Goal: Information Seeking & Learning: Learn about a topic

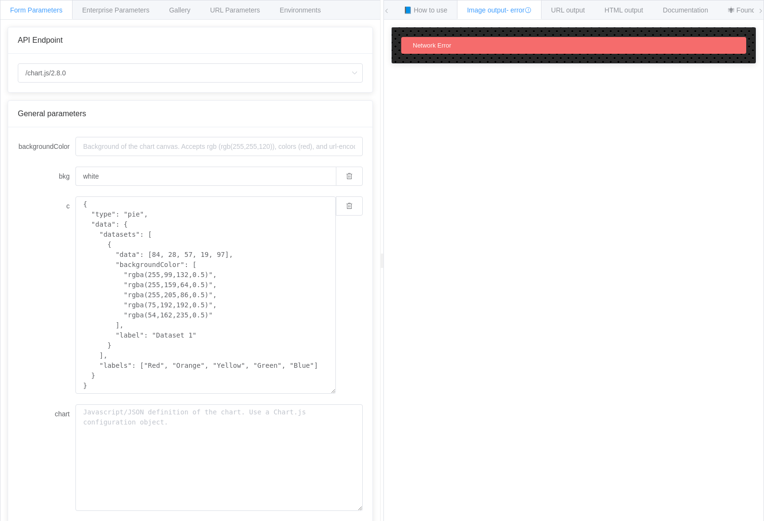
click at [435, 3] on div "📘 How to use" at bounding box center [425, 9] width 64 height 19
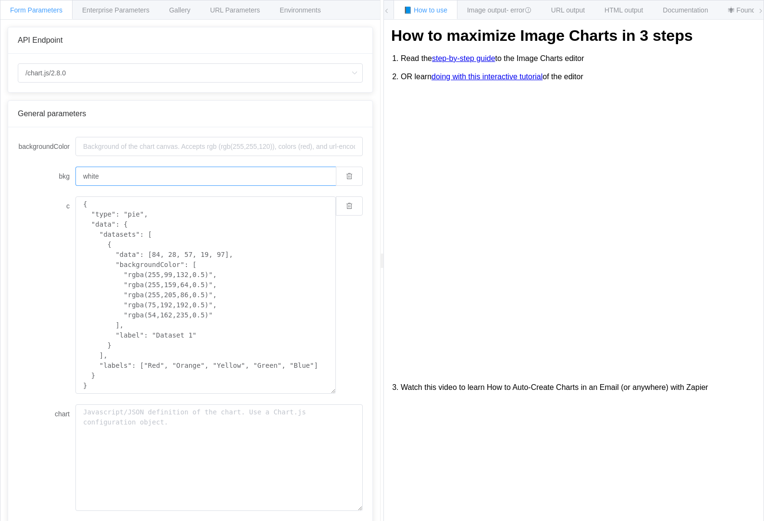
click at [224, 182] on input "white" at bounding box center [205, 176] width 260 height 19
click at [171, 224] on textarea "{ "type": "pie", "data": { "datasets": [ { "data": [84, 28, 57, 19, 97], "backg…" at bounding box center [205, 294] width 260 height 197
click at [120, 221] on textarea "{ "type": "pie", "data": { "datasets": [ { "data": [84, 28, 57, 19, 97], "backg…" at bounding box center [205, 294] width 260 height 197
click at [223, 80] on input "/chart.js/2.8.0" at bounding box center [190, 72] width 345 height 19
click at [41, 101] on span "/chart" at bounding box center [36, 101] width 17 height 8
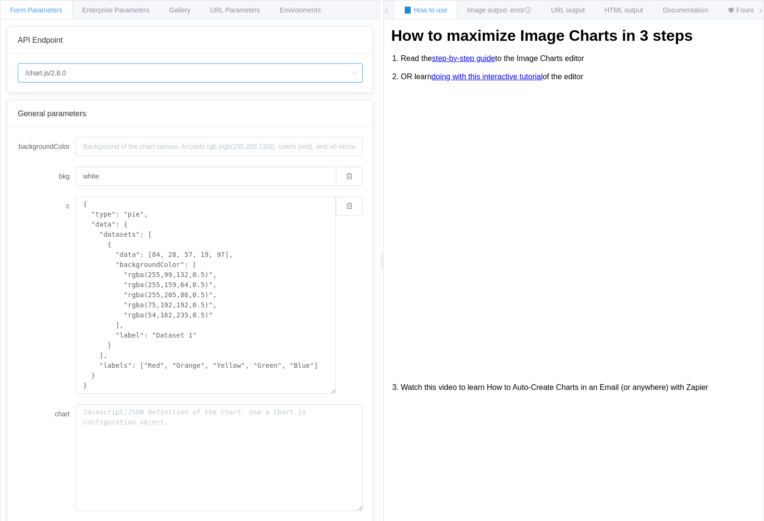
type input "/chart"
type input "20"
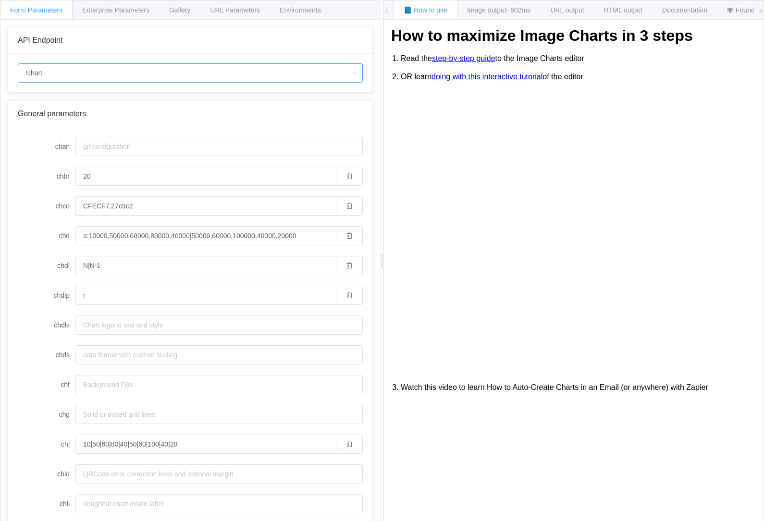
click at [41, 74] on input "/chart" at bounding box center [190, 72] width 345 height 19
click at [51, 118] on span "/chart.js/2.8.0" at bounding box center [48, 118] width 40 height 8
type input "/chart.js/2.8.0"
type input "white"
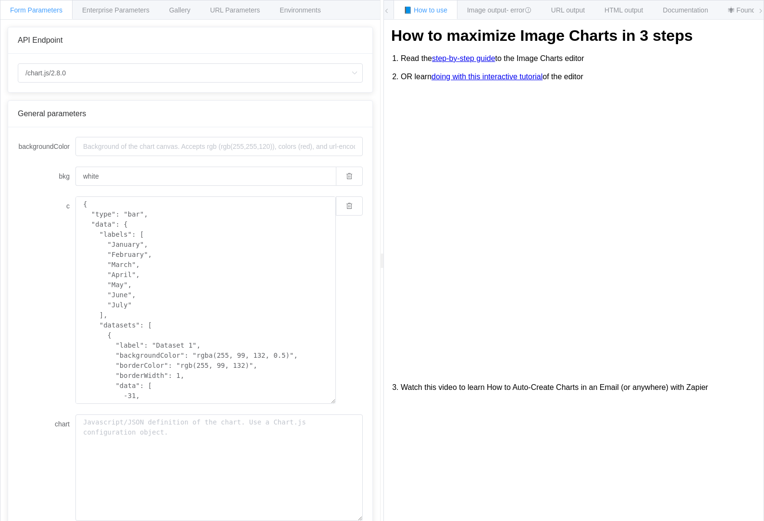
click at [236, 14] on div "URL Parameters" at bounding box center [235, 9] width 70 height 19
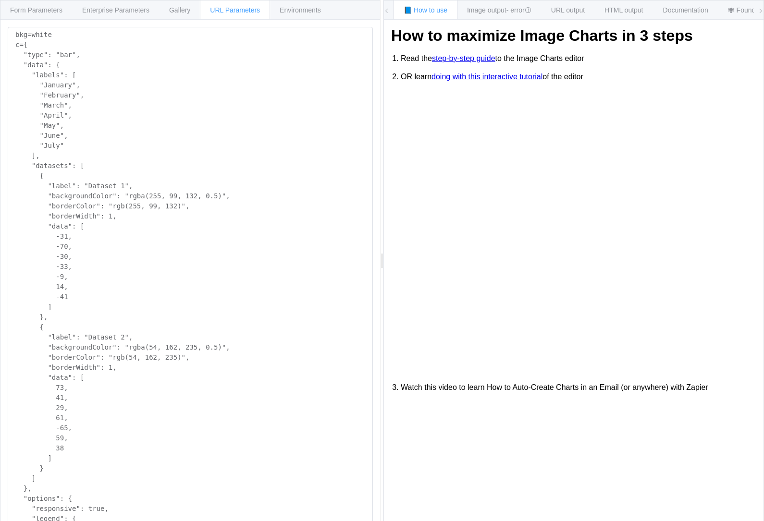
click at [33, 12] on span "Form Parameters" at bounding box center [36, 10] width 52 height 8
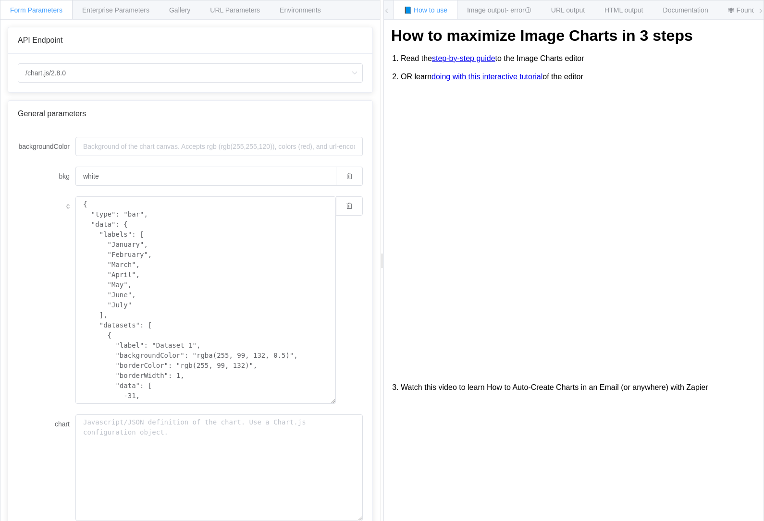
click at [231, 12] on span "URL Parameters" at bounding box center [235, 10] width 50 height 8
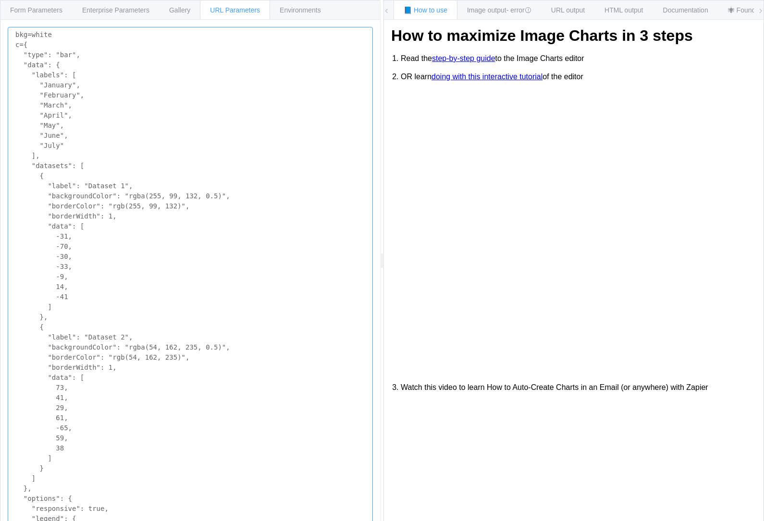
click at [54, 55] on textarea "bkg=white c={ "type": "bar", "data": { "labels": [ "January", "February", "Marc…" at bounding box center [190, 317] width 365 height 581
click at [38, 9] on span "Form Parameters" at bounding box center [36, 10] width 52 height 8
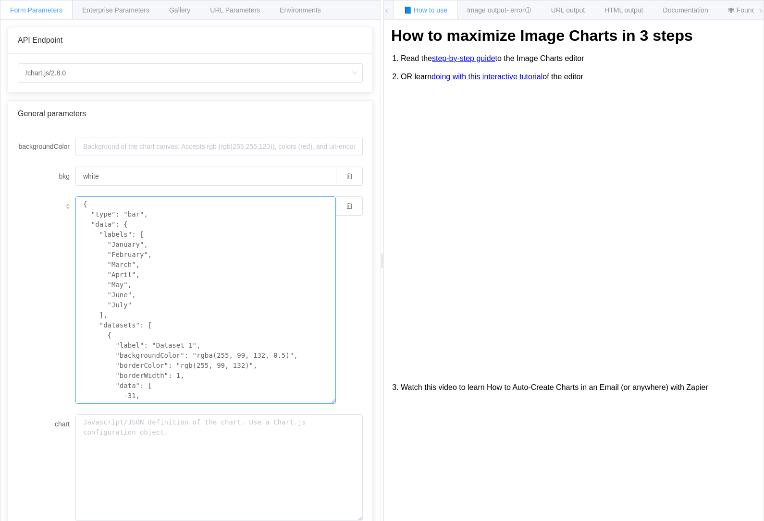
click at [128, 215] on textarea "{ "type": "bar", "data": { "labels": [ "January", "February", "March", "April",…" at bounding box center [205, 299] width 260 height 207
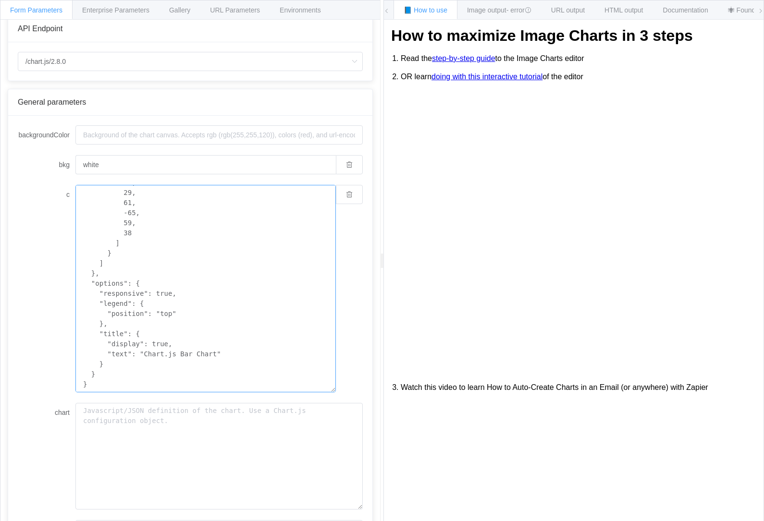
scroll to position [2, 0]
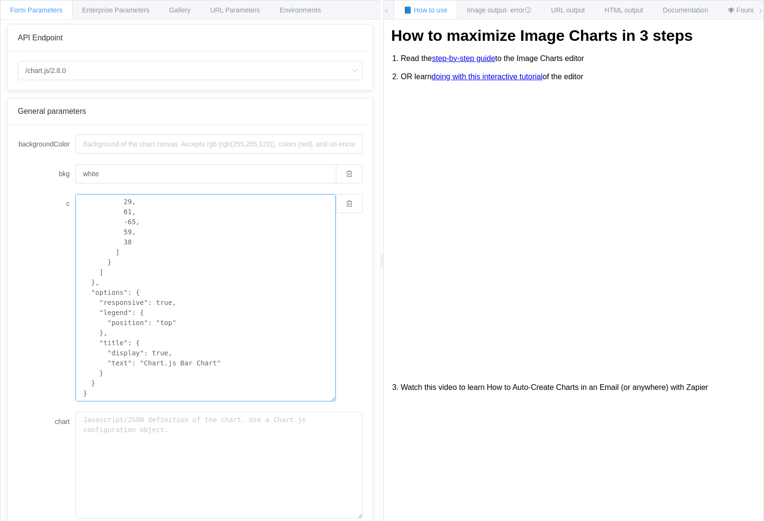
click at [275, 349] on textarea "{ "type": "lc", "data": { "labels": [ "January", "February", "March", "April", …" at bounding box center [205, 297] width 260 height 207
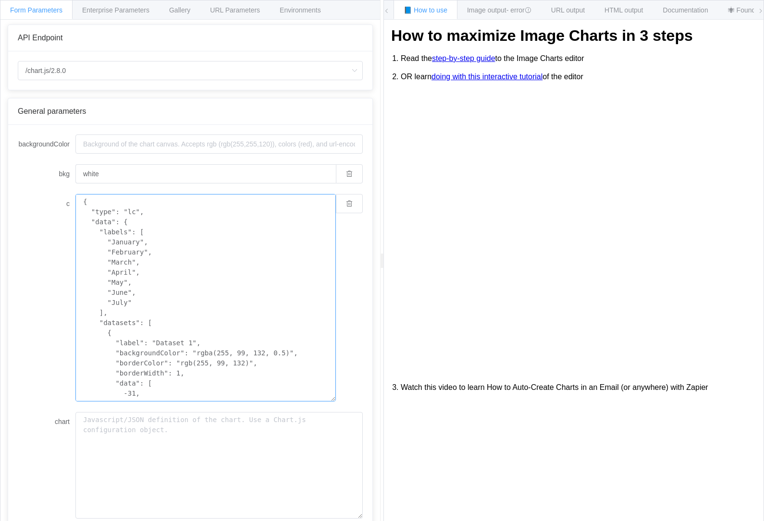
scroll to position [0, 0]
type textarea "{ "type": "lc", "data": { "labels": [ "January", "February", "March", "April", …"
click at [513, 11] on span "- error" at bounding box center [518, 10] width 25 height 8
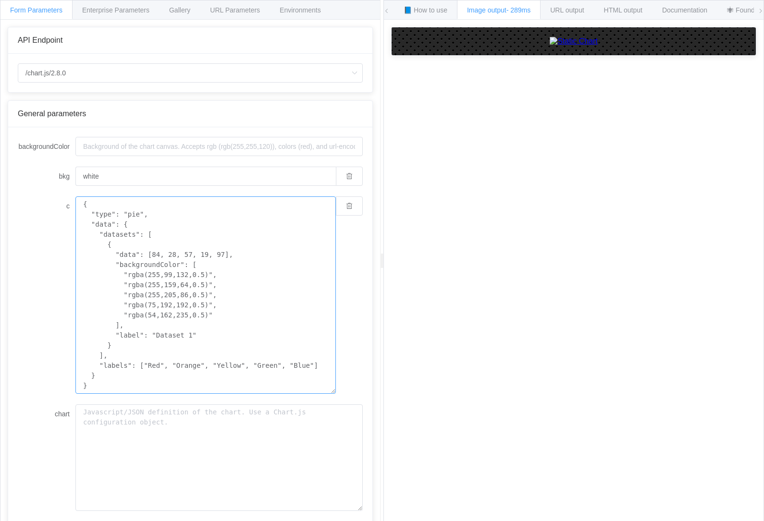
click at [170, 225] on textarea "{ "type": "pie", "data": { "datasets": [ { "data": [84, 28, 57, 19, 97], "backg…" at bounding box center [205, 294] width 260 height 197
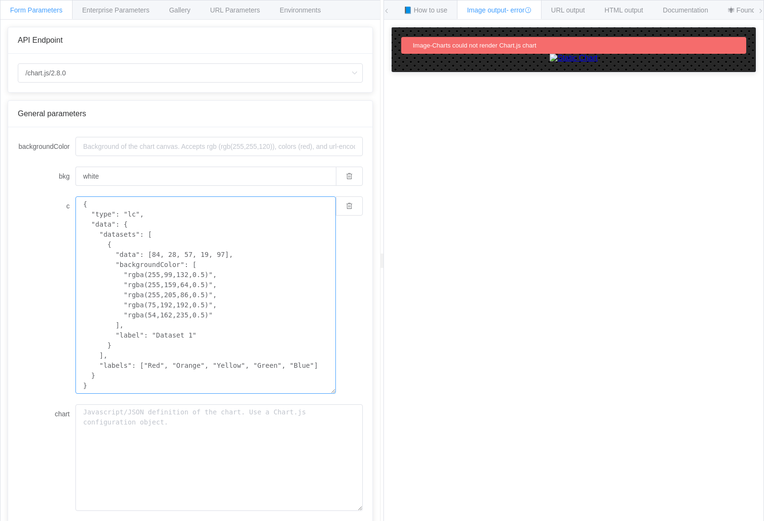
type textarea "{ "type": "pie", "data": { "datasets": [ { "data": [84, 28, 57, 19, 97], "backg…"
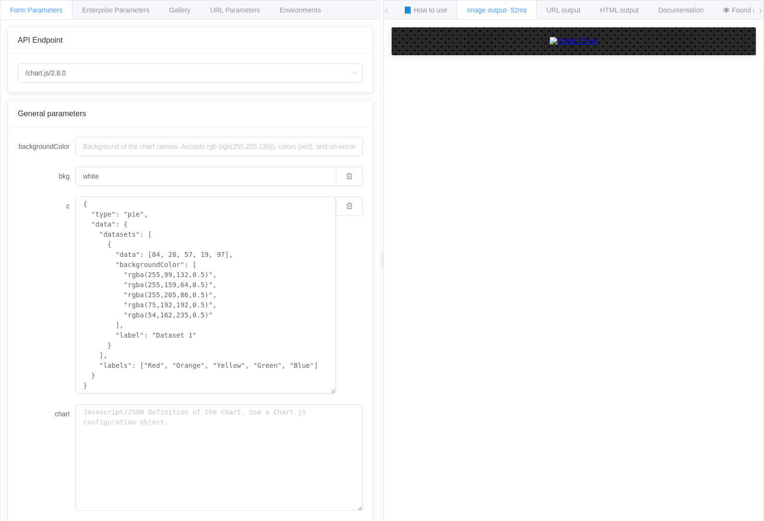
click at [238, 10] on span "URL Parameters" at bounding box center [235, 10] width 50 height 8
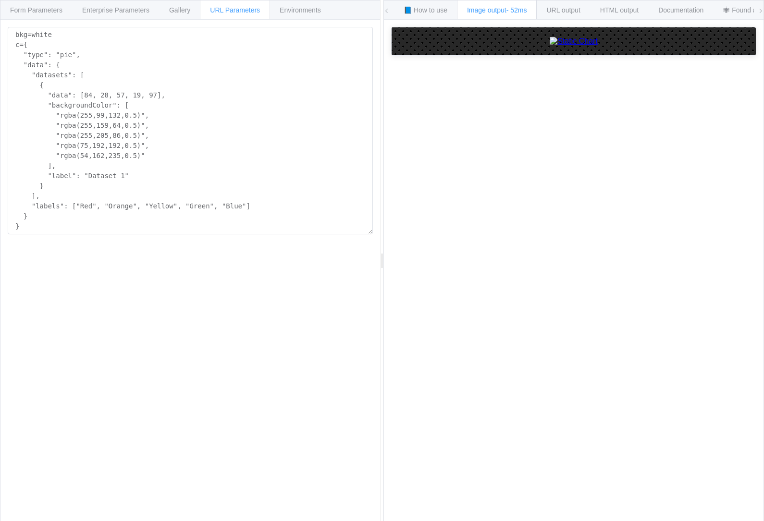
click at [187, 16] on div "Gallery" at bounding box center [179, 9] width 41 height 19
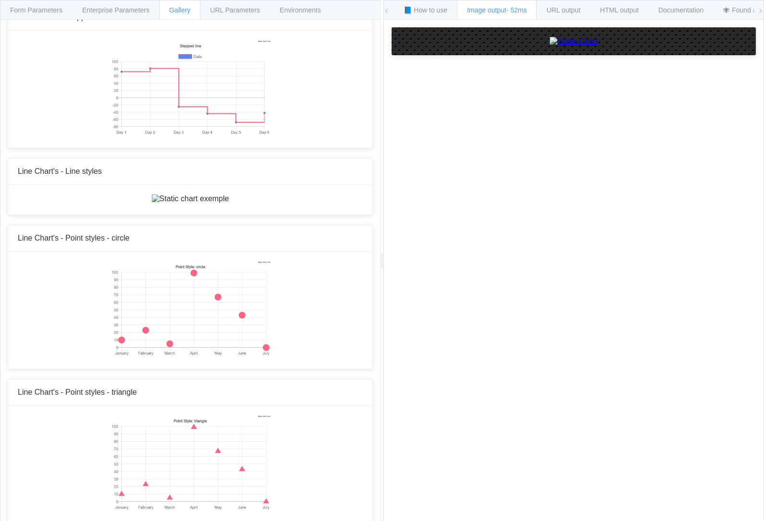
scroll to position [889, 0]
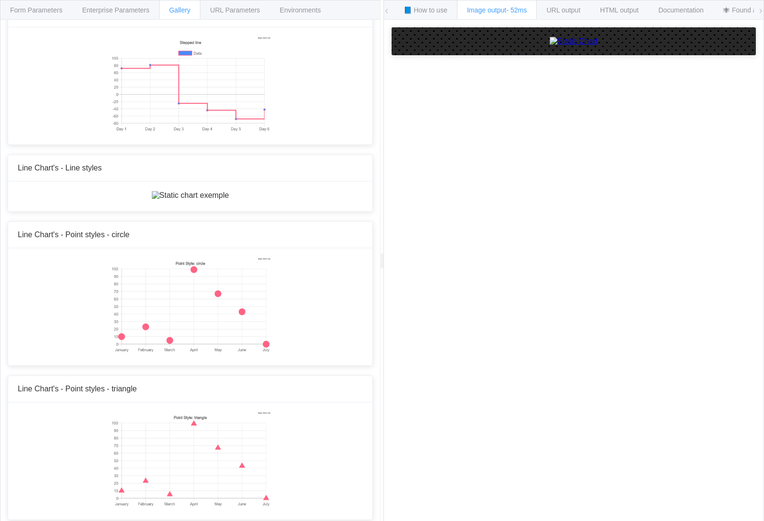
click at [38, 12] on span "Form Parameters" at bounding box center [36, 10] width 52 height 8
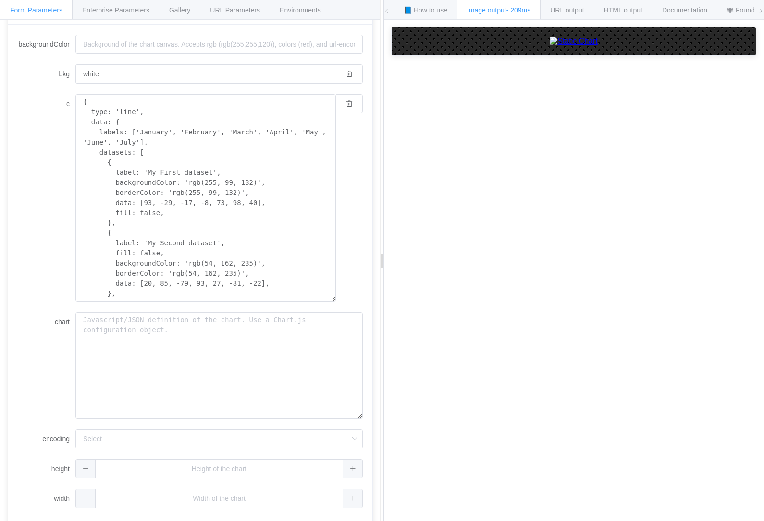
scroll to position [74, 0]
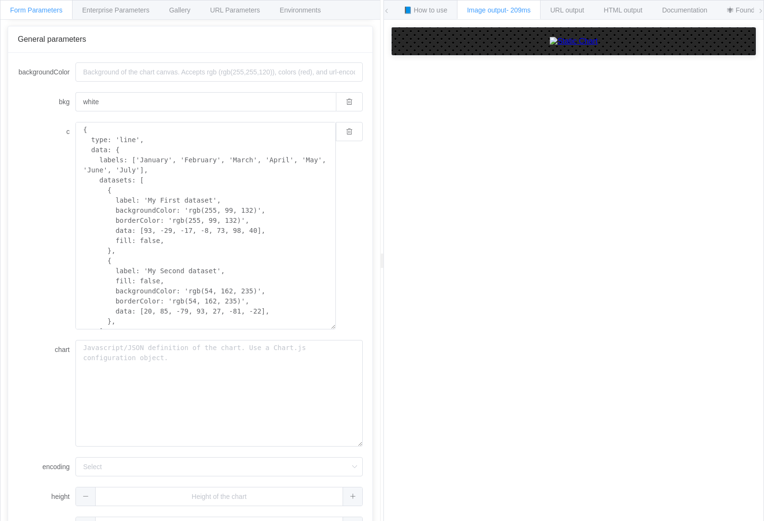
click at [109, 10] on span "Enterprise Parameters" at bounding box center [115, 10] width 67 height 8
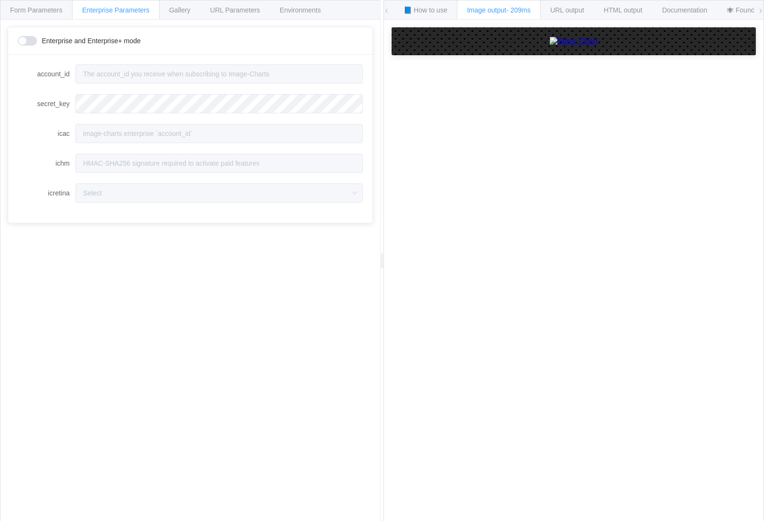
click at [229, 8] on span "URL Parameters" at bounding box center [235, 10] width 50 height 8
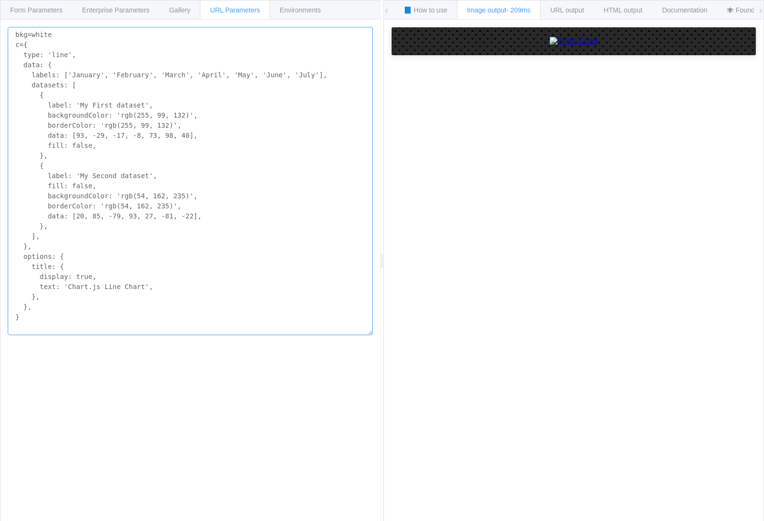
click at [209, 76] on textarea "bkg=white c={ type: 'line', data: { labels: ['January', 'February', 'March', 'A…" at bounding box center [190, 181] width 365 height 308
paste textarea "= data: {= labels: ['2020', '2025', '2030', '2035', '2040', '2045', '2050'],= d…"
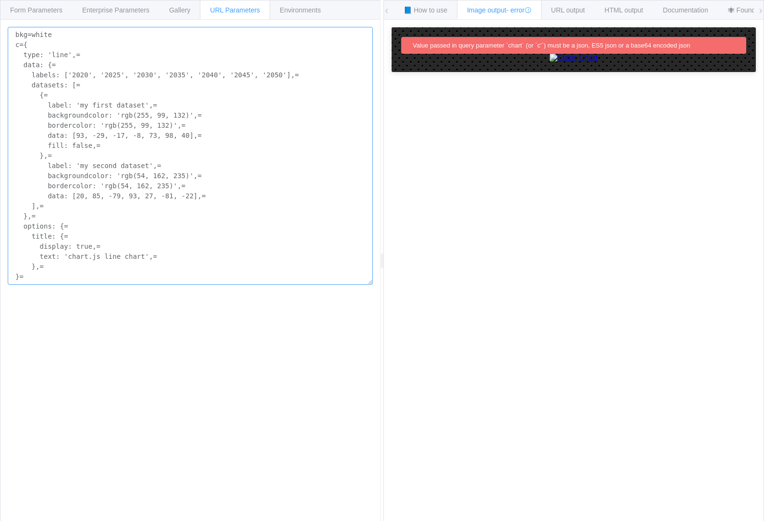
click at [254, 182] on textarea "bkg=white c={ type: 'line',= data: {= labels: ['2020', '2025', '2030', '2035', …" at bounding box center [190, 156] width 365 height 258
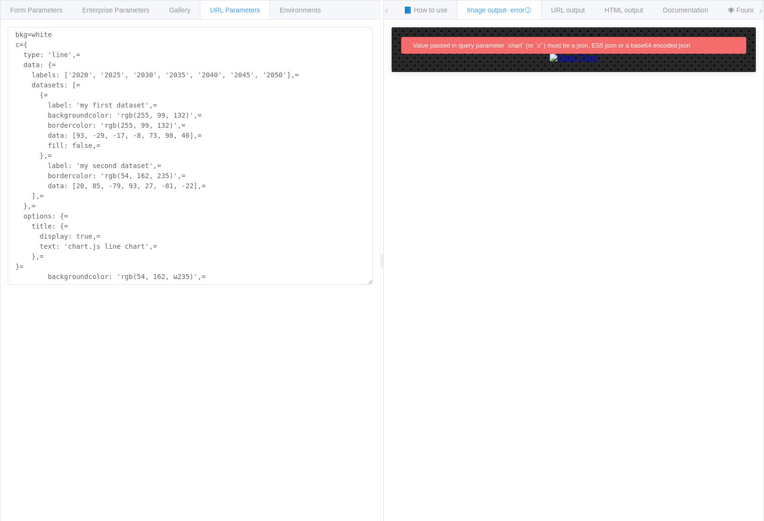
click at [186, 6] on span "Gallery" at bounding box center [179, 10] width 21 height 8
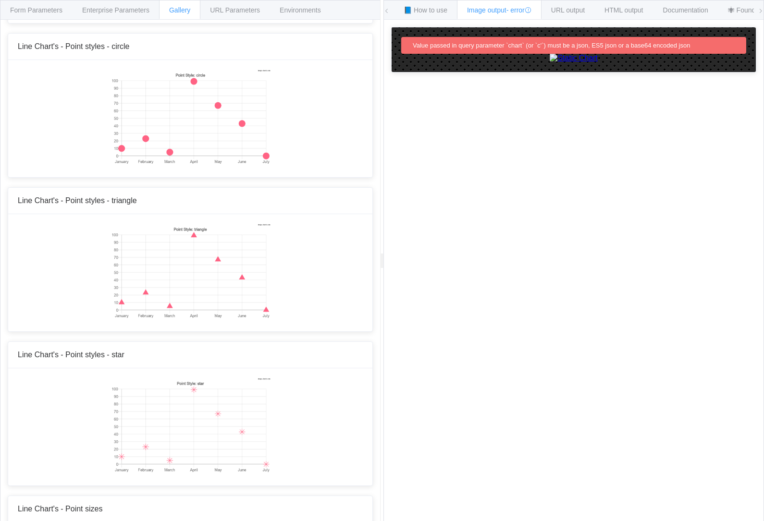
scroll to position [1071, 0]
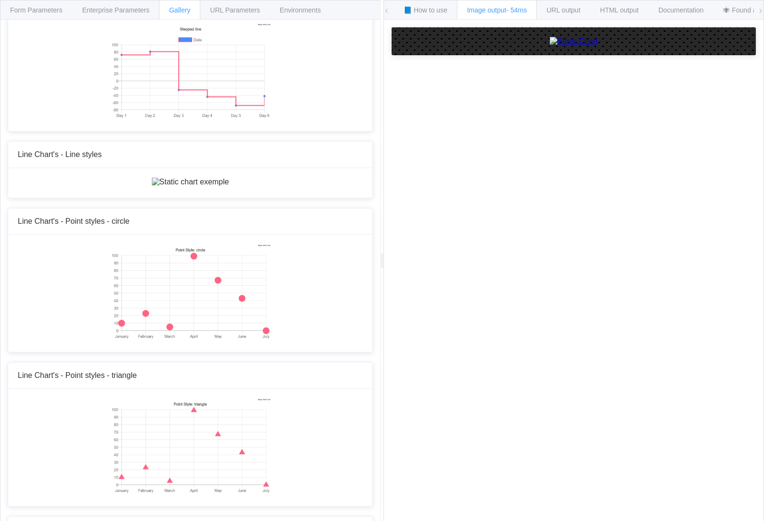
scroll to position [902, 0]
click at [253, 7] on span "URL Parameters" at bounding box center [235, 10] width 50 height 8
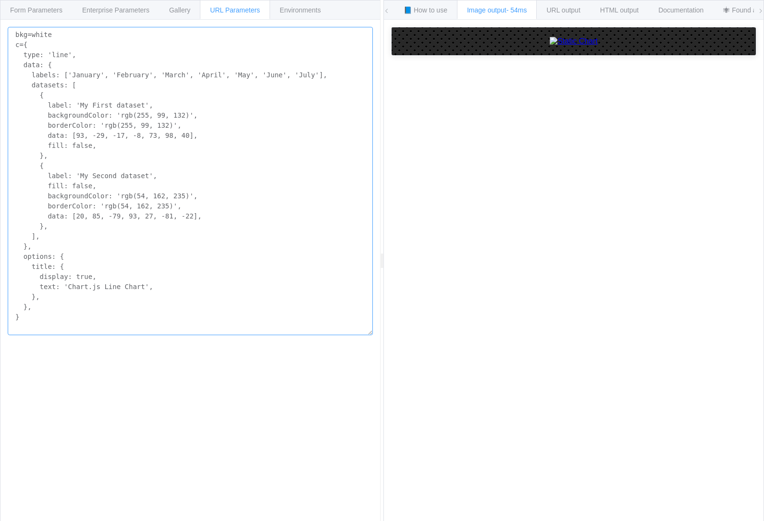
click at [229, 77] on textarea "bkg=white c={ type: 'line', data: { labels: ['January', 'February', 'March', 'A…" at bounding box center [190, 181] width 365 height 308
paste textarea "= data: {= labels: ['january', 'february', 'march', 'april', 'may', 'jun'2020',…"
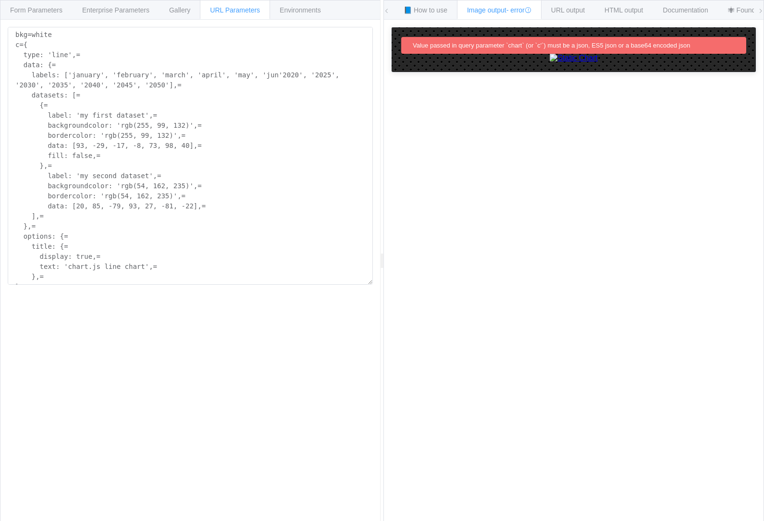
click at [190, 12] on span "Gallery" at bounding box center [179, 10] width 21 height 8
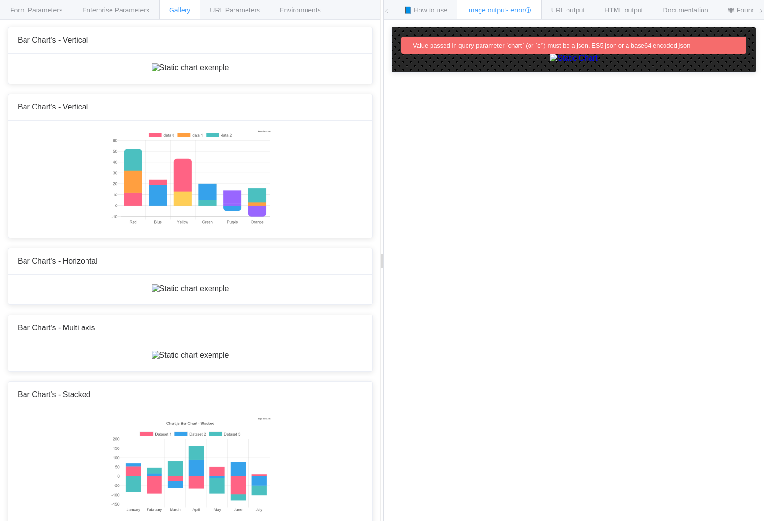
click at [229, 72] on img at bounding box center [190, 67] width 77 height 9
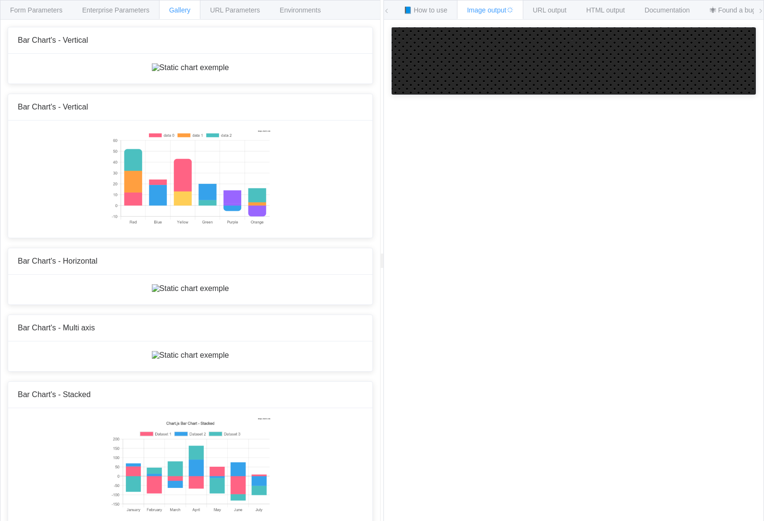
click at [250, 12] on span "URL Parameters" at bounding box center [235, 10] width 50 height 8
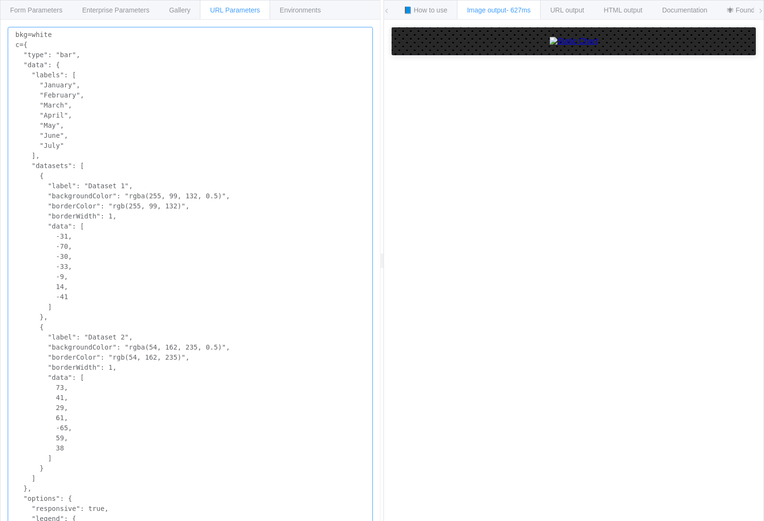
click at [103, 154] on textarea "bkg=white c={ "type": "bar", "data": { "labels": [ "January", "February", "Marc…" at bounding box center [190, 317] width 365 height 581
click at [126, 153] on textarea "bkg=white c={ "type": "bar", "data": { "labels": [ "January", "February", "Marc…" at bounding box center [190, 317] width 365 height 581
click at [151, 145] on textarea "bkg=white c={ "type": "bar", "data": { "labels": [ "January", "February", "Marc…" at bounding box center [190, 317] width 365 height 581
paste textarea "= "data": {= "labels": [= "january",= "february",= "march",= "april",= "may",= …"
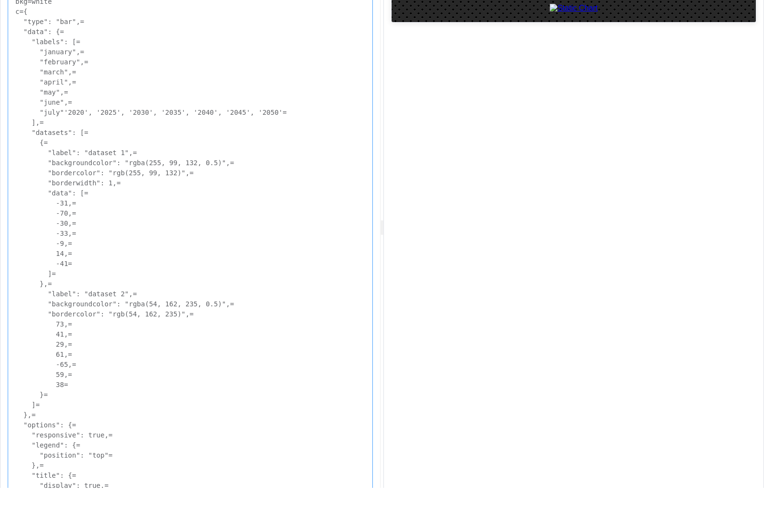
scroll to position [15, 0]
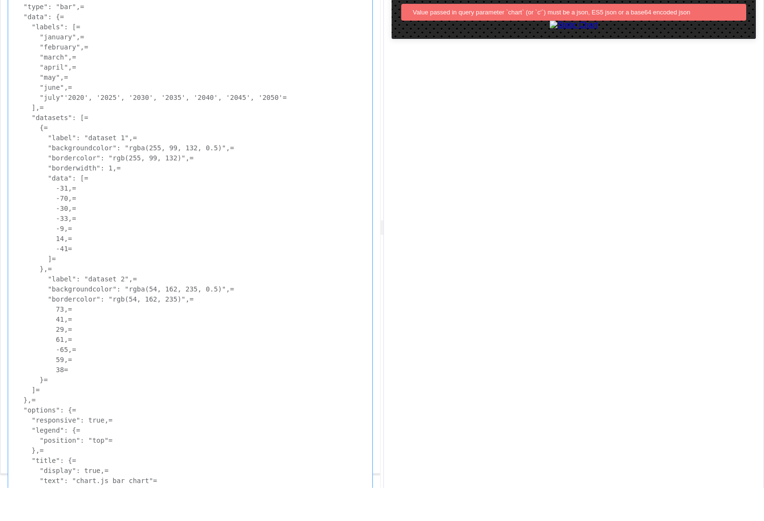
click at [242, 220] on textarea "bkg=white c={ "type": "bar",= "data": {= "labels": [= "january",= "february",= …" at bounding box center [190, 282] width 365 height 540
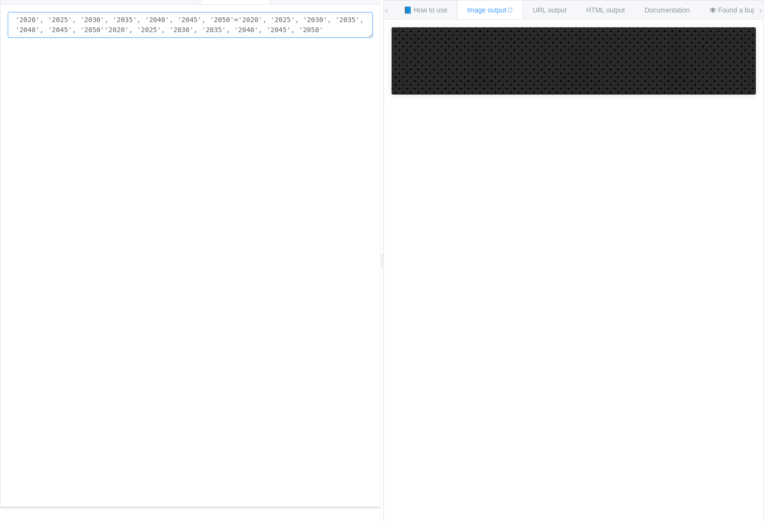
type textarea "'2020', '2025', '2030', '2035', '2040', '2045', '2050'="
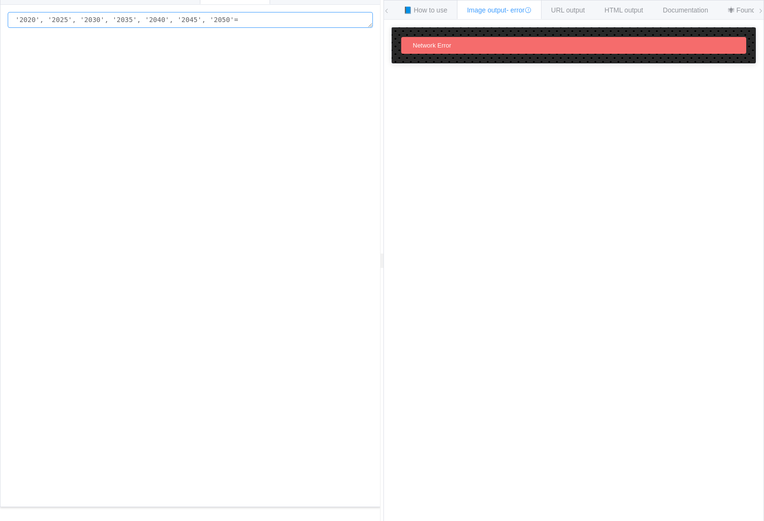
type textarea "'2020', '2025', '2030', '2035', '2040', '2045', '2050'="
click at [186, 12] on span "Gallery" at bounding box center [179, 10] width 21 height 8
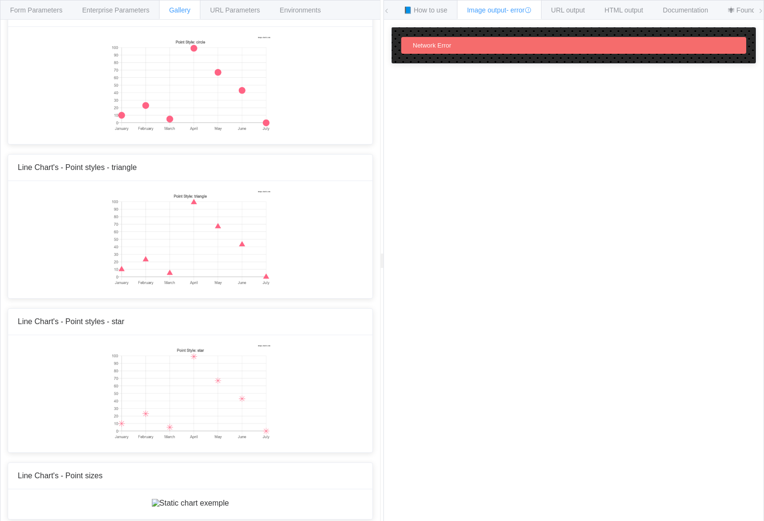
scroll to position [1111, 0]
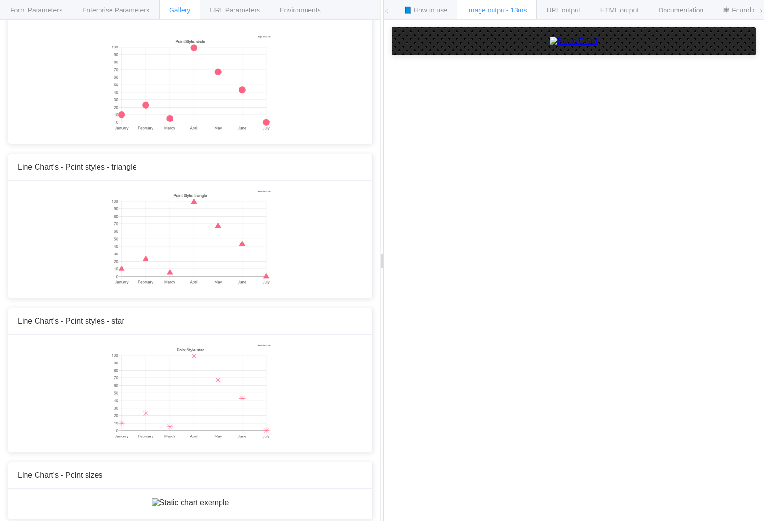
click at [246, 10] on span "URL Parameters" at bounding box center [235, 10] width 50 height 8
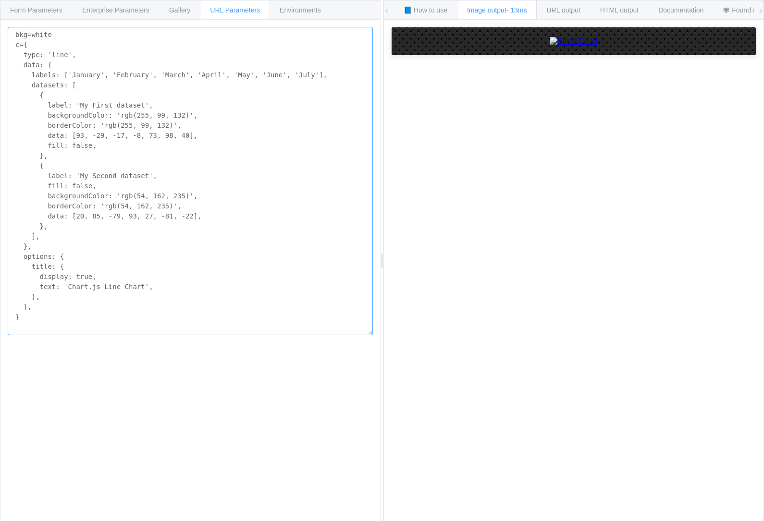
click at [225, 255] on textarea "bkg=white c={ type: 'line', data: { labels: ['January', 'February', 'March', 'A…" at bounding box center [190, 181] width 365 height 308
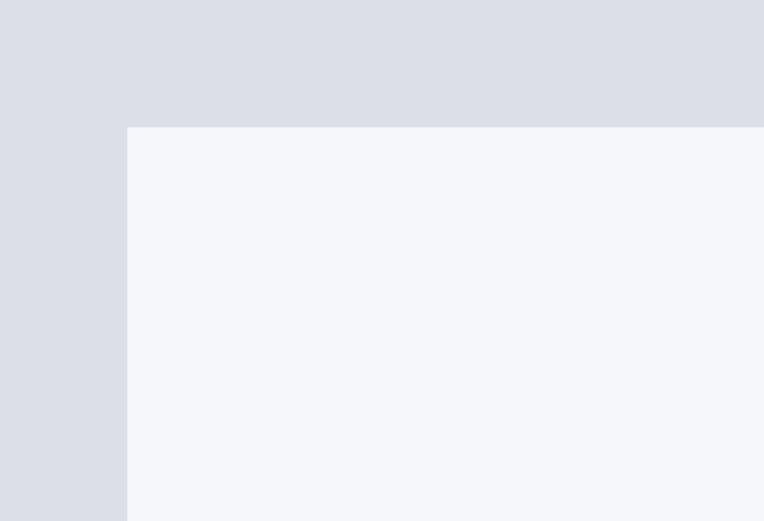
scroll to position [31, 0]
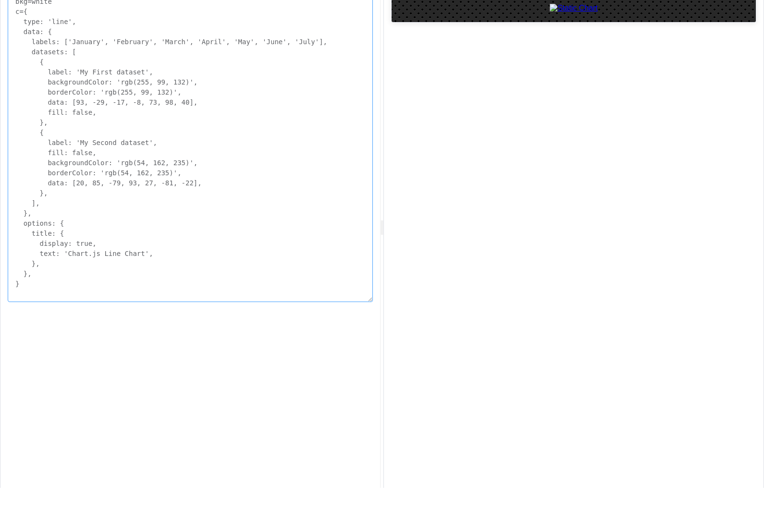
click at [293, 146] on textarea "bkg=white c={ type: 'line', data: { labels: ['January', 'February', 'March', 'A…" at bounding box center [190, 181] width 365 height 308
paste textarea "= data: {= labels: ['2020', '2025', '2030', '2035', '2040', '2045', '2050'],= d…"
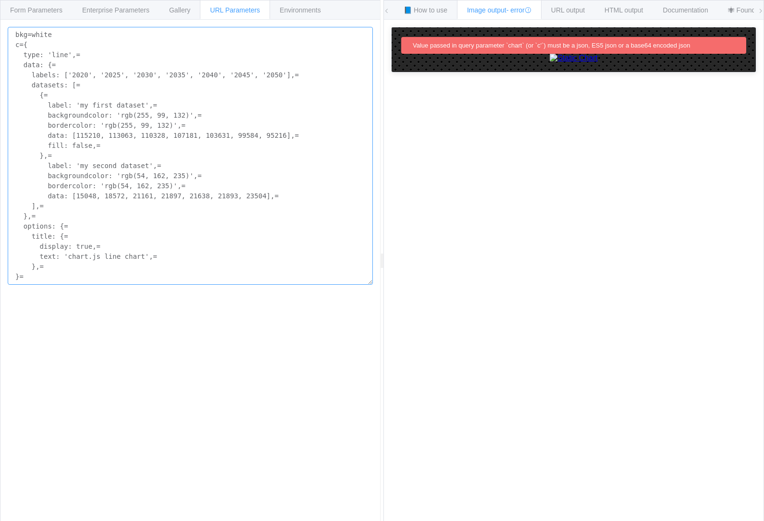
click at [249, 272] on textarea "bkg=white c={ type: 'line',= data: {= labels: ['2020', '2025', '2030', '2035', …" at bounding box center [190, 156] width 365 height 258
type textarea "bkg=white c={ type: 'line',= data: {= labels: ['2020', '2025', '2030', '2035', …"
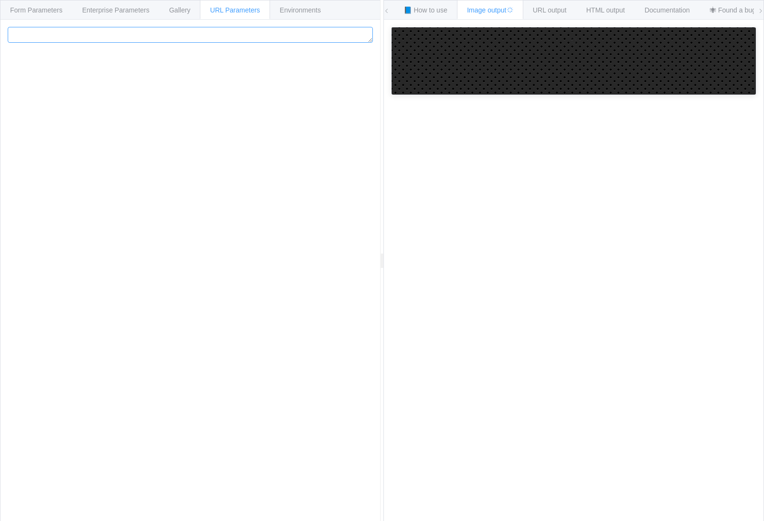
type textarea "bkg=white c={ type: 'line',= data: {= labels: ['2020', '2025', '2030', '2035', …"
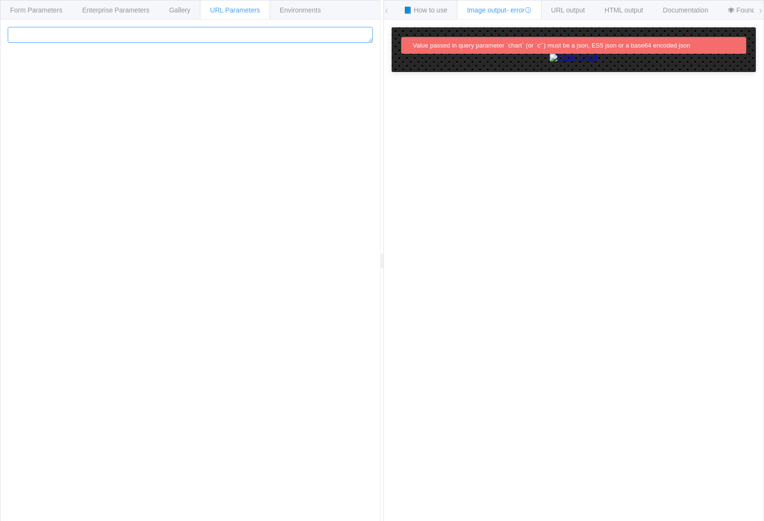
type textarea "bkg=white c={ type: 'line',= data: {= labels: ['2020', '2025', '2030', '2035', …"
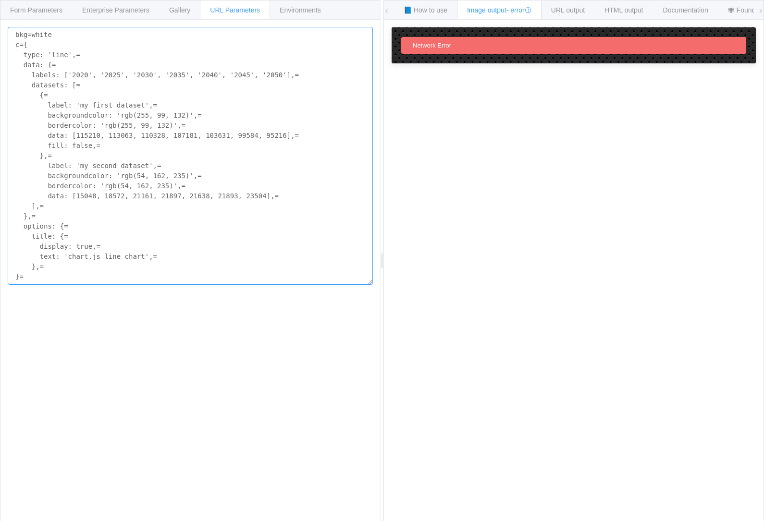
click at [35, 47] on textarea "bkg=white c={ type: 'line',= data: {= labels: ['2020', '2025', '2030', '2035', …" at bounding box center [190, 156] width 365 height 258
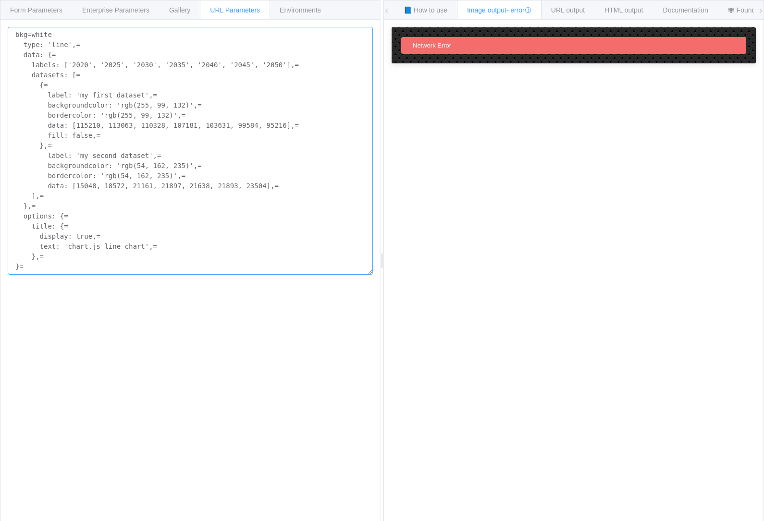
type textarea "bkg=white type: 'line',= data: {= labels: ['2020', '2025', '2030', '2035', '204…"
click at [305, 6] on span "Environments" at bounding box center [299, 10] width 41 height 8
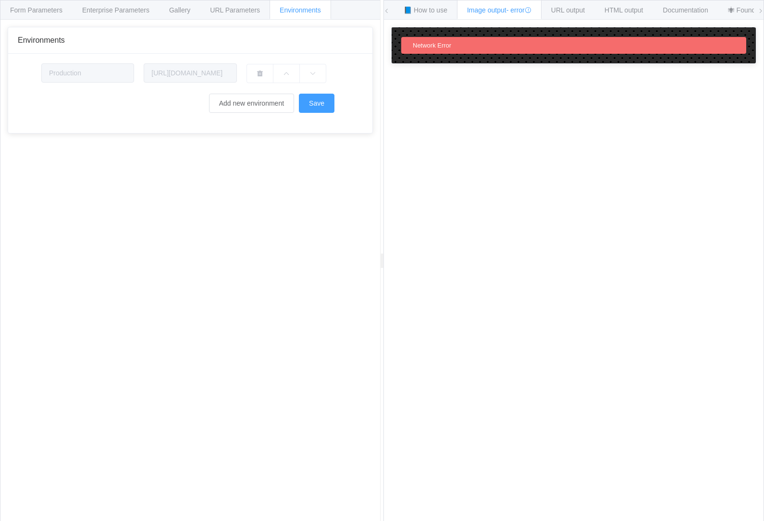
click at [183, 18] on div "Gallery" at bounding box center [179, 9] width 41 height 19
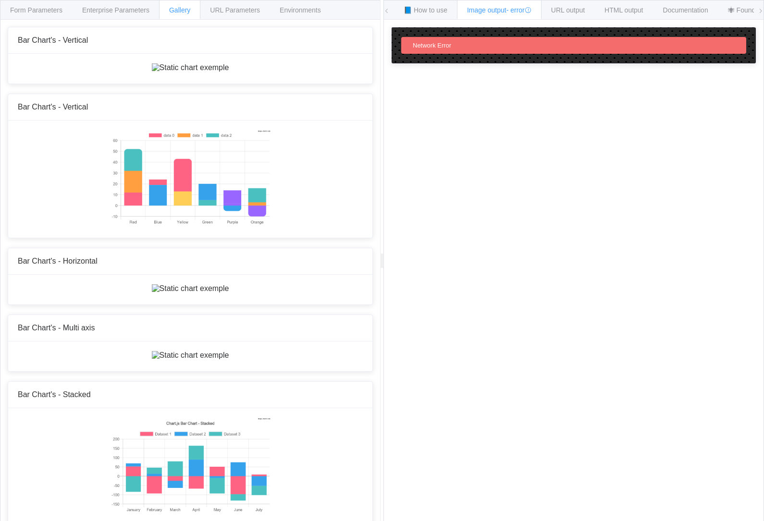
click at [128, 12] on span "Enterprise Parameters" at bounding box center [115, 10] width 67 height 8
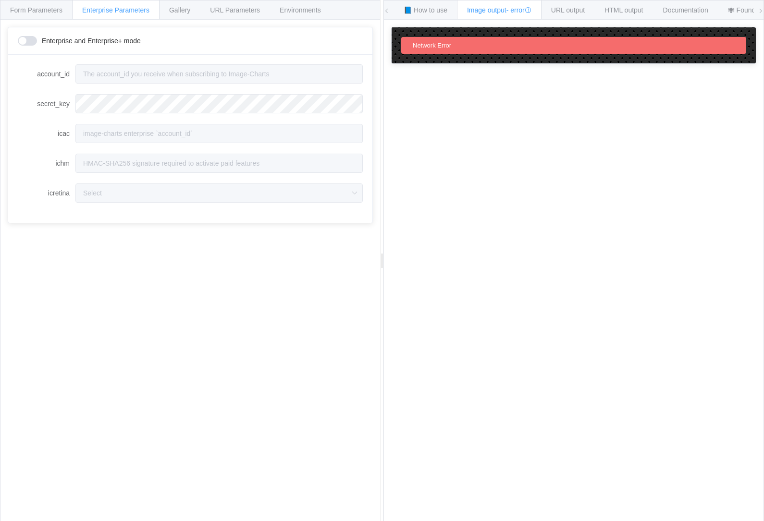
click at [37, 8] on span "Form Parameters" at bounding box center [36, 10] width 52 height 8
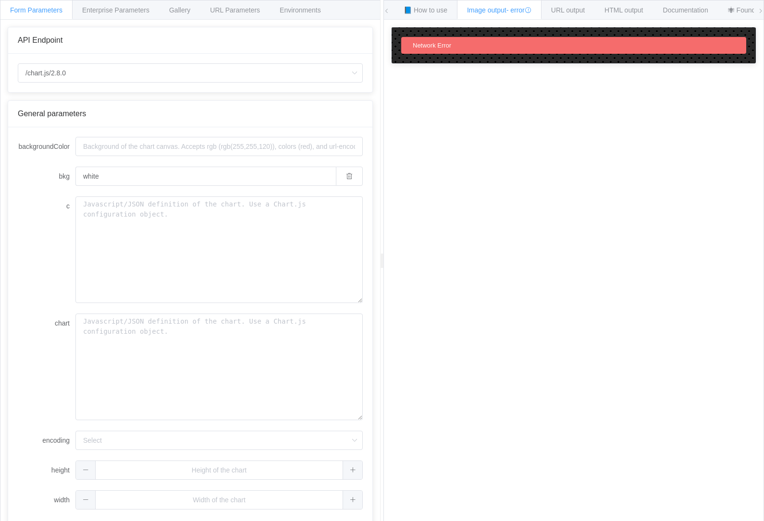
click at [239, 11] on span "URL Parameters" at bounding box center [235, 10] width 50 height 8
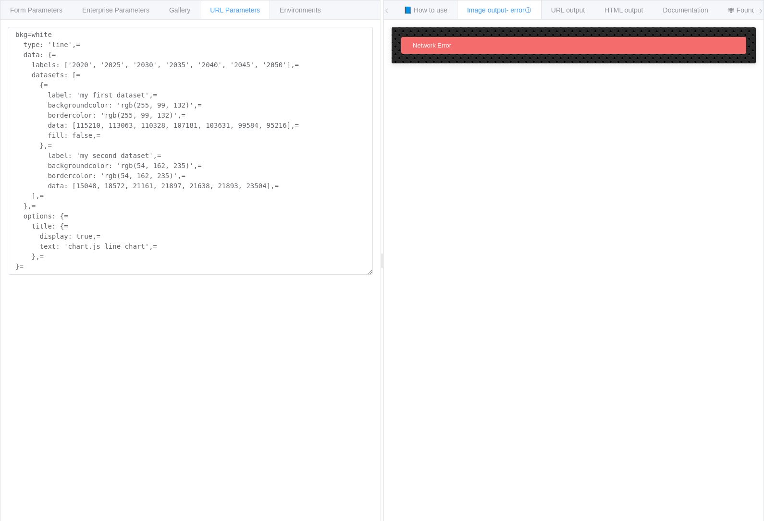
click at [36, 10] on span "Form Parameters" at bounding box center [36, 10] width 52 height 8
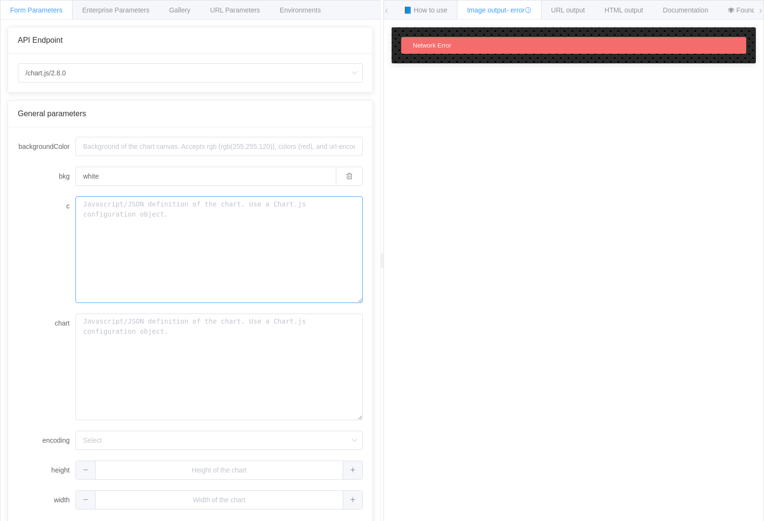
click at [123, 241] on textarea "c" at bounding box center [218, 249] width 287 height 107
paste textarea "bkg=white c={ type: 'line', data: { labels: ['2020', '2025', '2030', '2035', '2…"
type textarea "bkg=white c={ type: 'line', data: { labels: ['2020', '2025', '2030', '2035', '2…"
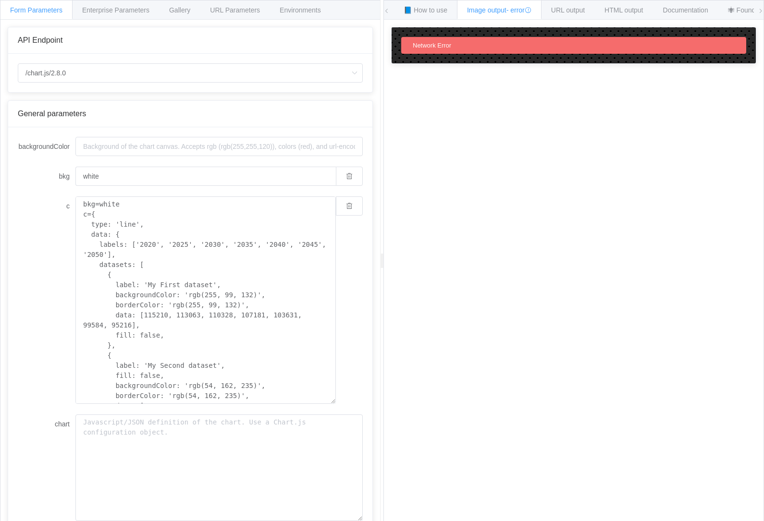
click at [187, 19] on div "Gallery" at bounding box center [179, 9] width 41 height 19
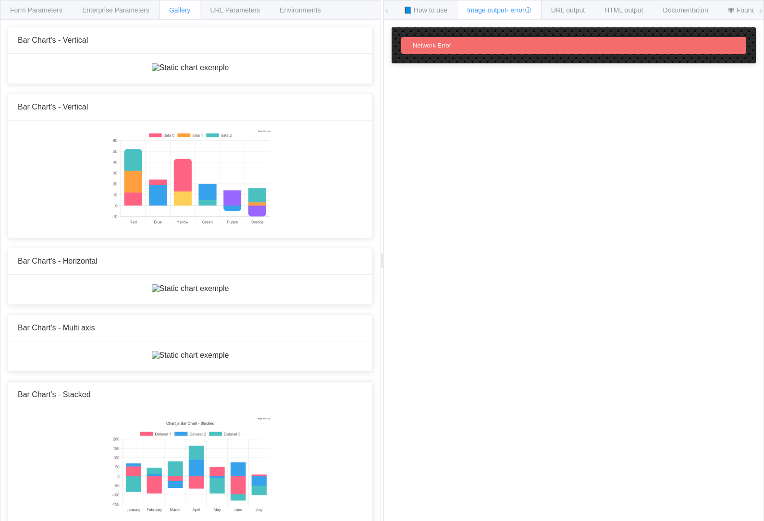
click at [229, 11] on span "URL Parameters" at bounding box center [235, 10] width 50 height 8
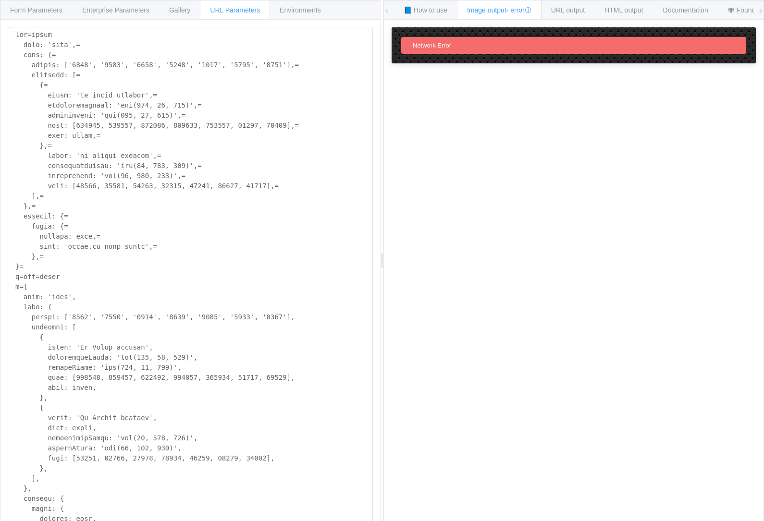
click at [112, 18] on div "Enterprise Parameters" at bounding box center [115, 9] width 87 height 19
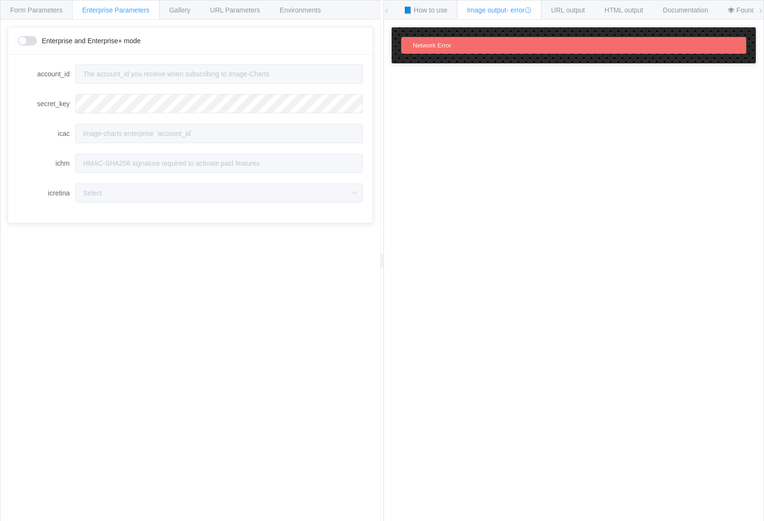
click at [187, 18] on div "Gallery" at bounding box center [179, 9] width 41 height 19
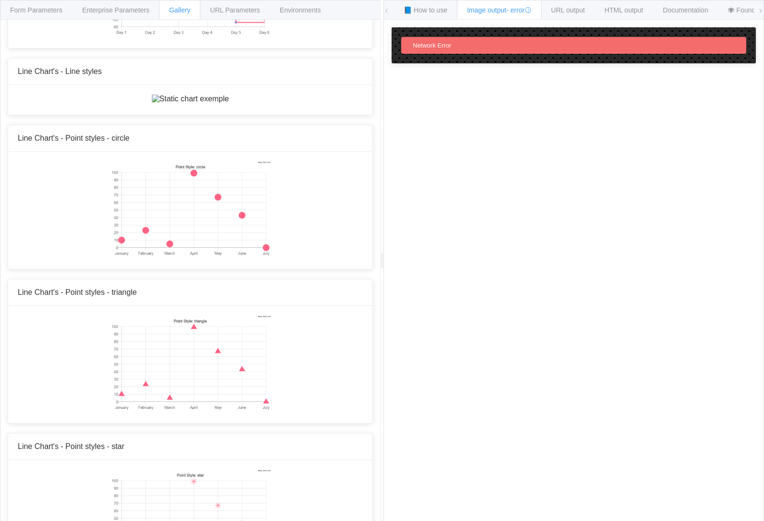
scroll to position [985, 0]
click at [48, 18] on div "Form Parameters" at bounding box center [36, 9] width 73 height 19
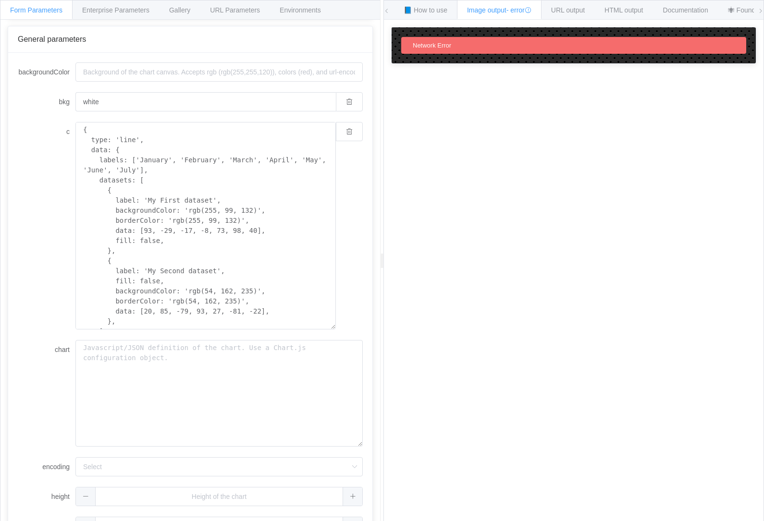
click at [186, 13] on span "Gallery" at bounding box center [179, 10] width 21 height 8
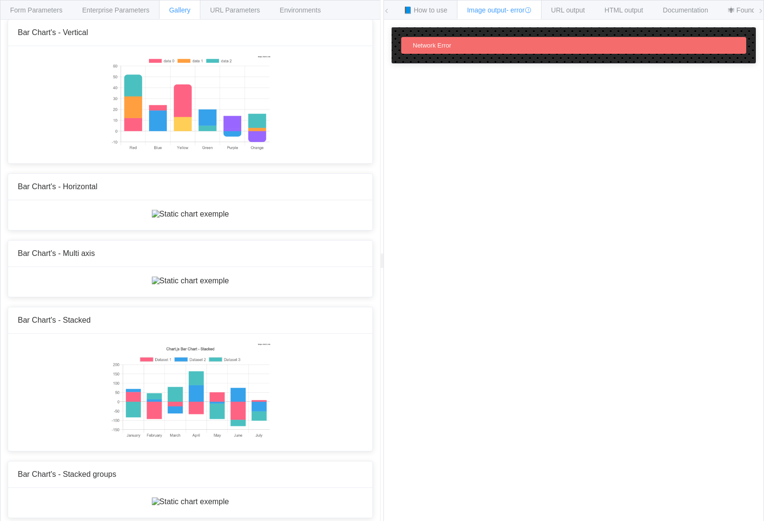
click at [153, 152] on img at bounding box center [190, 104] width 160 height 96
click at [200, 219] on img at bounding box center [190, 214] width 77 height 9
click at [221, 219] on img at bounding box center [190, 214] width 77 height 9
click at [171, 152] on img at bounding box center [190, 104] width 160 height 96
click at [254, 9] on span "URL Parameters" at bounding box center [235, 10] width 50 height 8
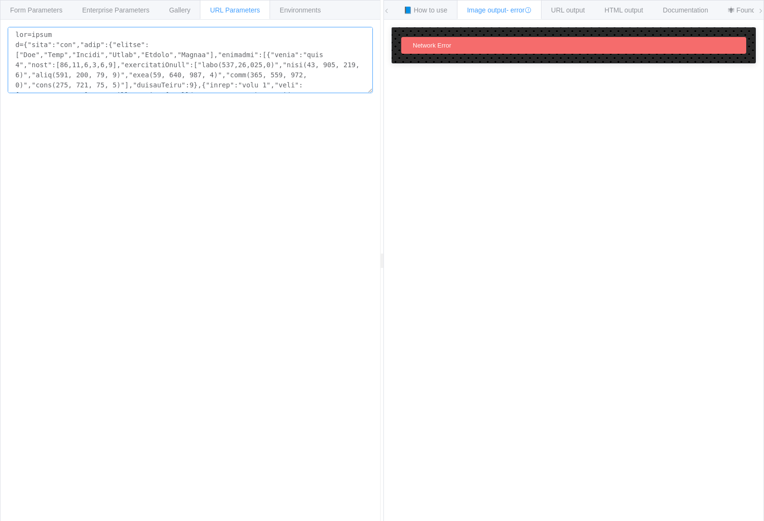
click at [244, 65] on textarea at bounding box center [190, 60] width 365 height 66
type textarea "bkg=white c={"type":"bar","data":{"labels":["Red","Blue","Yellow","Green","Purp…"
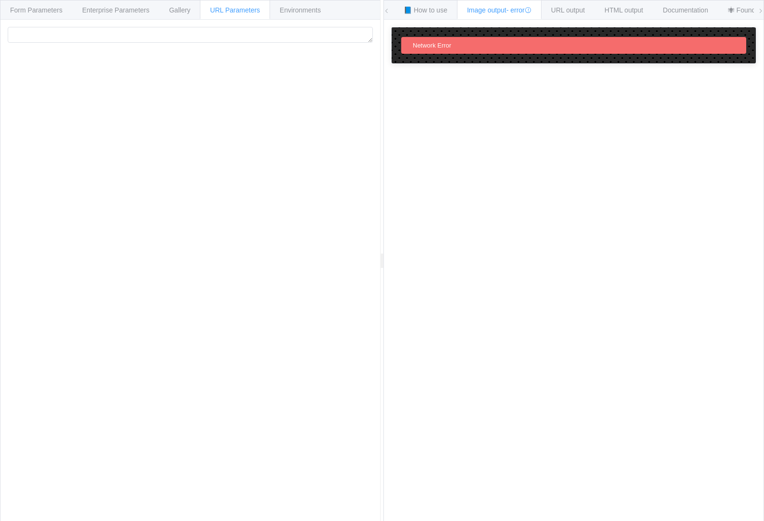
click at [188, 11] on span "Gallery" at bounding box center [179, 10] width 21 height 8
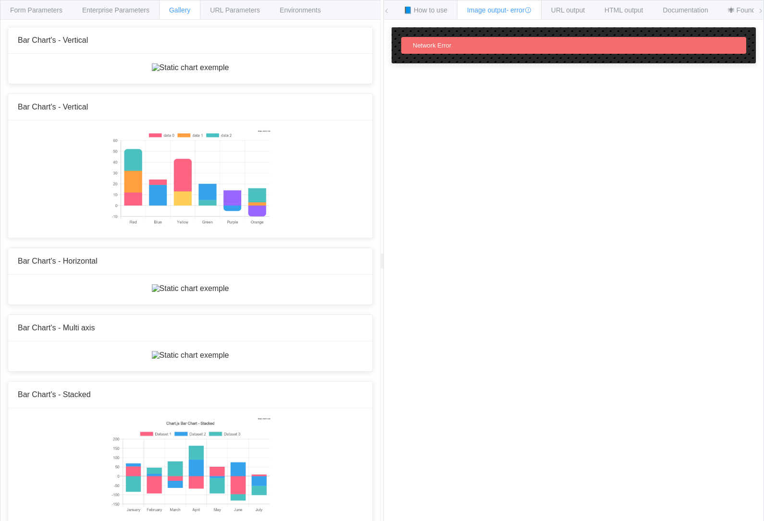
click at [229, 72] on img at bounding box center [190, 67] width 77 height 9
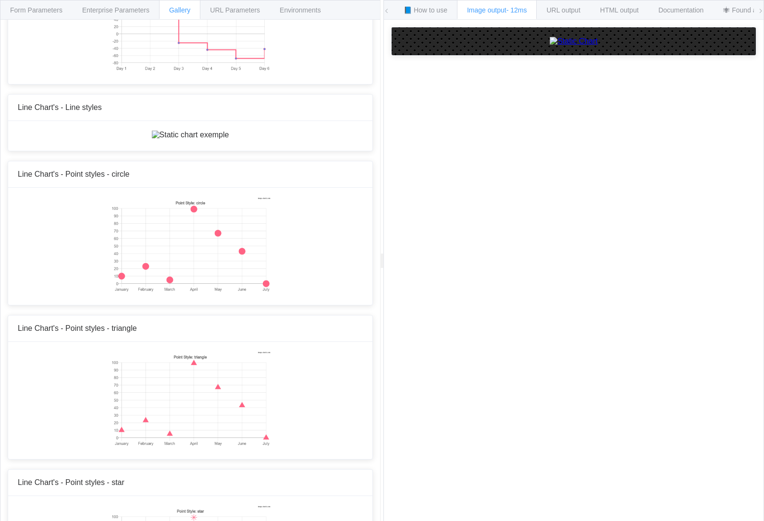
scroll to position [979, 0]
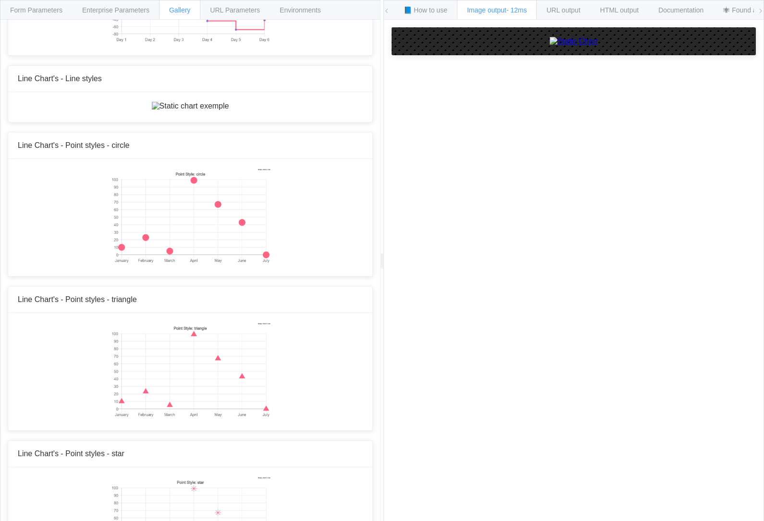
type textarea "{ type: 'line', data: { labels: ['January', 'February', 'March', 'April', 'May'…"
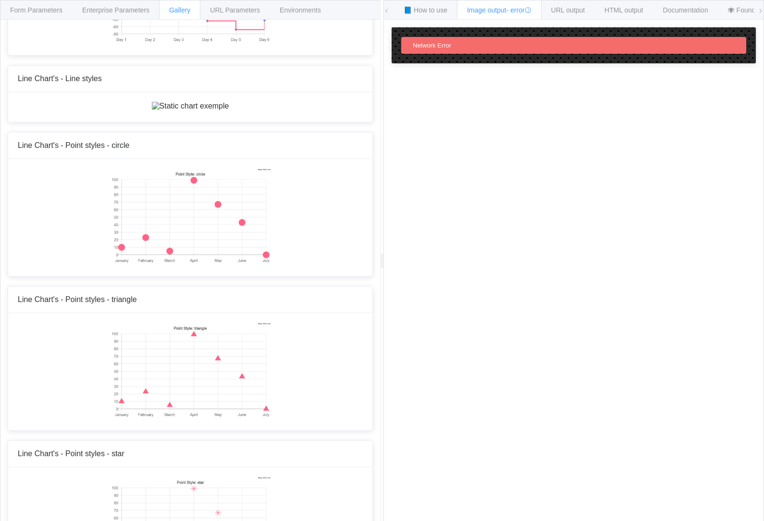
click at [45, 13] on span "Form Parameters" at bounding box center [36, 10] width 52 height 8
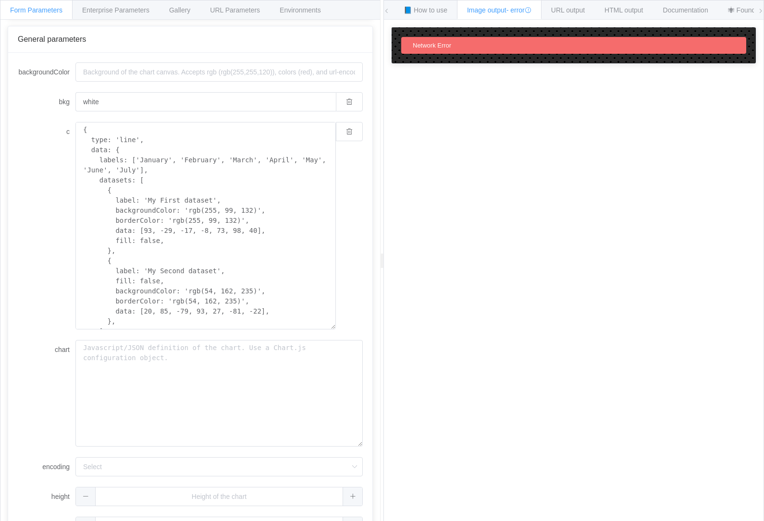
click at [573, 19] on div "URL output" at bounding box center [568, 9] width 54 height 19
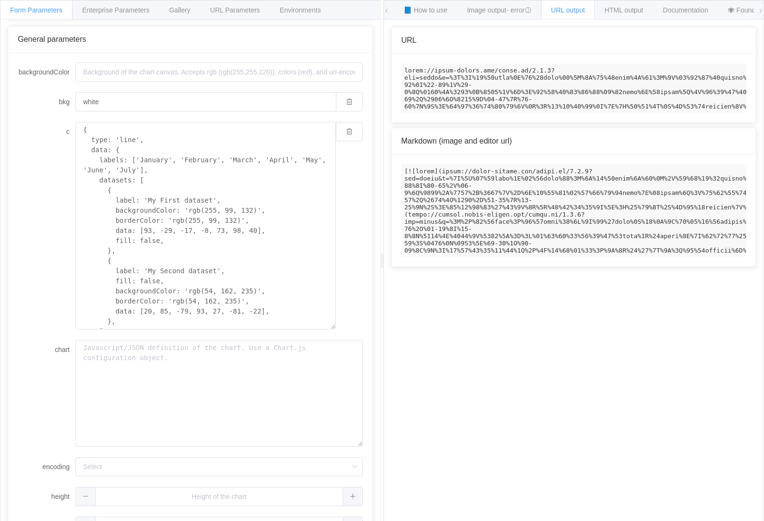
click at [513, 12] on span "- error" at bounding box center [518, 10] width 25 height 8
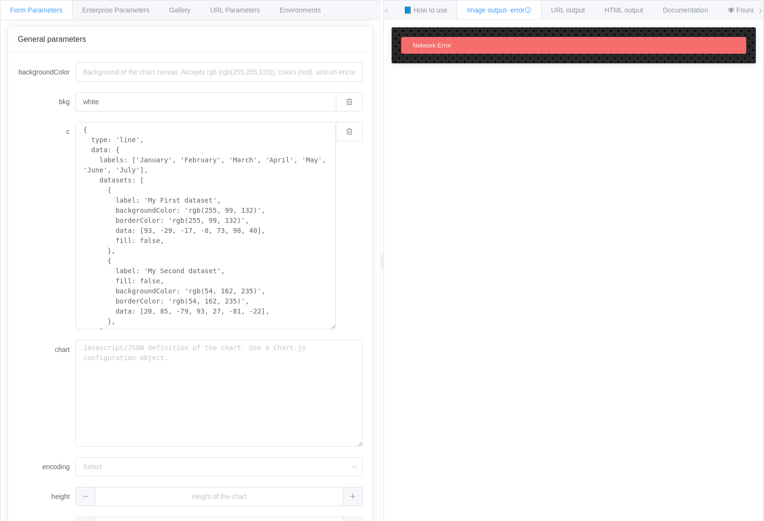
click at [559, 24] on div "How to maximize Image Charts in 3 steps Read the step-by-step guide to the Imag…" at bounding box center [573, 278] width 379 height 516
click at [584, 12] on span "URL output" at bounding box center [568, 10] width 34 height 8
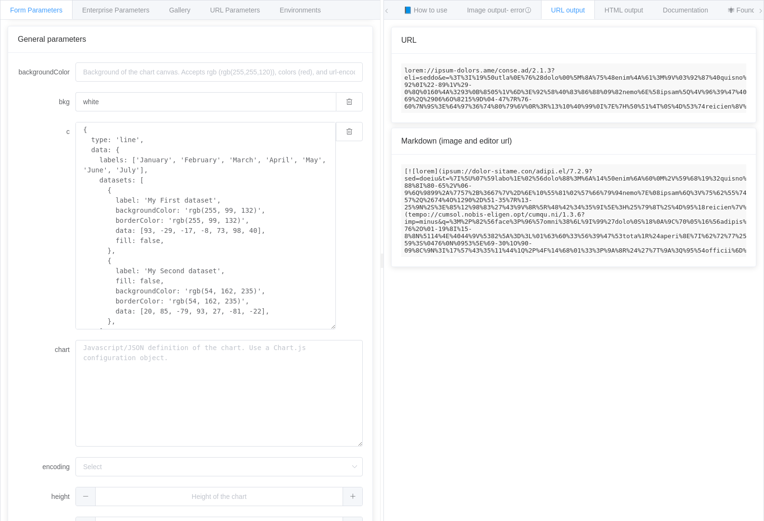
click at [523, 8] on span "- error" at bounding box center [518, 10] width 25 height 8
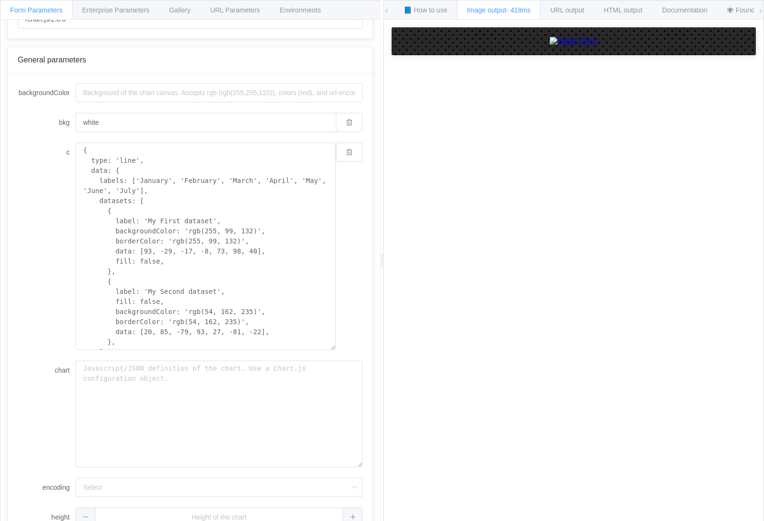
scroll to position [54, 0]
click at [283, 182] on textarea "{ type: 'line', data: { labels: ['January', 'February', 'March', 'April', 'May'…" at bounding box center [205, 245] width 260 height 207
click at [281, 181] on textarea "{ type: 'line', data: { labels: ['January', 'February', 'March', 'April', 'May'…" at bounding box center [205, 245] width 260 height 207
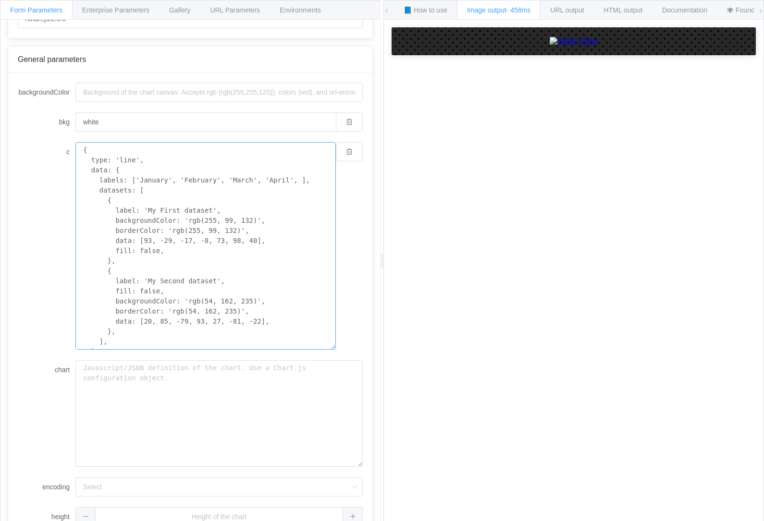
click at [261, 187] on textarea "{ type: 'line', data: { labels: ['January', 'February', 'March', 'April', ], da…" at bounding box center [205, 245] width 260 height 207
paste textarea "2020', '2025', '2030', '2035', '2040', '2045', '2050'"
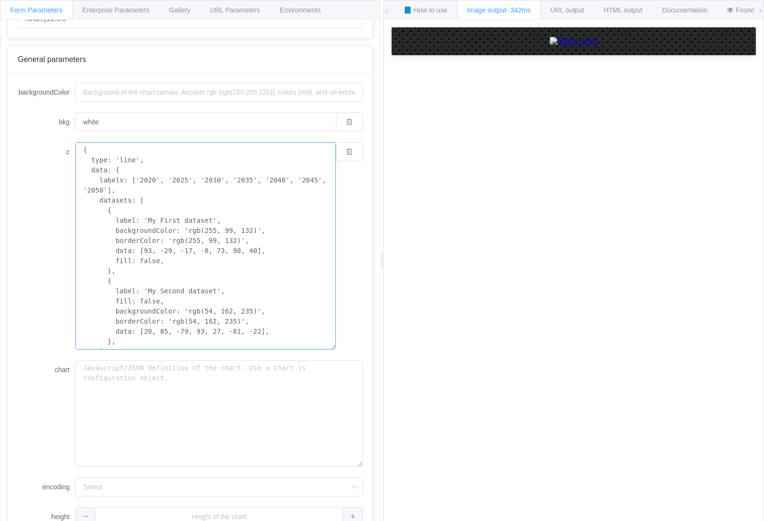
click at [219, 236] on textarea "{ type: 'line', data: { labels: ['2020', '2025', '2030', '2035', '2040', '2045'…" at bounding box center [205, 245] width 260 height 207
paste textarea "115210, 113063, 110328, 107181, 103631, 99584, 95216"
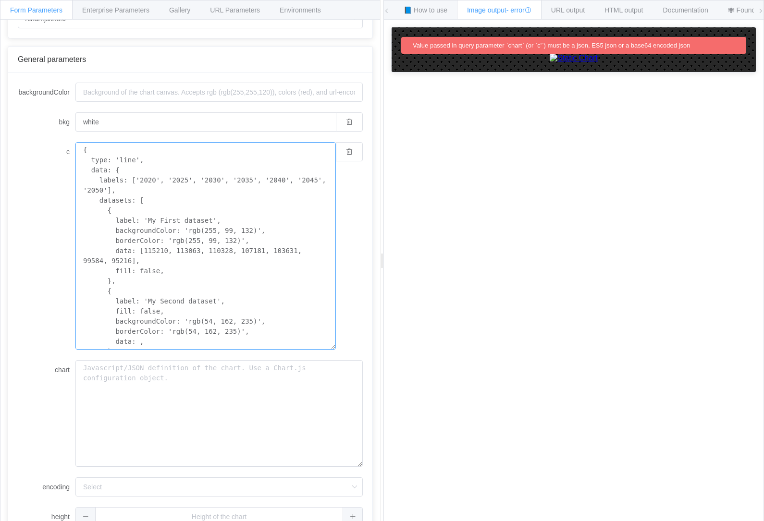
click at [134, 318] on textarea "{ type: 'line', data: { labels: ['2020', '2025', '2030', '2035', '2040', '2045'…" at bounding box center [205, 245] width 260 height 207
paste textarea "[15048, 18572, 21161, 21897, 21638, 21893, 23504]"
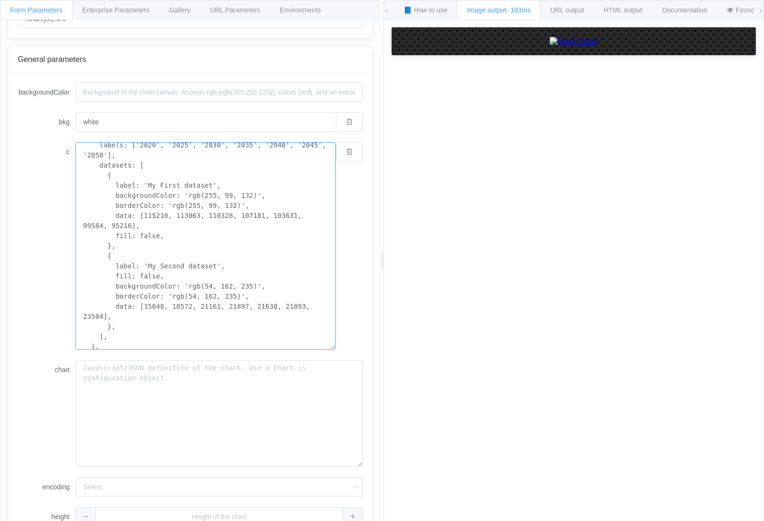
scroll to position [38, 0]
click at [160, 304] on textarea "{ type: 'line', data: { labels: ['2020', '2025', '2030', '2035', '2040', '2045'…" at bounding box center [205, 245] width 260 height 207
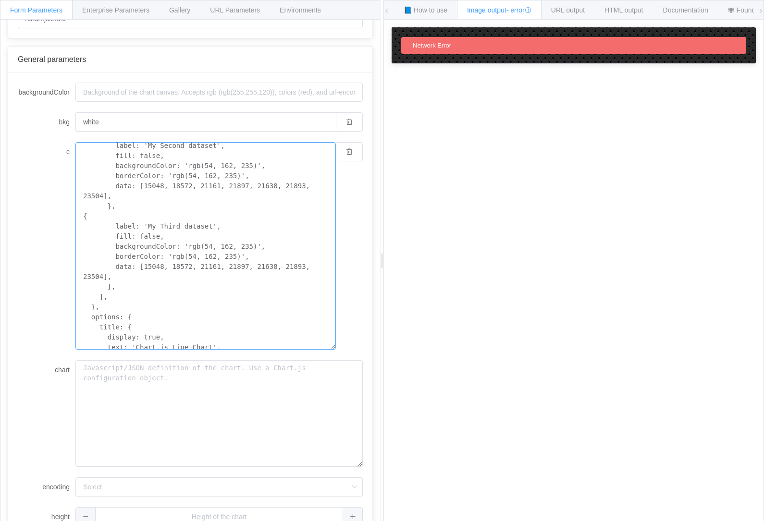
scroll to position [158, 0]
click at [180, 219] on textarea "{ type: 'line', data: { labels: ['2020', '2025', '2030', '2035', '2040', '2045'…" at bounding box center [205, 245] width 260 height 207
type textarea "{ type: 'line', data: { labels: ['2020', '2025', '2030', '2035', '2040', '2045'…"
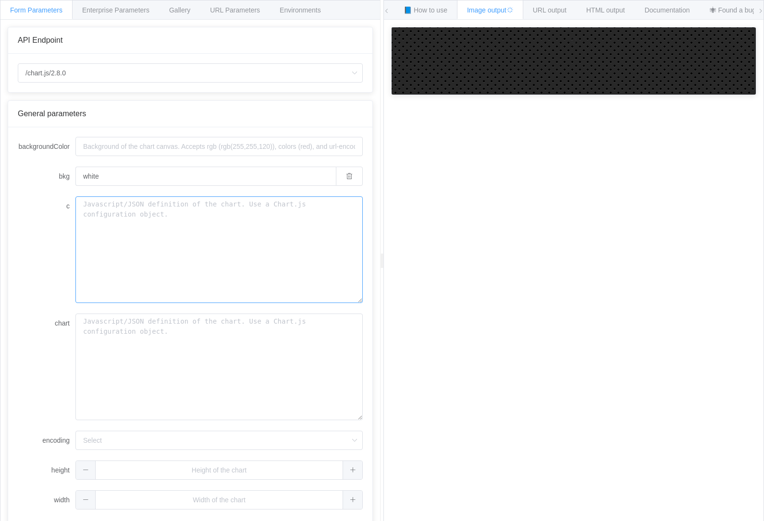
type textarea "{ type: 'line', data: { labels: ['2020', '2025', '2030', '2035', '2040', '2045'…"
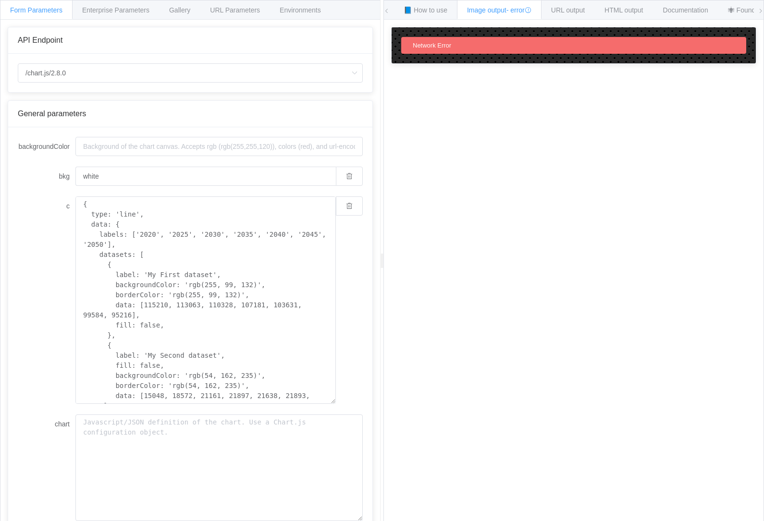
click at [187, 4] on div "Gallery" at bounding box center [179, 9] width 41 height 19
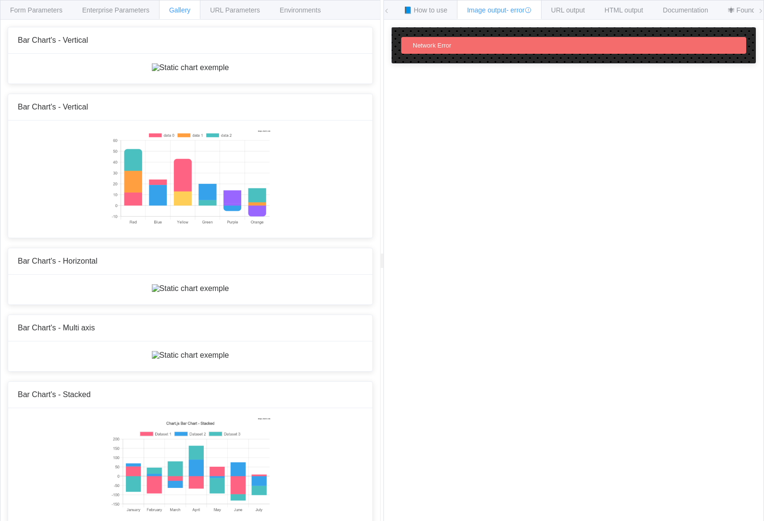
click at [230, 226] on img at bounding box center [190, 178] width 160 height 96
click at [50, 11] on span "Form Parameters" at bounding box center [36, 10] width 52 height 8
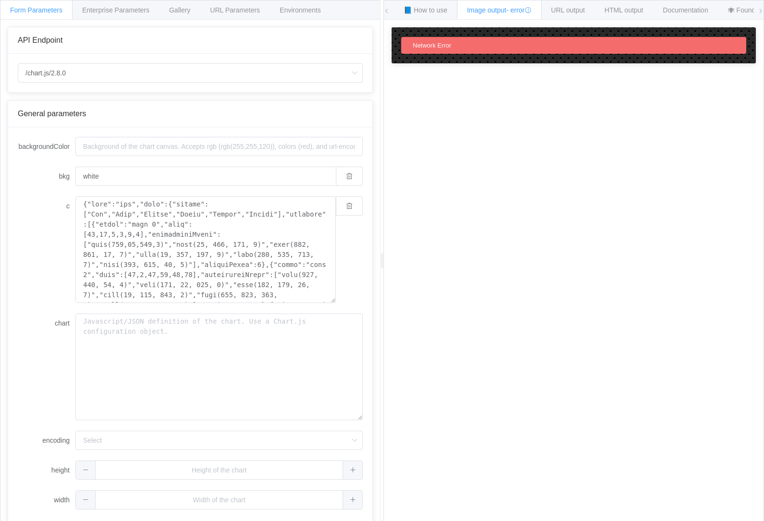
click at [187, 10] on span "Gallery" at bounding box center [179, 10] width 21 height 8
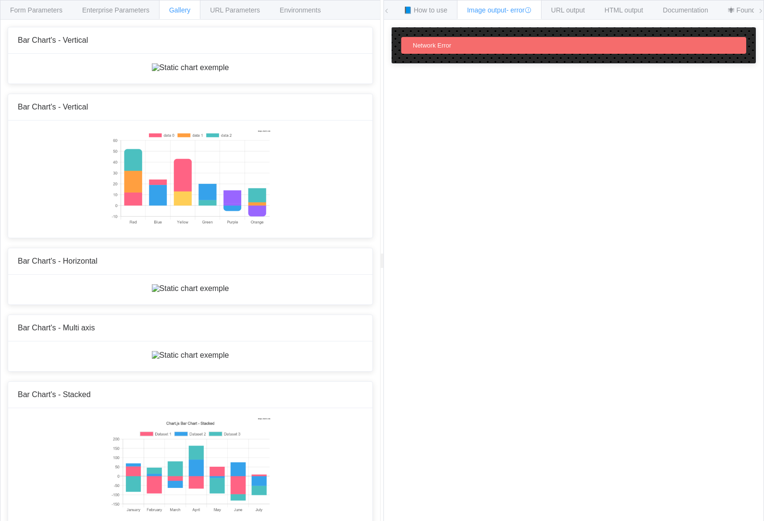
click at [236, 18] on div "URL Parameters" at bounding box center [235, 9] width 70 height 19
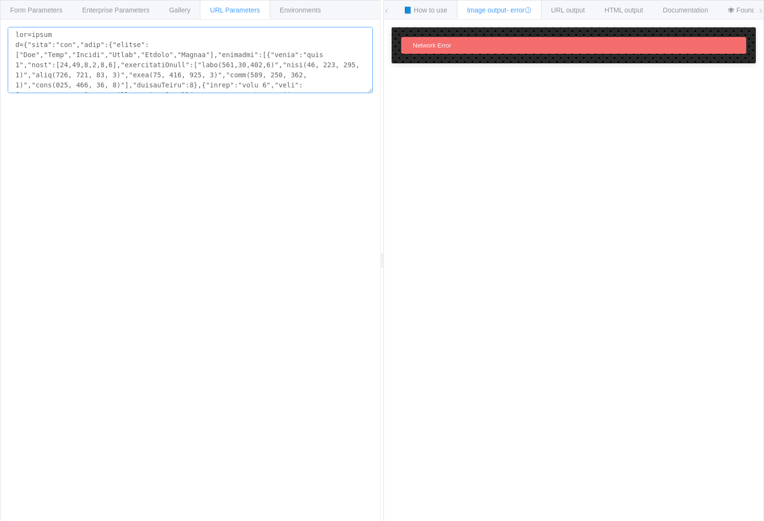
click at [262, 74] on textarea at bounding box center [190, 60] width 365 height 66
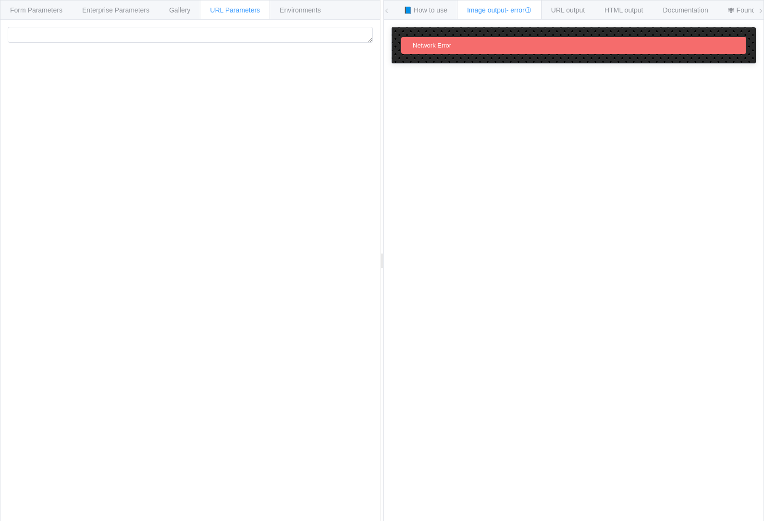
click at [182, 11] on span "Gallery" at bounding box center [179, 10] width 21 height 8
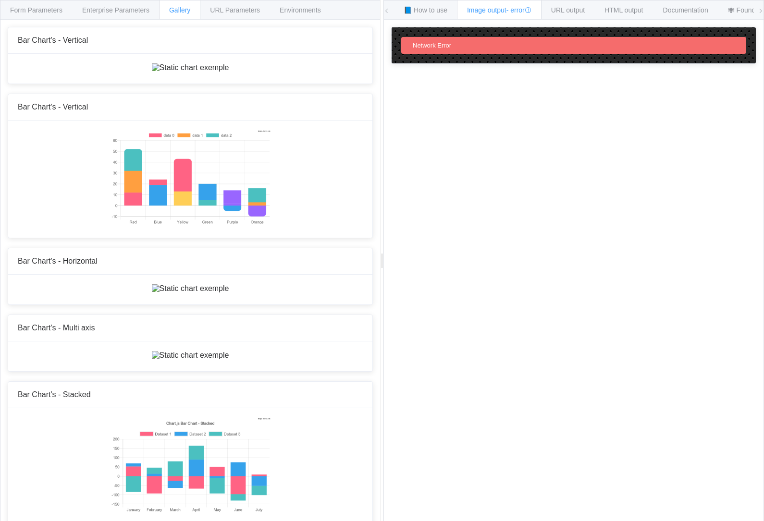
click at [229, 72] on img at bounding box center [190, 67] width 77 height 9
click at [270, 226] on img at bounding box center [190, 178] width 160 height 96
click at [531, 11] on icon at bounding box center [527, 10] width 7 height 7
click at [229, 293] on img at bounding box center [190, 288] width 77 height 9
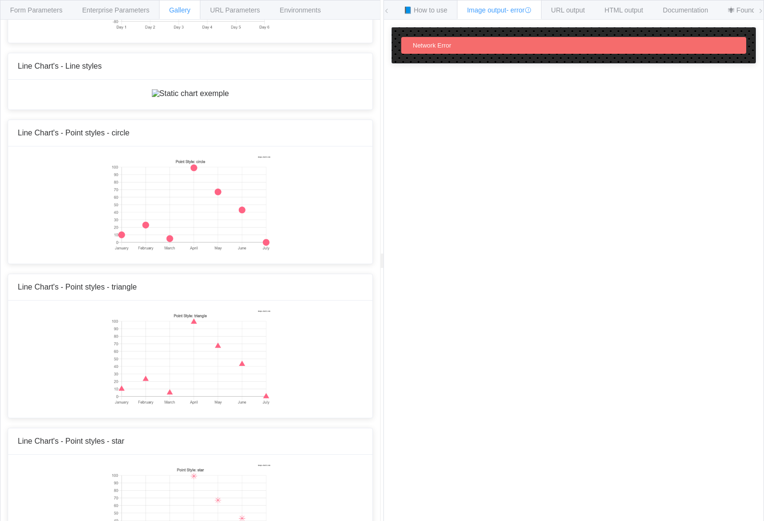
scroll to position [992, 0]
click at [48, 12] on span "Form Parameters" at bounding box center [36, 10] width 52 height 8
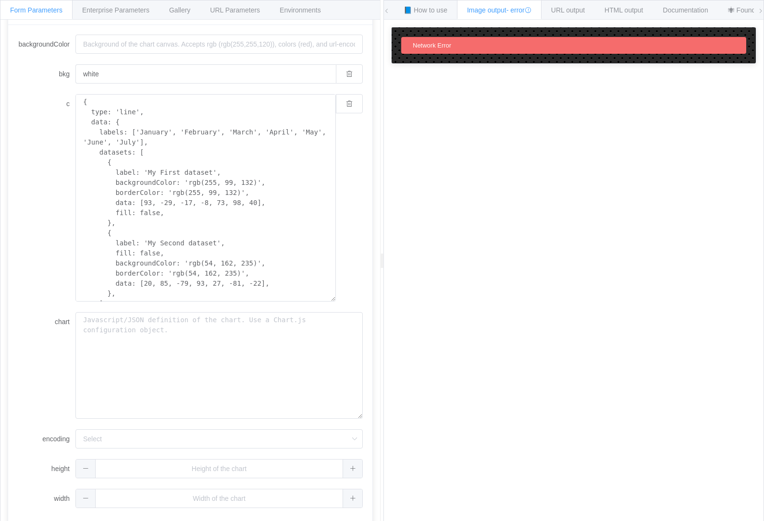
scroll to position [74, 0]
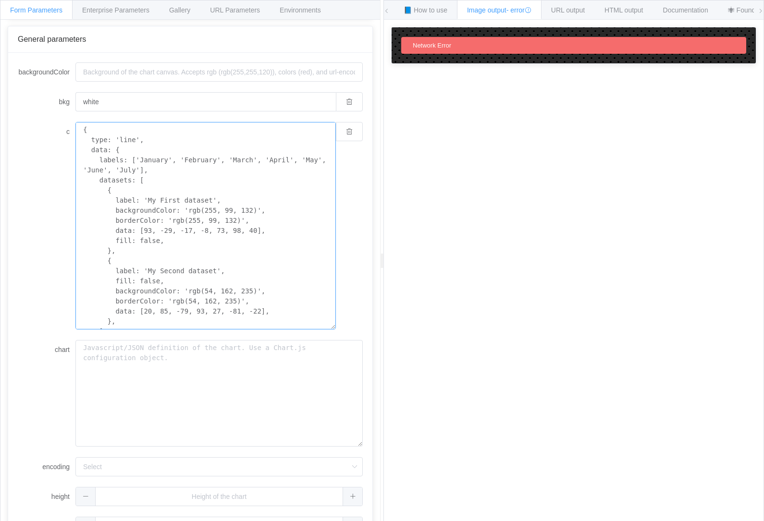
click at [187, 219] on textarea "{ type: 'line', data: { labels: ['January', 'February', 'March', 'April', 'May'…" at bounding box center [205, 225] width 260 height 207
paste textarea "2020', '2025', '2030', '2035', '2040', '2045', '2050'], datasets: [ { label: 'M…"
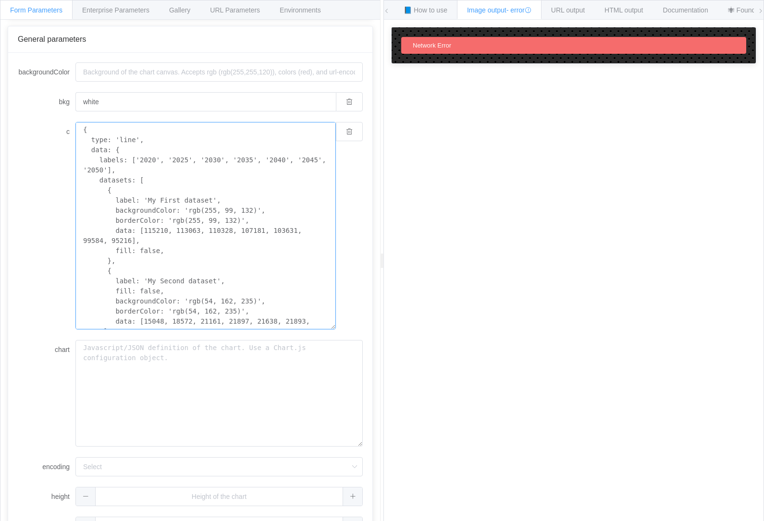
scroll to position [161, 0]
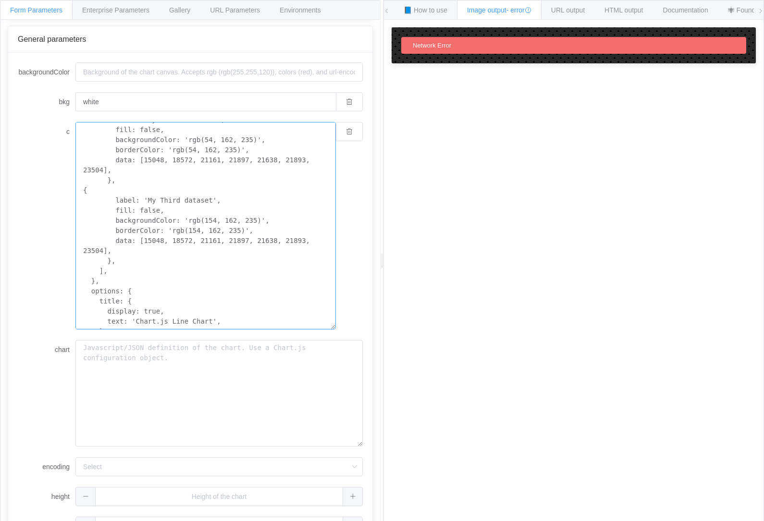
click at [186, 214] on textarea "{ type: 'line', data: { labels: ['2020', '2025', '2030', '2035', '2040', '2045'…" at bounding box center [205, 225] width 260 height 207
click at [200, 320] on textarea "{ type: 'line', data: { labels: ['2020', '2025', '2030', '2035', '2040', '2045'…" at bounding box center [205, 225] width 260 height 207
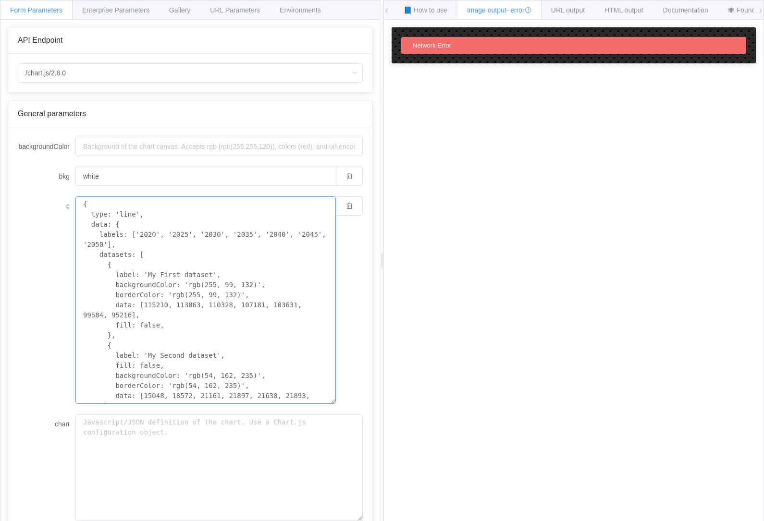
type textarea "{ type: 'line', data: { labels: ['2020', '2025', '2030', '2035', '2040', '2045'…"
click at [80, 73] on input "/chart.js/2.8.0" at bounding box center [190, 72] width 345 height 19
click at [43, 100] on span "/chart" at bounding box center [36, 101] width 17 height 8
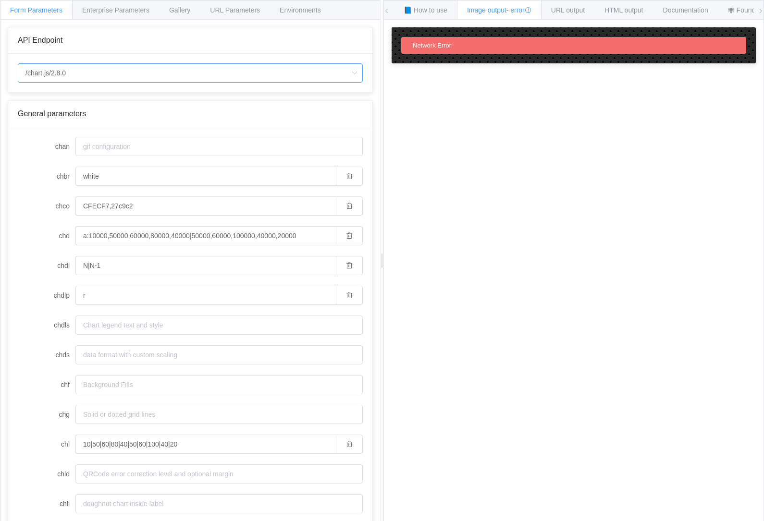
type input "/chart"
type input "20"
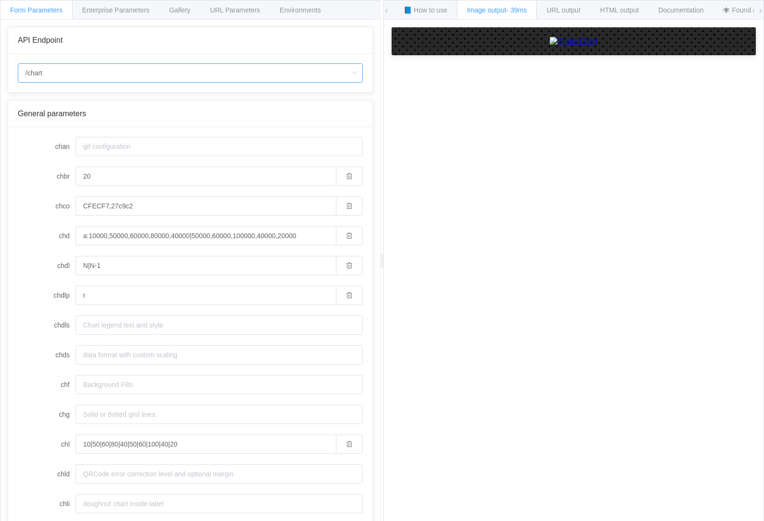
click at [55, 71] on input "/chart" at bounding box center [190, 72] width 345 height 19
click at [45, 117] on span "/chart.js/2.8.0" at bounding box center [48, 118] width 40 height 8
type input "/chart.js/2.8.0"
type input "white"
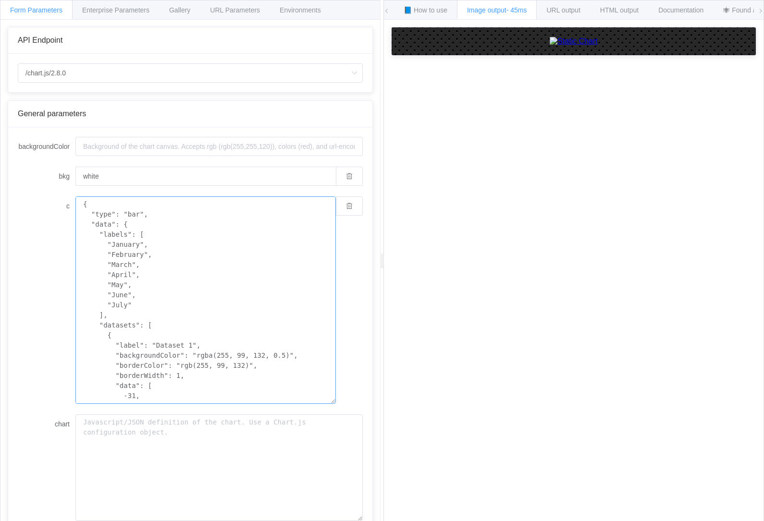
click at [131, 241] on textarea "{ "type": "bar", "data": { "labels": [ "January", "February", "March", "April",…" at bounding box center [205, 299] width 260 height 207
paste textarea "type: 'line', data: { labels: ['2020', '2025', '2030', '2035', '2040', '2045', …"
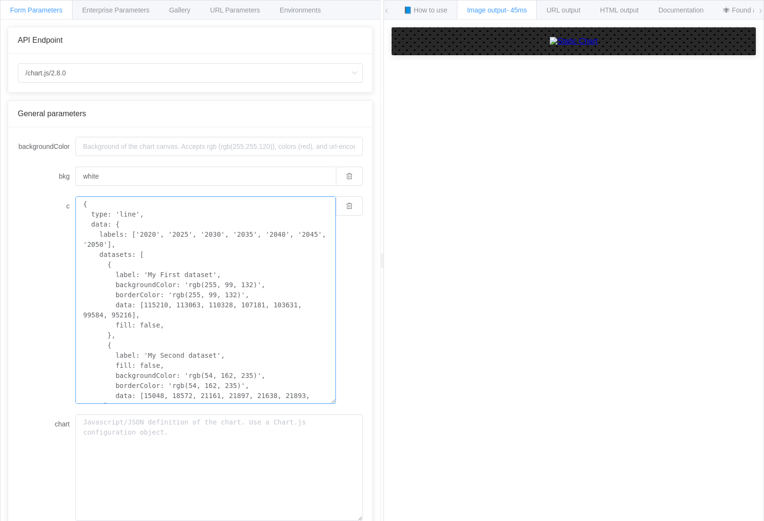
scroll to position [161, 0]
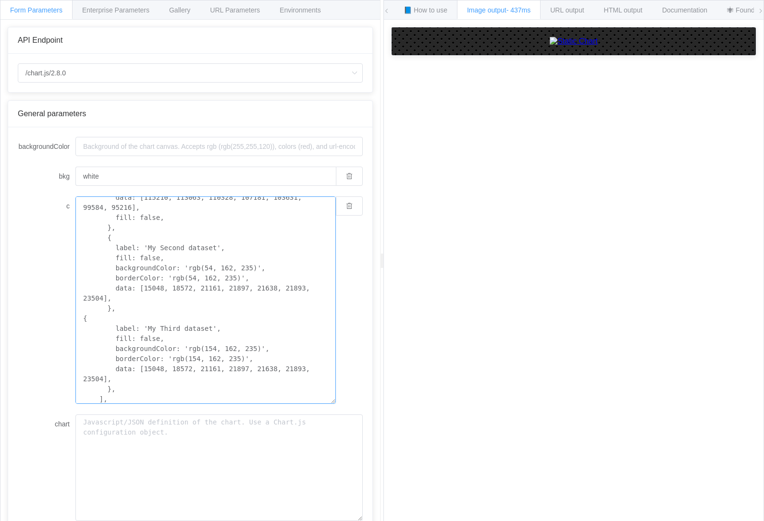
scroll to position [109, 0]
click at [168, 348] on textarea "{ type: 'line', data: { labels: ['2020', '2025', '2030', '2035', '2040', '2045'…" at bounding box center [205, 299] width 260 height 207
click at [122, 336] on textarea "{ type: 'line', data: { labels: ['2020', '2025', '2030', '2035', '2040', '2045'…" at bounding box center [205, 299] width 260 height 207
paste textarea "32401, 34237, 34916, 35885, 37822, 38379, 37960"
click at [123, 339] on textarea "{ type: 'line', data: { labels: ['2020', '2025', '2030', '2035', '2040', '2045'…" at bounding box center [205, 299] width 260 height 207
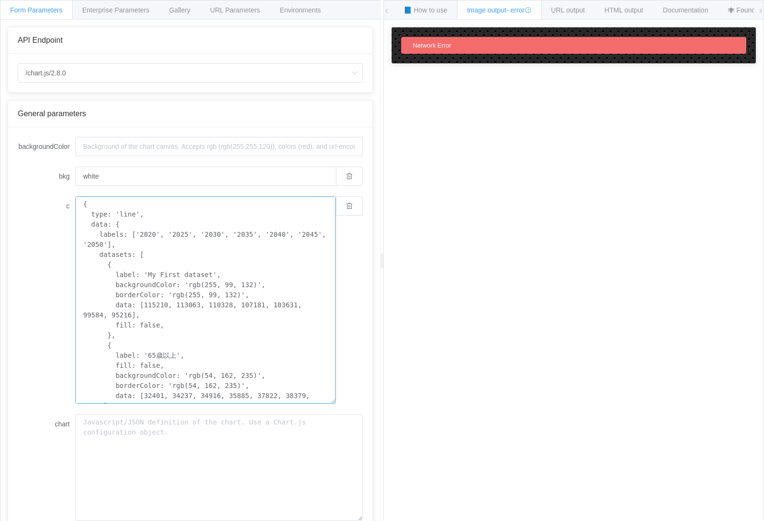
scroll to position [19, 0]
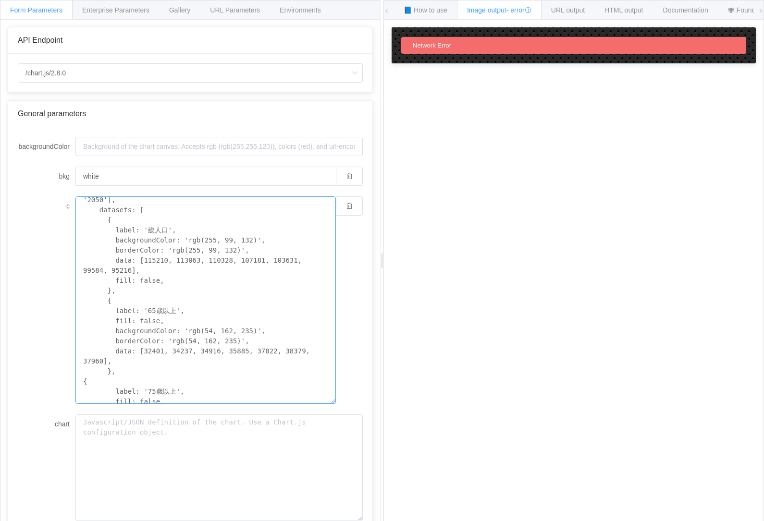
scroll to position [156, 0]
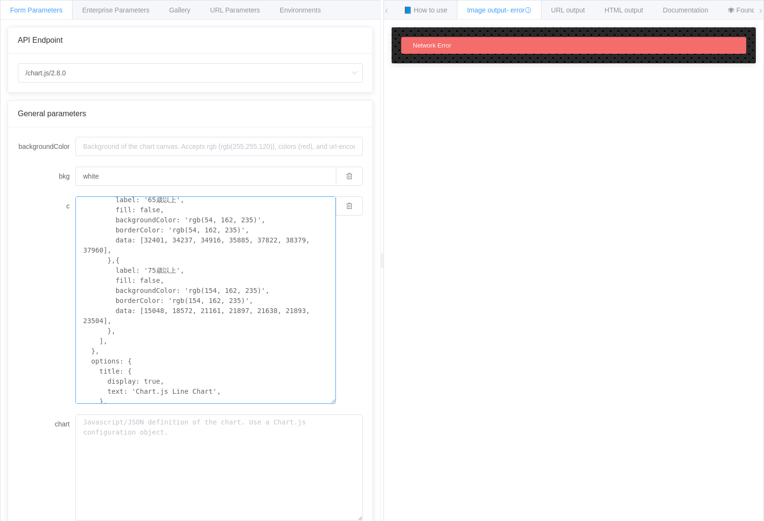
scroll to position [151, 0]
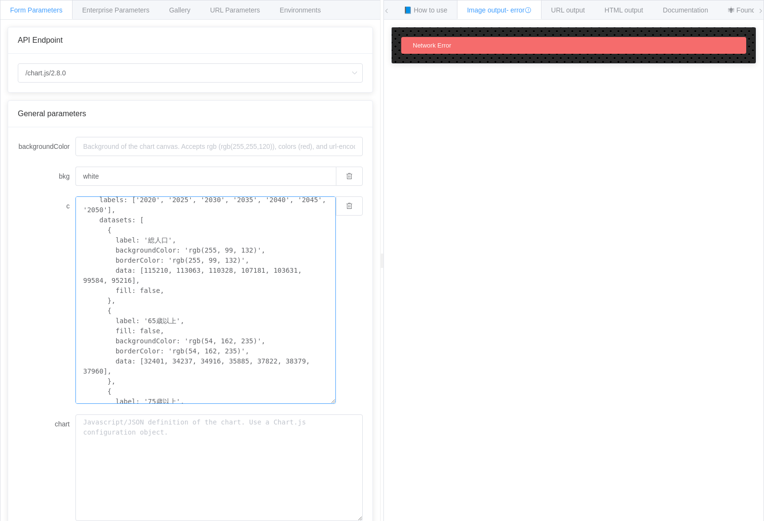
scroll to position [146, 0]
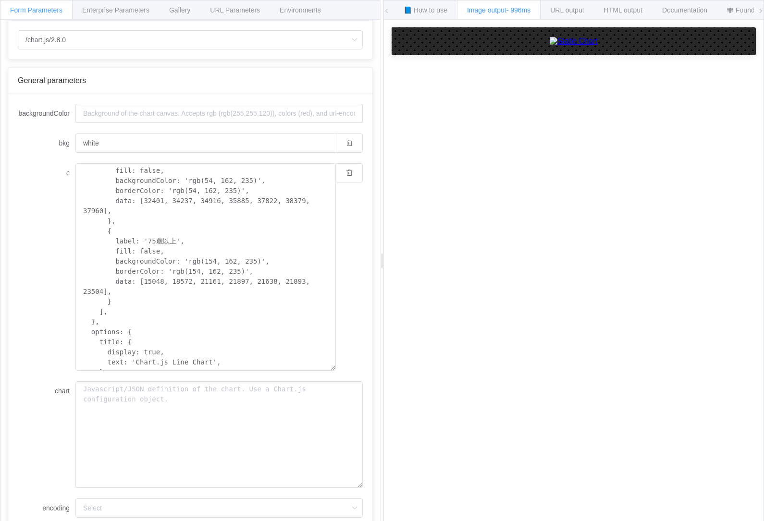
scroll to position [161, 0]
click at [403, 375] on div "How to maximize Image Charts in 3 steps Read the step-by-step guide to the Imag…" at bounding box center [573, 278] width 379 height 516
click at [215, 327] on textarea "{ type: 'line', data: { labels: ['2020', '2025', '2030', '2035', '2040', '2045'…" at bounding box center [205, 266] width 260 height 207
paste textarea "将来推計人口"
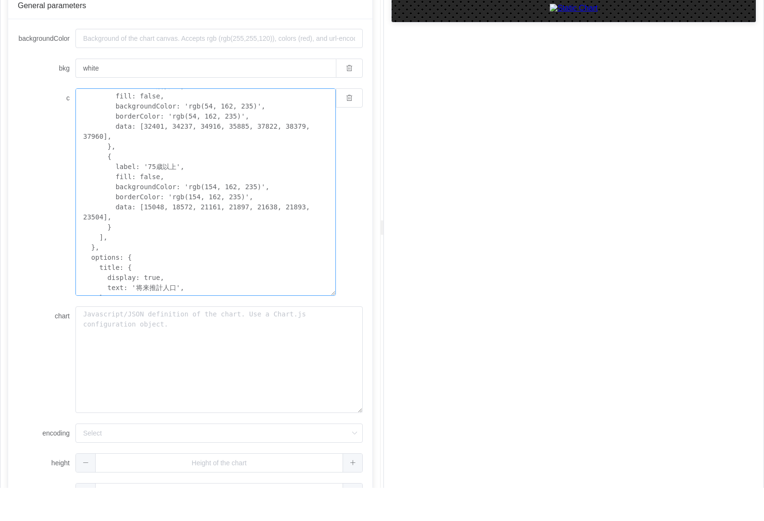
scroll to position [74, 0]
type textarea "{ type: 'line', data: { labels: ['2020', '2025', '2030', '2035', '2040', '2045'…"
click at [359, 487] on span at bounding box center [352, 496] width 20 height 18
type input "1"
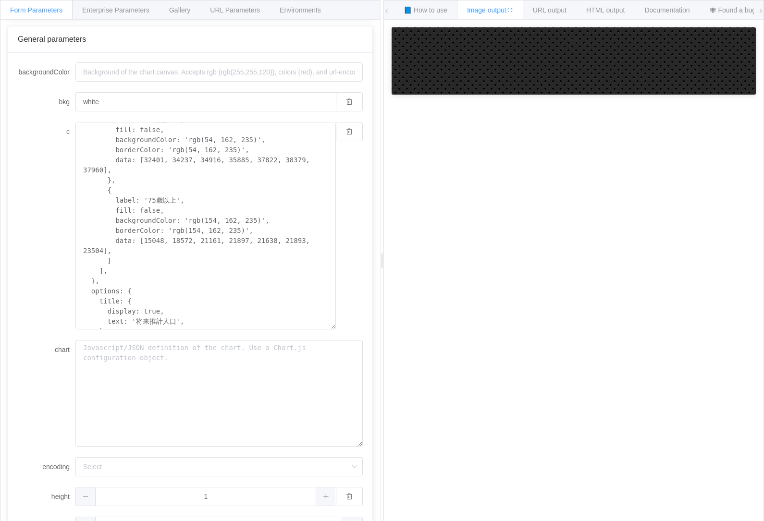
click at [356, 457] on icon at bounding box center [354, 466] width 12 height 19
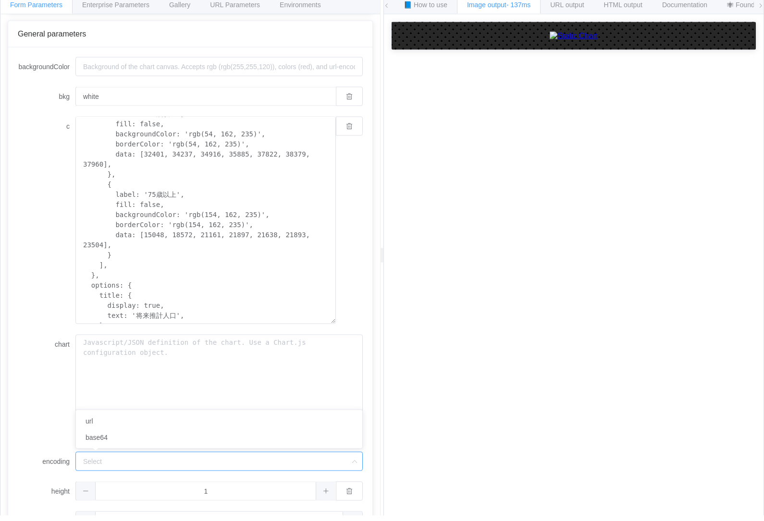
scroll to position [31, 0]
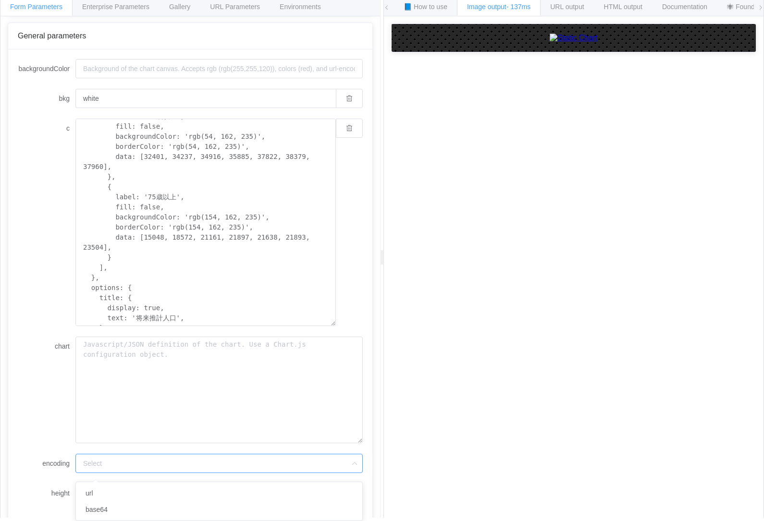
click at [414, 418] on div at bounding box center [573, 290] width 365 height 533
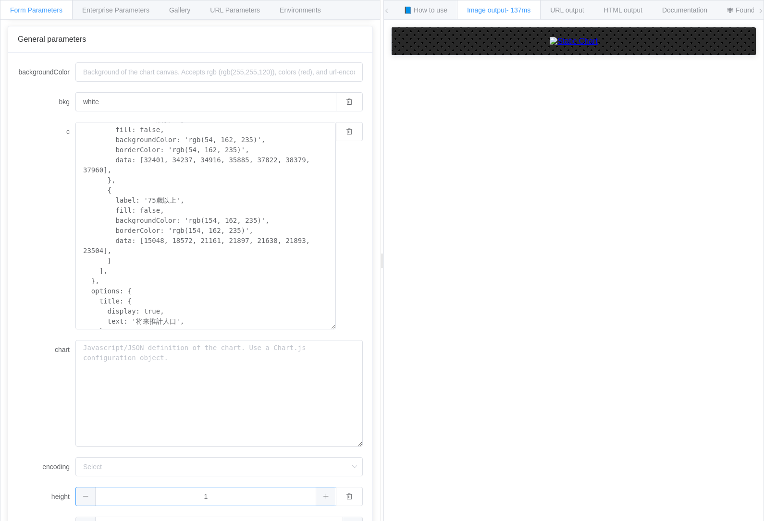
click at [289, 487] on input "1" at bounding box center [205, 496] width 260 height 19
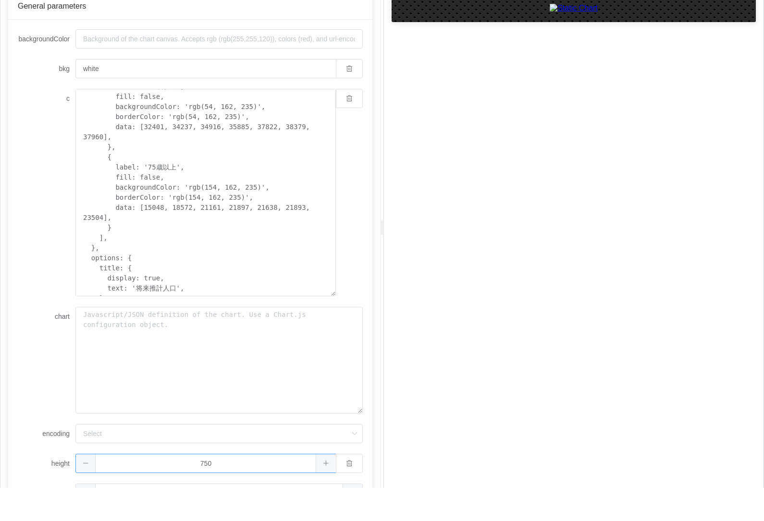
type input "750"
click at [150, 517] on input "text" at bounding box center [218, 526] width 287 height 19
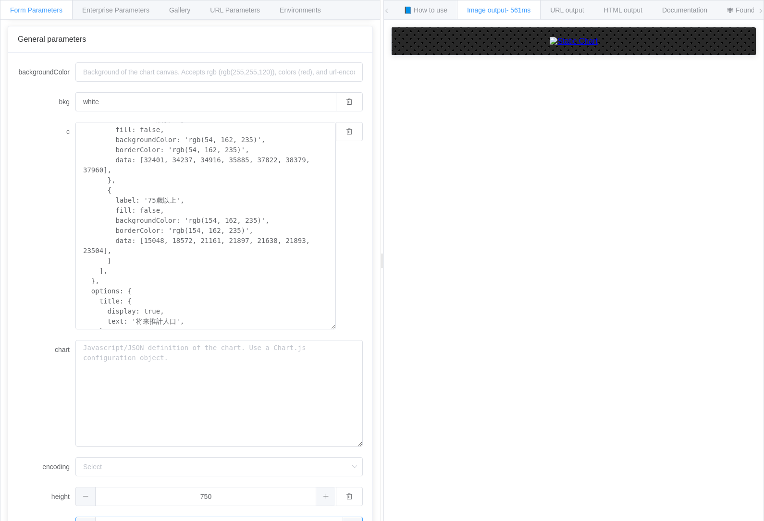
scroll to position [31, 0]
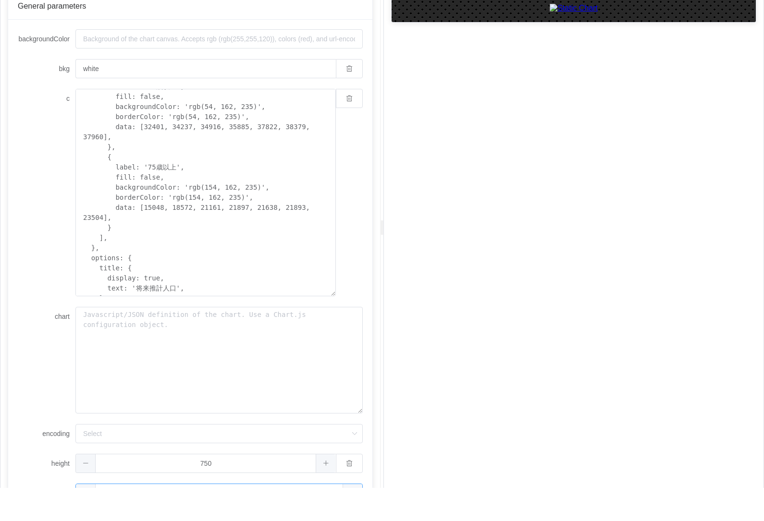
type input "300"
click at [274, 487] on input "750" at bounding box center [205, 496] width 260 height 19
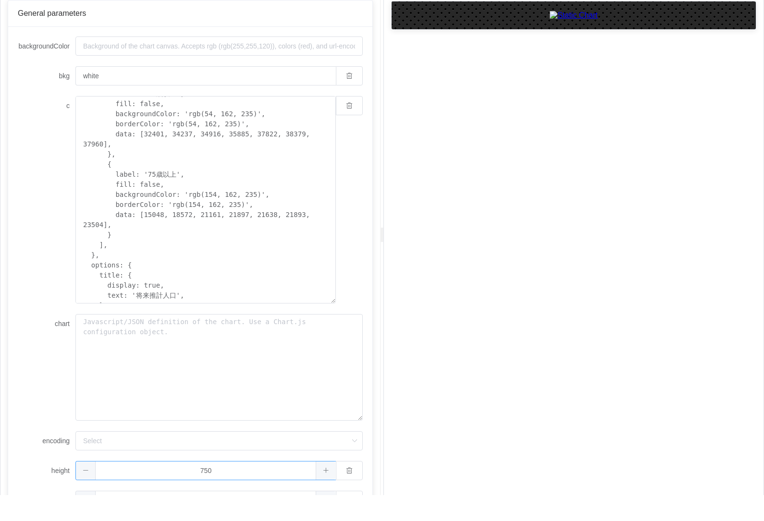
scroll to position [31, 0]
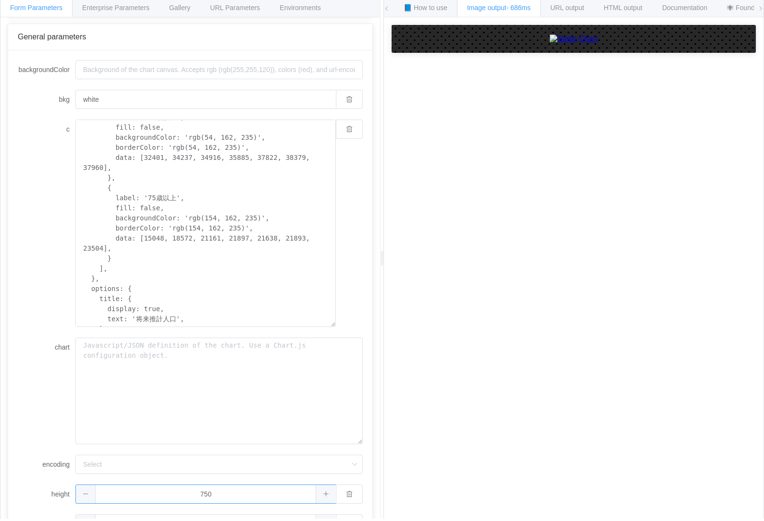
type input "750a"
click at [269, 517] on input "300" at bounding box center [205, 526] width 260 height 19
click at [633, 387] on div at bounding box center [573, 293] width 365 height 533
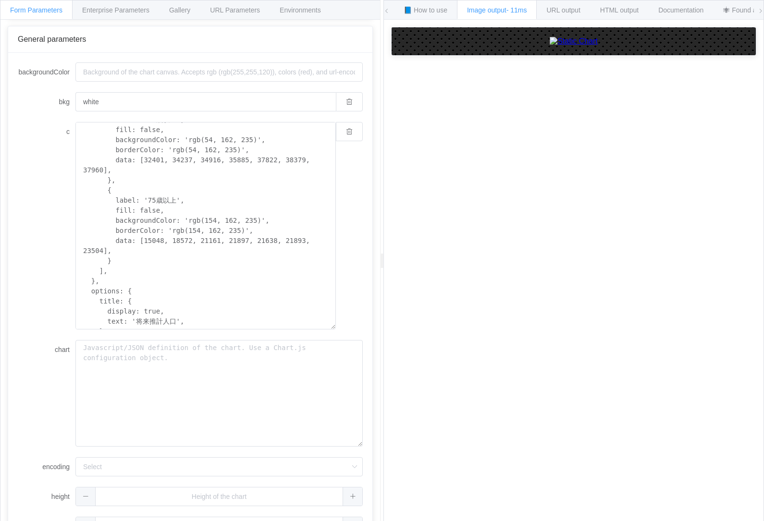
click at [597, 46] on img at bounding box center [573, 41] width 48 height 9
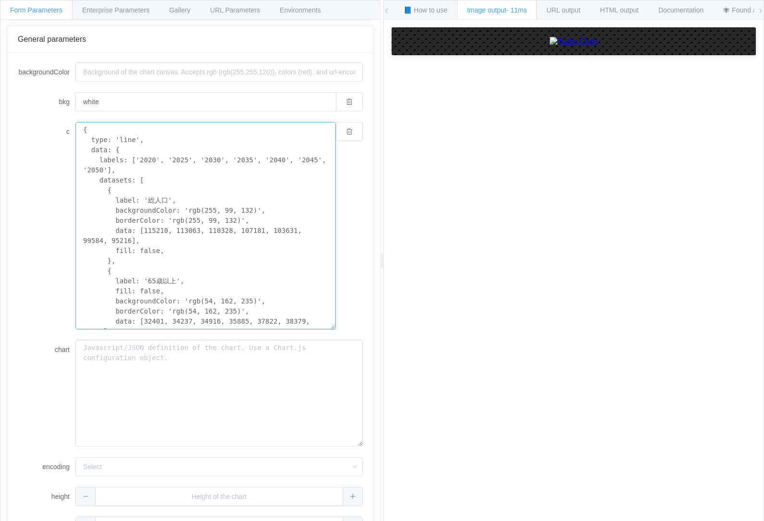
click at [192, 191] on textarea "{ type: 'line', data: { labels: ['2020', '2025', '2030', '2035', '2040', '2045'…" at bounding box center [205, 225] width 260 height 207
click at [171, 228] on textarea "{ type: 'line', data: { labels: ['2020', '2025', '2030', '2035', '2040', '2045'…" at bounding box center [205, 225] width 260 height 207
click at [198, 15] on div "Gallery" at bounding box center [179, 9] width 41 height 19
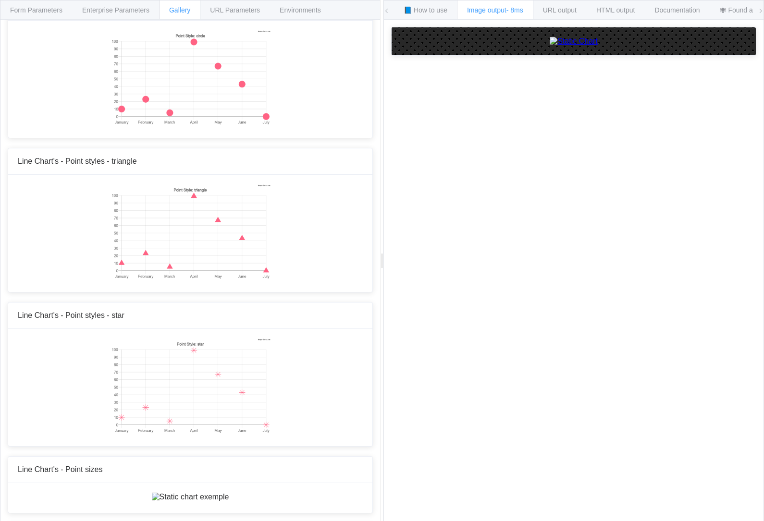
scroll to position [1109, 0]
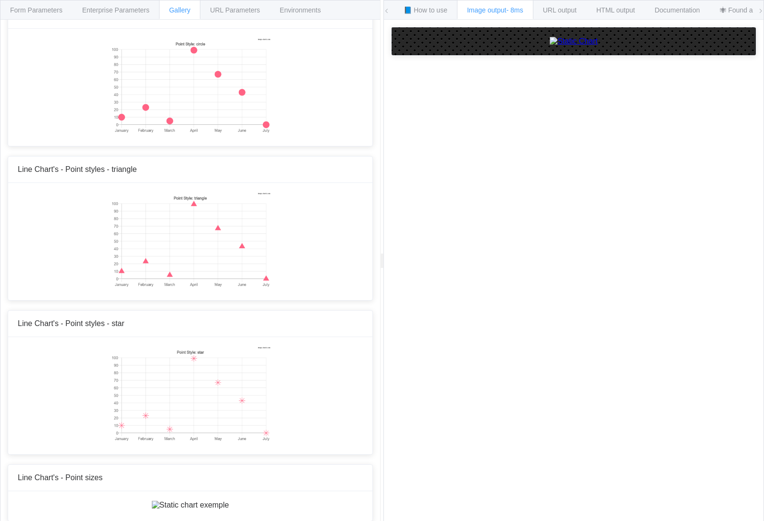
click at [35, 10] on span "Form Parameters" at bounding box center [36, 10] width 52 height 8
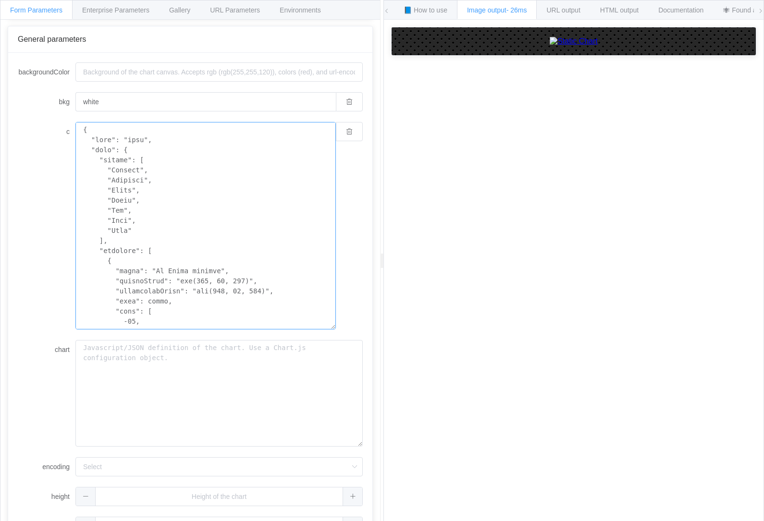
click at [156, 245] on textarea "c" at bounding box center [205, 225] width 260 height 207
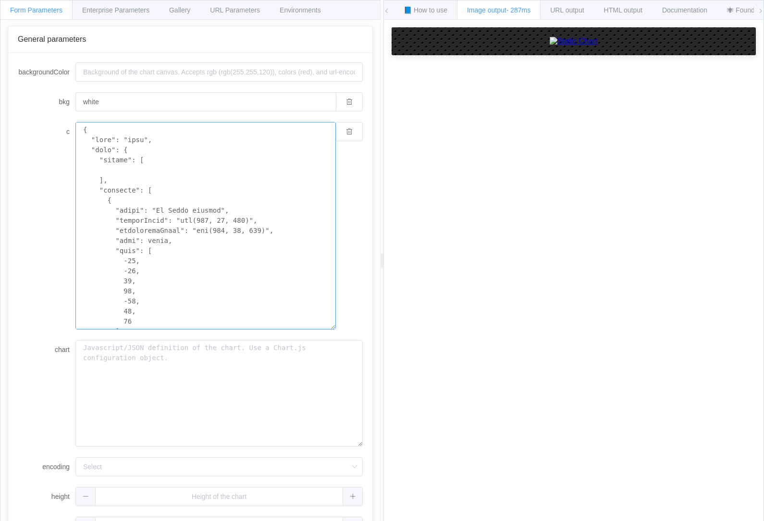
click at [175, 163] on textarea "c" at bounding box center [205, 225] width 260 height 207
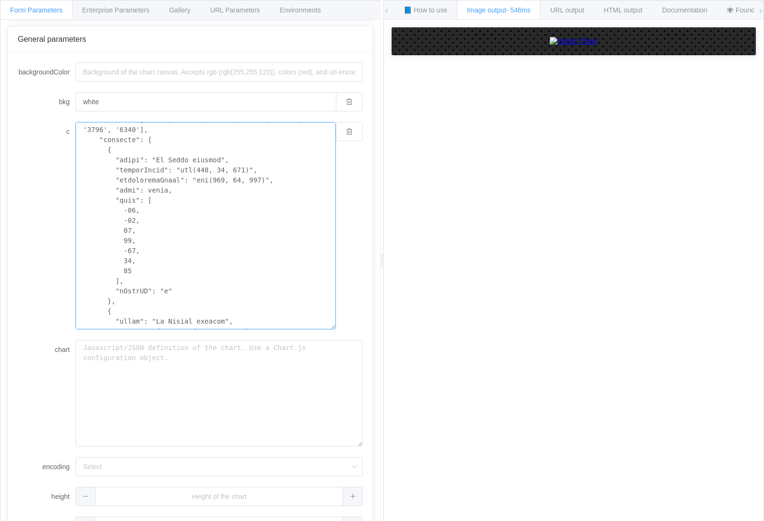
scroll to position [43, 0]
click at [208, 285] on textarea "c" at bounding box center [205, 225] width 260 height 207
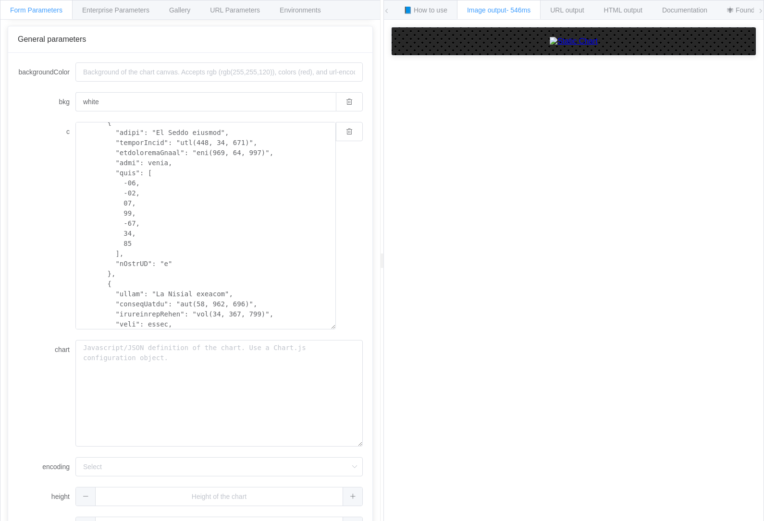
scroll to position [91, 0]
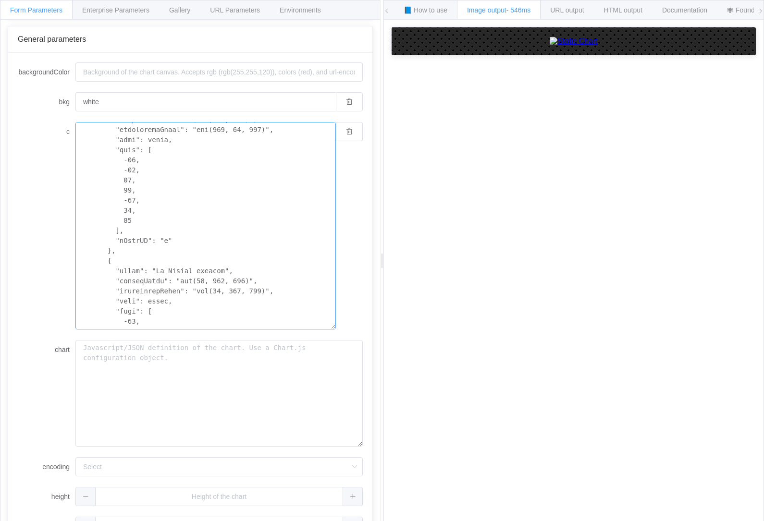
click at [250, 261] on textarea "c" at bounding box center [205, 225] width 260 height 207
paste textarea "type: 'line', data: { labels: ['2020', '2025', '2030', '2035', '2040', '2045', …"
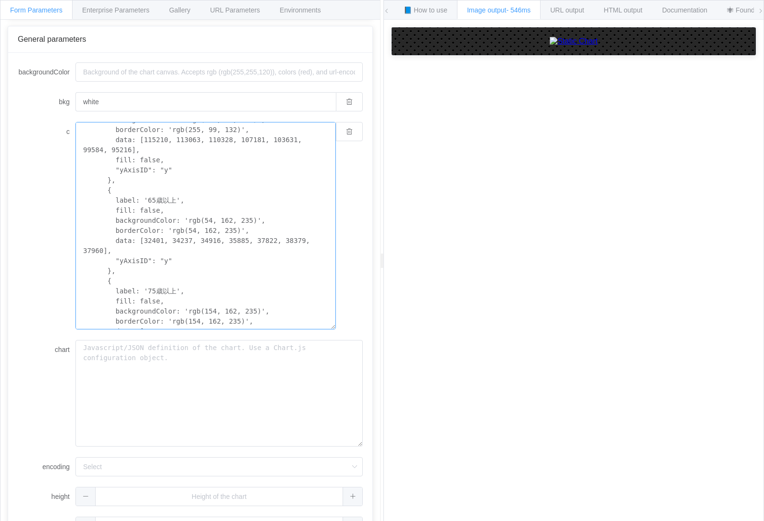
scroll to position [192, 0]
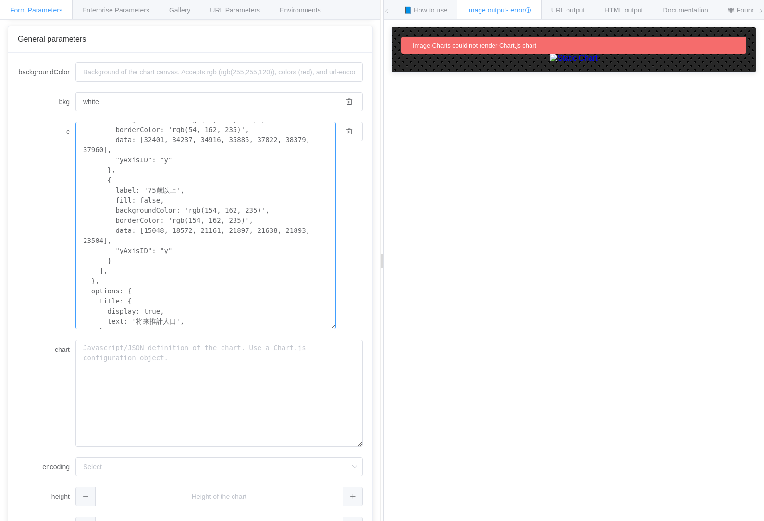
scroll to position [182, 0]
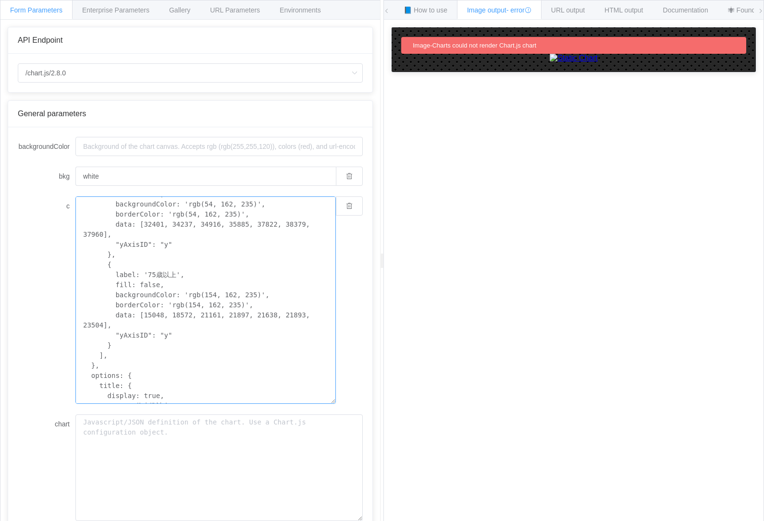
click at [203, 213] on textarea "{ type: 'line', data: { labels: ['2020', '2025', '2030', '2035', '2040', '2045'…" at bounding box center [205, 299] width 260 height 207
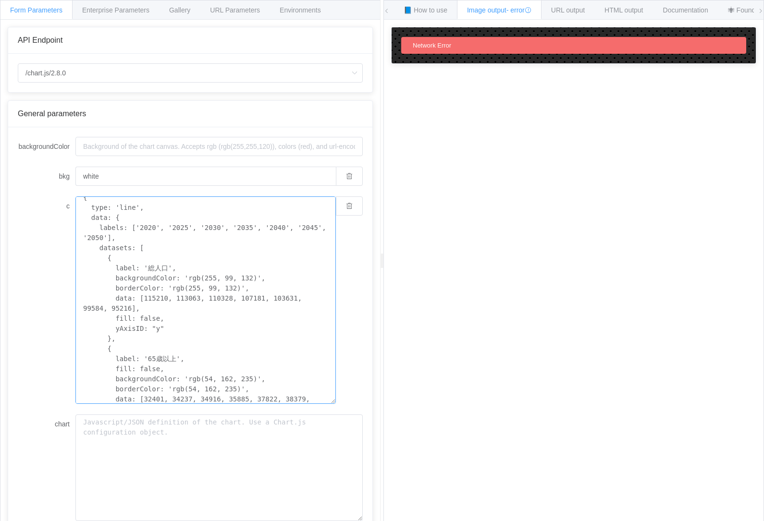
scroll to position [115, 0]
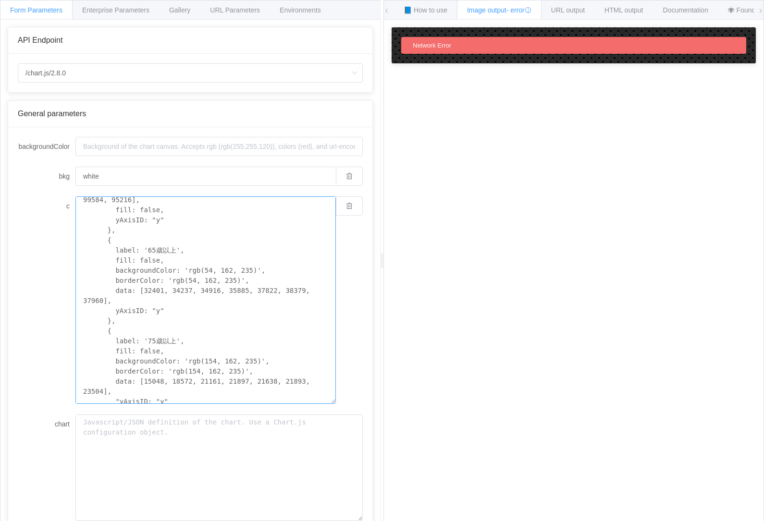
type textarea "{ type: 'line', data: { labels: ['2020', '2025', '2030', '2035', '2040', '2045'…"
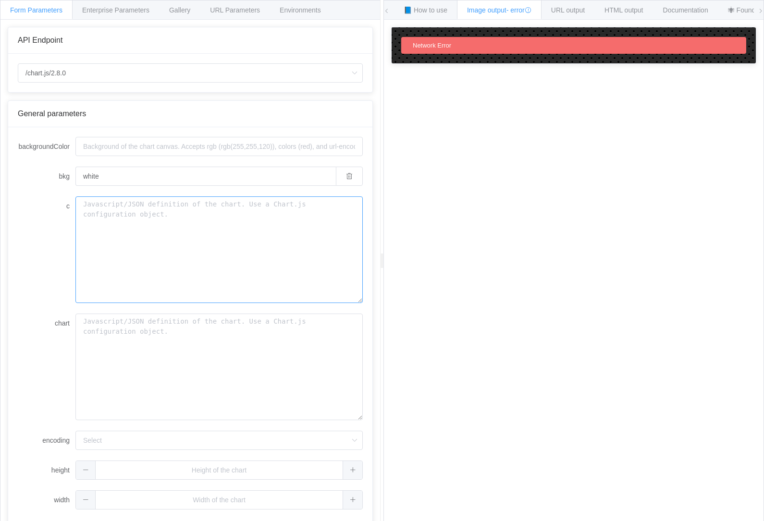
click at [281, 243] on textarea "c" at bounding box center [218, 249] width 287 height 107
paste textarea "{ type: 'line', data: { labels: ['2020', '2025', '2030', '2035', '2040', '2045'…"
type textarea "{ type: 'line', data: { labels: ['2020', '2025', '2030', '2035', '2040', '2045'…"
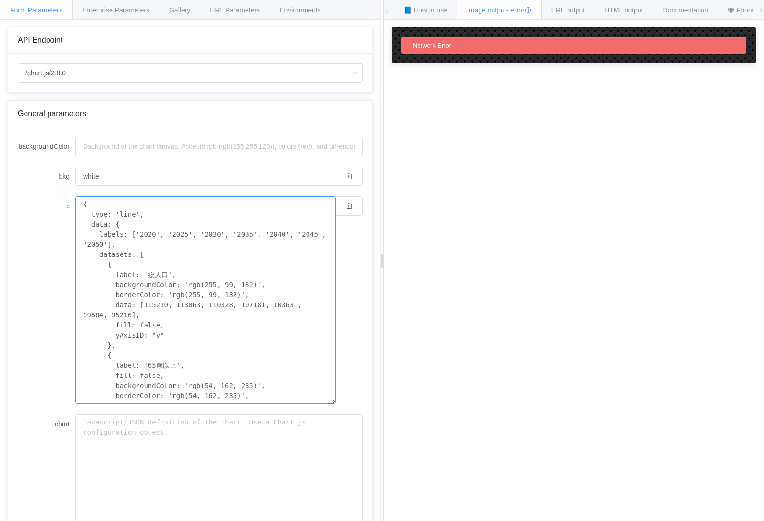
scroll to position [182, 0]
click at [247, 332] on textarea "{ type: 'line', data: { labels: ['2020', '2025', '2030', '2035', '2040', '2045'…" at bounding box center [205, 299] width 260 height 207
paste textarea
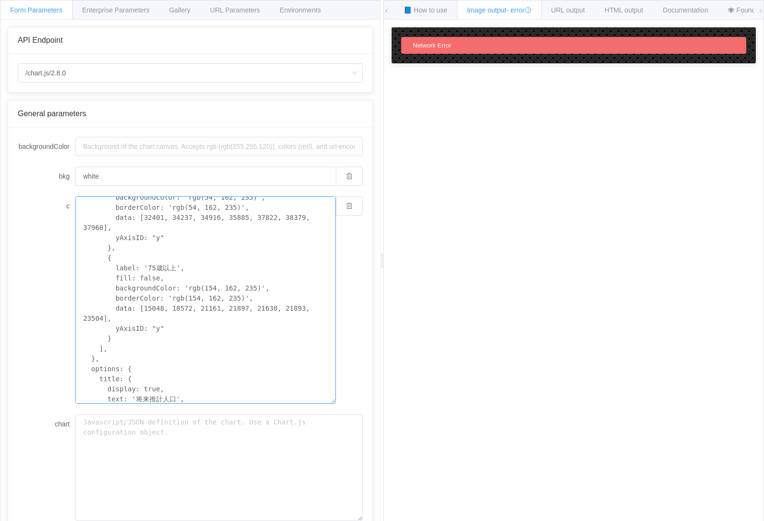
type textarea "{ type: 'line', data: { labels: ['2020', '2025', '2030', '2035', '2040', '2045'…"
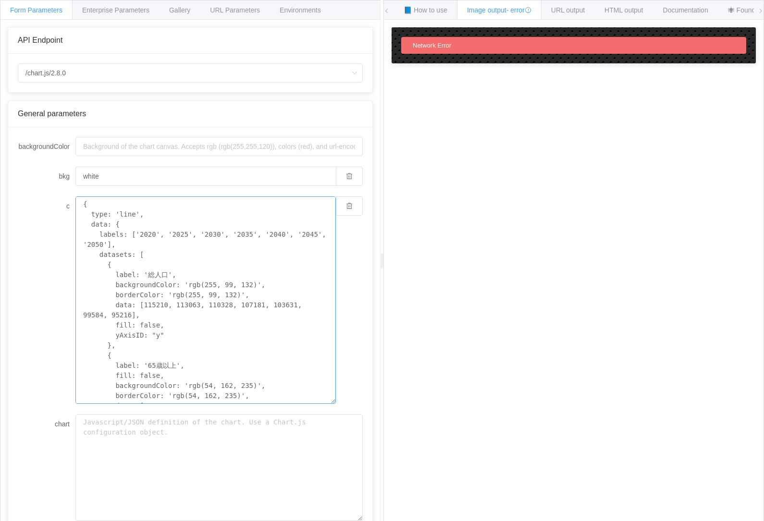
click at [249, 351] on textarea "{ type: 'line', data: { labels: ['2020', '2025', '2030', '2035', '2040', '2045'…" at bounding box center [205, 299] width 260 height 207
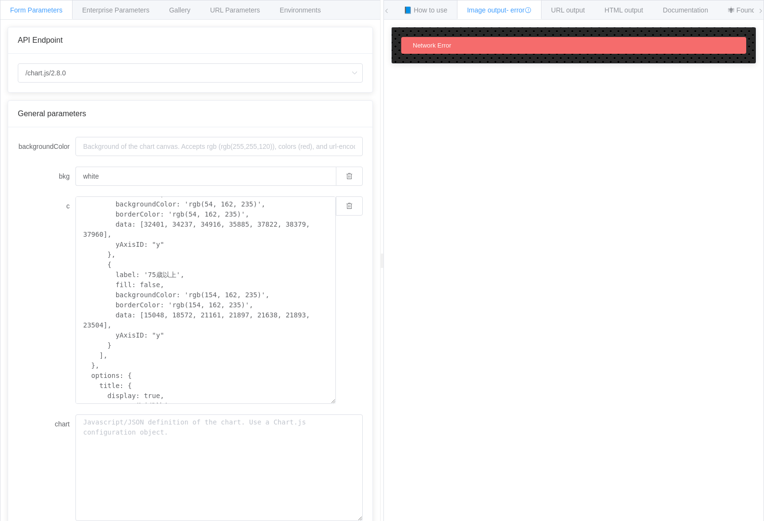
click at [182, 12] on span "Gallery" at bounding box center [179, 10] width 21 height 8
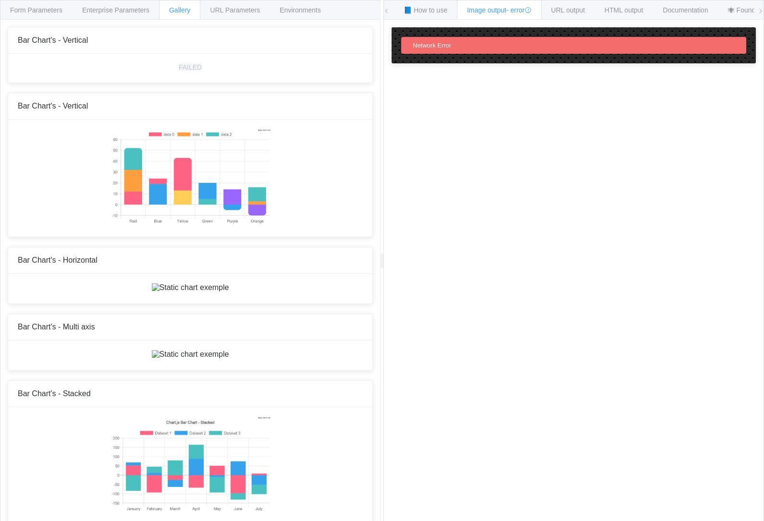
click at [229, 192] on img at bounding box center [190, 177] width 160 height 96
click at [229, 292] on img at bounding box center [190, 287] width 77 height 9
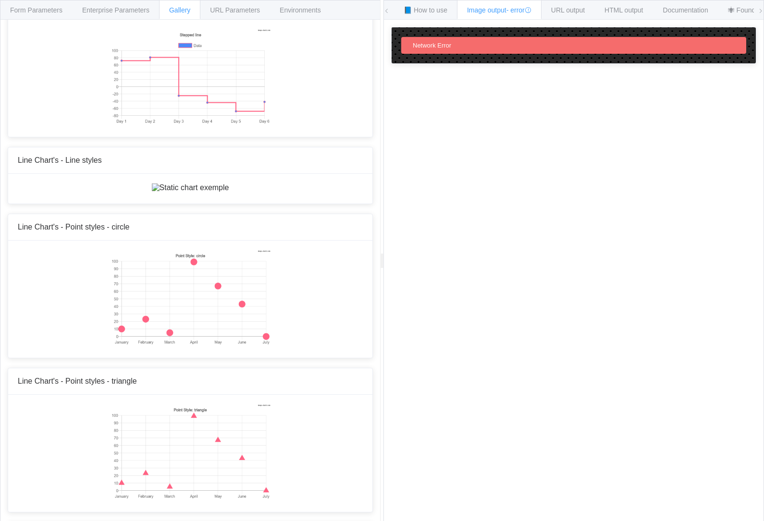
scroll to position [902, 0]
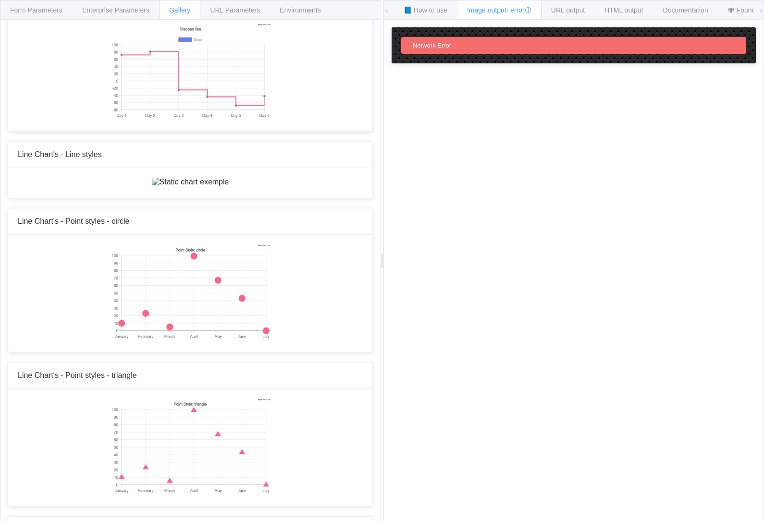
type textarea "{ type: 'line', data: { labels: ['January', 'February', 'March', 'April', 'May'…"
click at [144, 11] on span "Enterprise Parameters" at bounding box center [115, 10] width 67 height 8
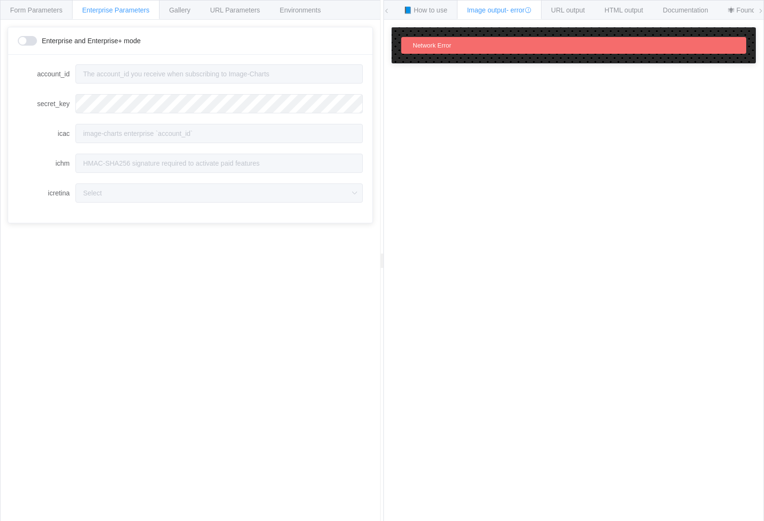
click at [58, 10] on span "Form Parameters" at bounding box center [36, 10] width 52 height 8
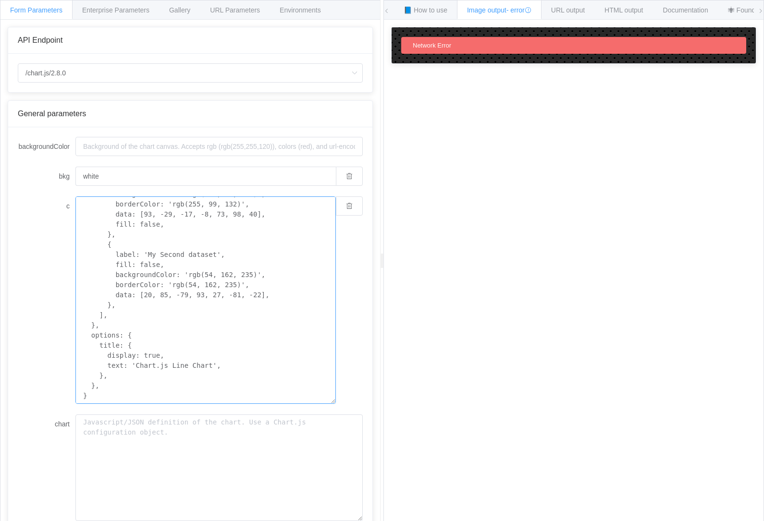
click at [236, 250] on textarea "{ type: 'line', data: { labels: ['January', 'February', 'March', 'April', 'May'…" at bounding box center [205, 299] width 260 height 207
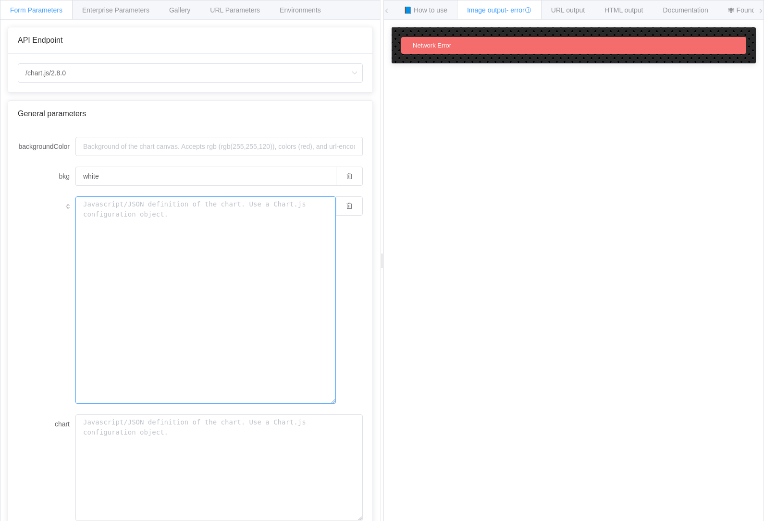
scroll to position [0, 0]
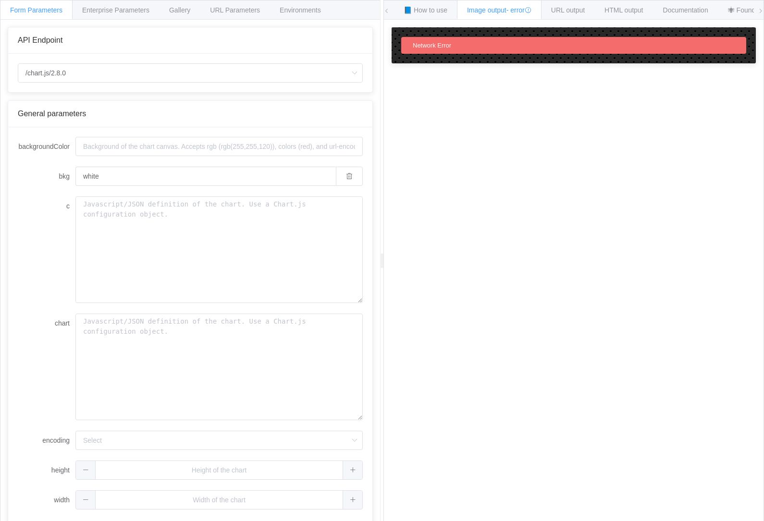
click at [181, 18] on div "Gallery" at bounding box center [179, 9] width 41 height 19
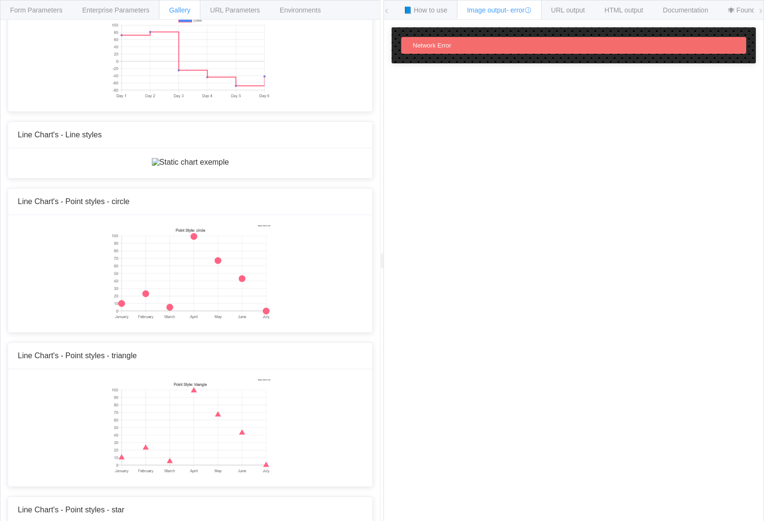
scroll to position [931, 0]
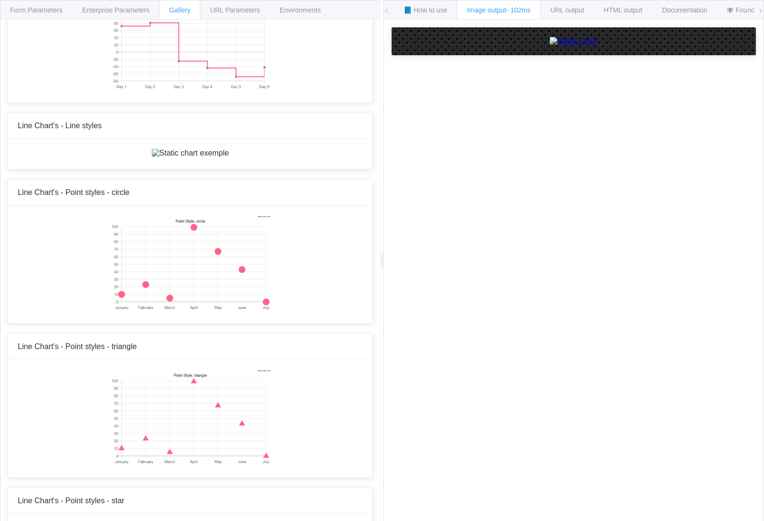
click at [35, 12] on span "Form Parameters" at bounding box center [36, 10] width 52 height 8
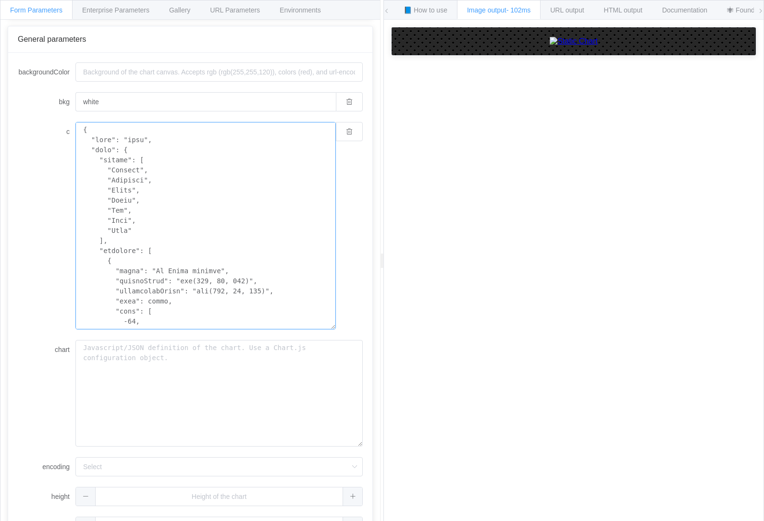
click at [127, 231] on textarea "c" at bounding box center [205, 225] width 260 height 207
click at [89, 182] on textarea "c" at bounding box center [205, 225] width 260 height 207
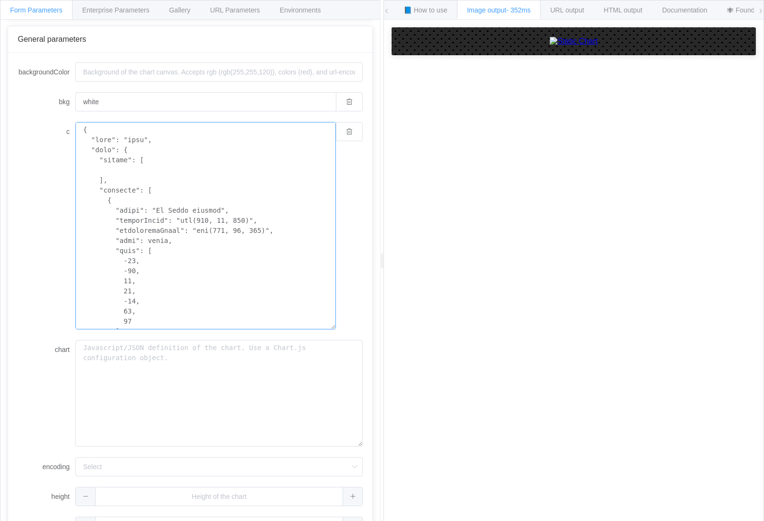
click at [146, 167] on textarea "c" at bounding box center [205, 225] width 260 height 207
paste textarea "['2020', '2025', '2030', '2035', '2040', '2045', '2050']"
click at [121, 229] on textarea "c" at bounding box center [205, 225] width 260 height 207
click at [99, 312] on textarea "c" at bounding box center [205, 225] width 260 height 207
paste textarea "115210, 113063, 110328, 107181, 103631, 99584, 95216"
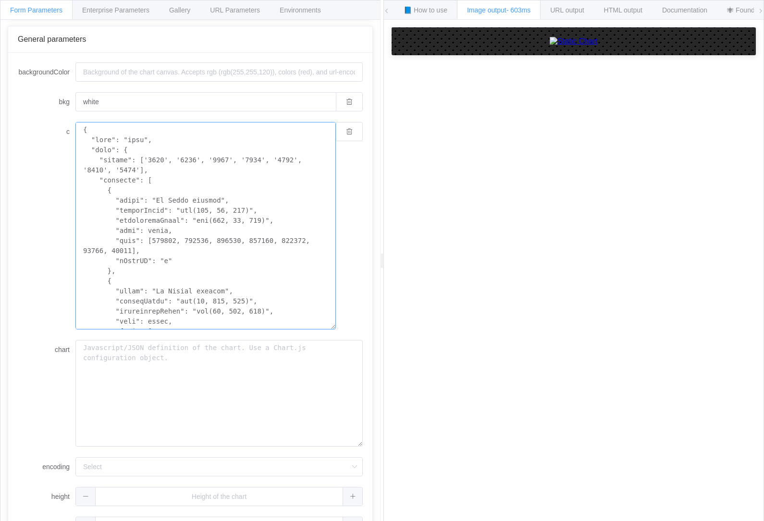
click at [183, 194] on textarea "c" at bounding box center [205, 225] width 260 height 207
paste textarea "'総人口'"
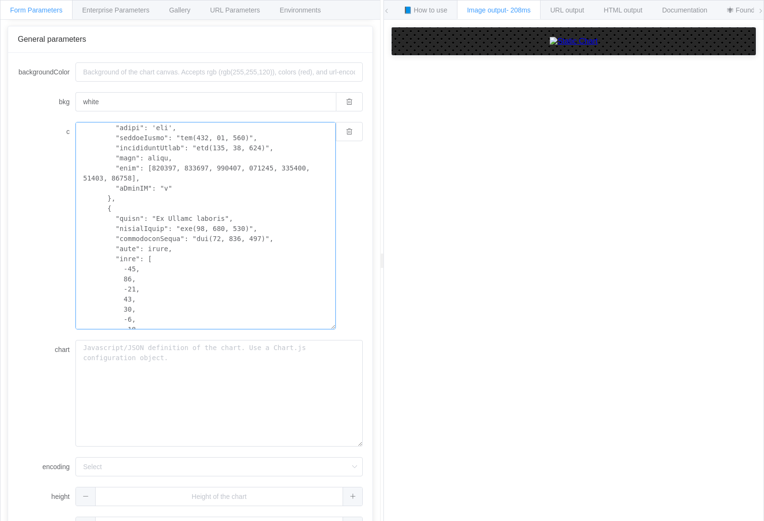
scroll to position [73, 0]
click at [181, 202] on textarea "c" at bounding box center [205, 225] width 260 height 207
click at [132, 203] on textarea "c" at bounding box center [205, 225] width 260 height 207
paste textarea "65歳以上"
click at [142, 248] on textarea "c" at bounding box center [205, 225] width 260 height 207
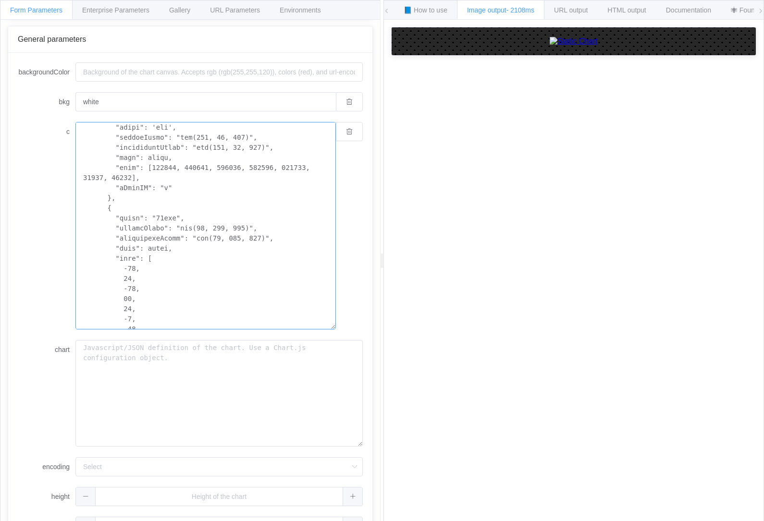
scroll to position [77, 0]
paste textarea "32401, 34237, 34916, 35885, 37822, 38379, 37960"
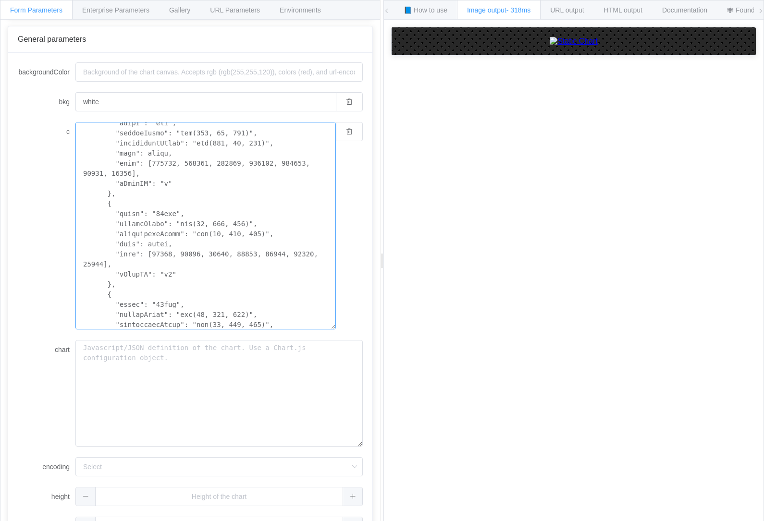
scroll to position [186, 0]
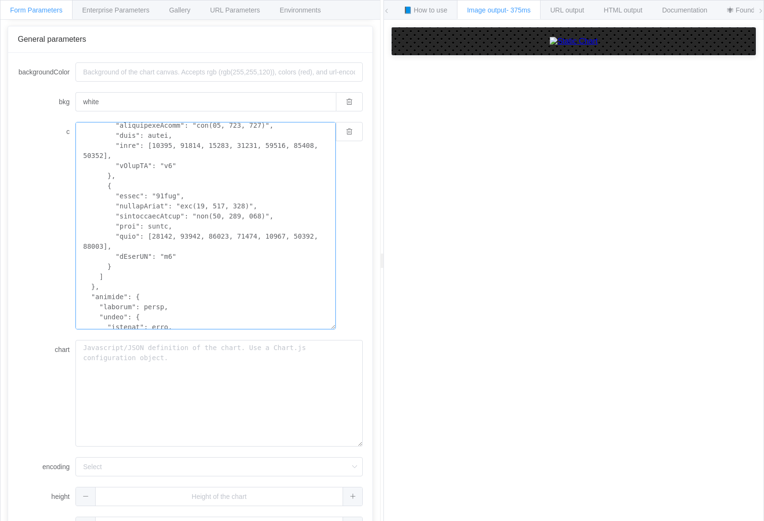
click at [166, 181] on textarea "c" at bounding box center [205, 225] width 260 height 207
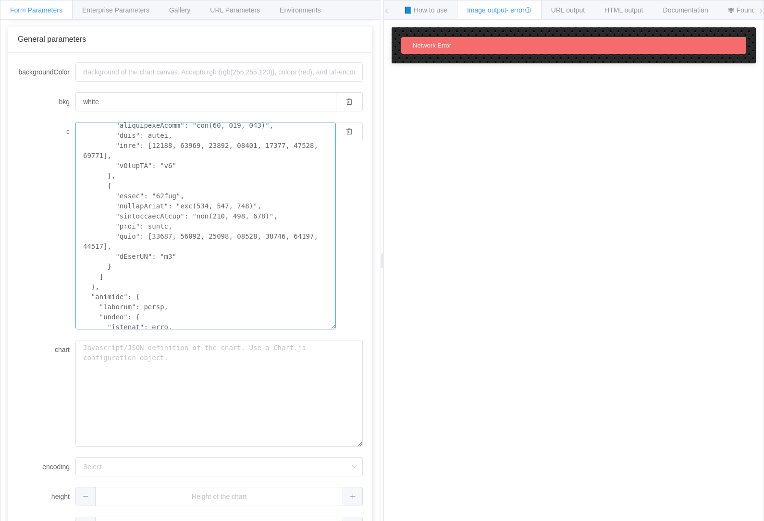
click at [292, 208] on textarea "c" at bounding box center [205, 225] width 260 height 207
click at [122, 208] on textarea "c" at bounding box center [205, 225] width 260 height 207
paste textarea "15048, 18572, 21161, 21897, 21638, 21893, 23504"
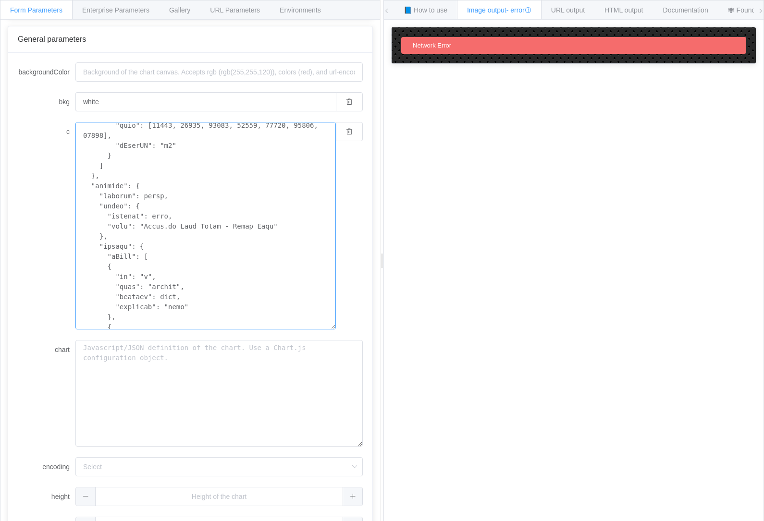
click at [159, 190] on textarea "c" at bounding box center [205, 225] width 260 height 207
paste textarea "将来推計人口"
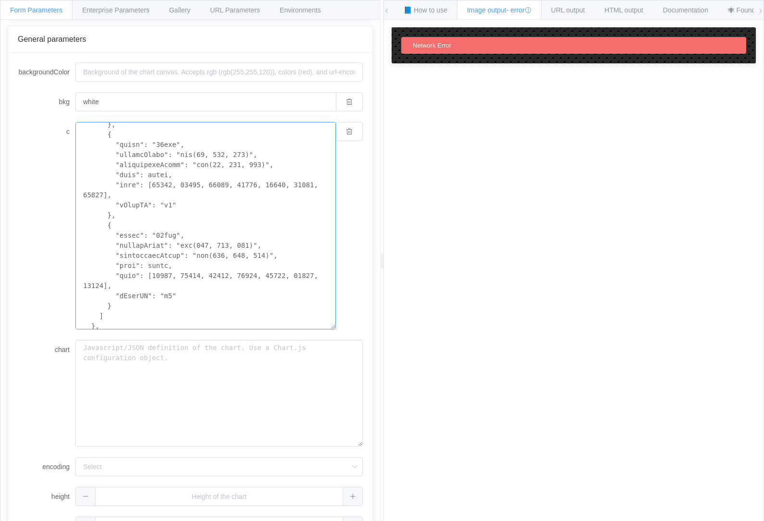
scroll to position [147, 0]
click at [231, 271] on textarea "c" at bounding box center [205, 225] width 260 height 207
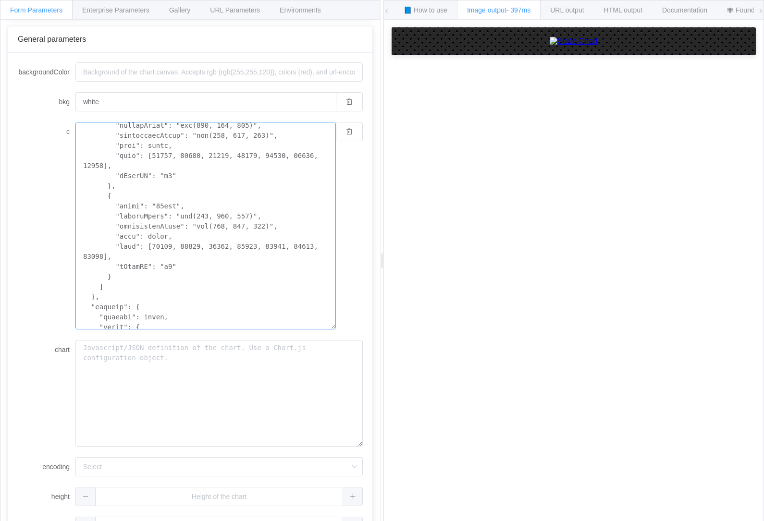
scroll to position [264, 0]
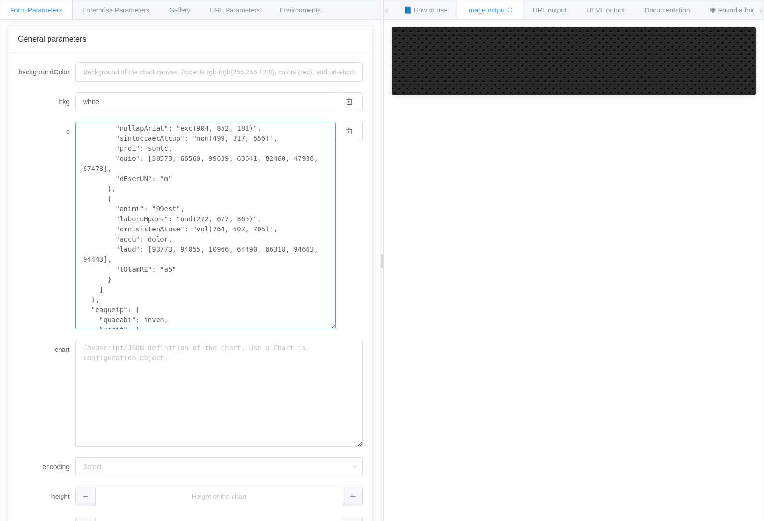
scroll to position [156, 0]
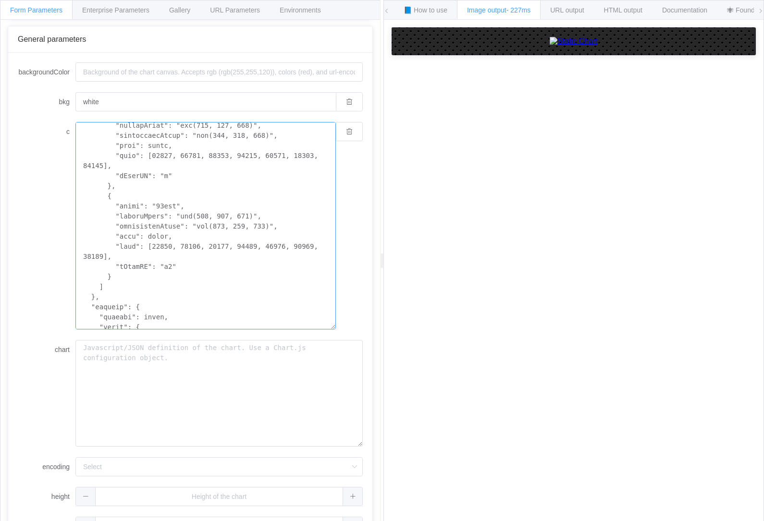
scroll to position [31, 0]
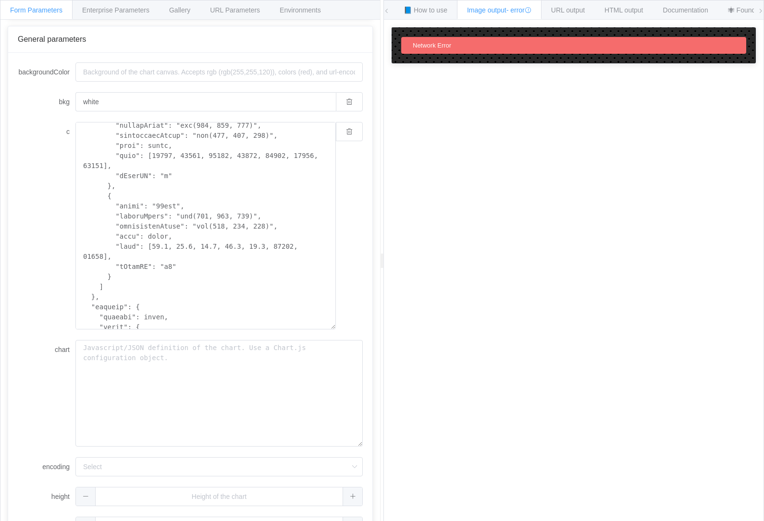
click at [598, 174] on div "How to maximize Image Charts in 3 steps Read the step-by-[PERSON_NAME] to the I…" at bounding box center [573, 278] width 379 height 516
click at [221, 180] on textarea "c" at bounding box center [205, 225] width 260 height 207
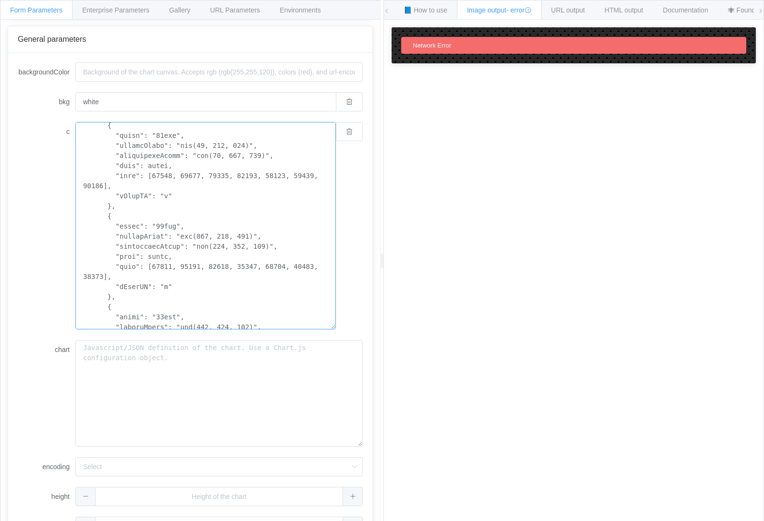
scroll to position [136, 0]
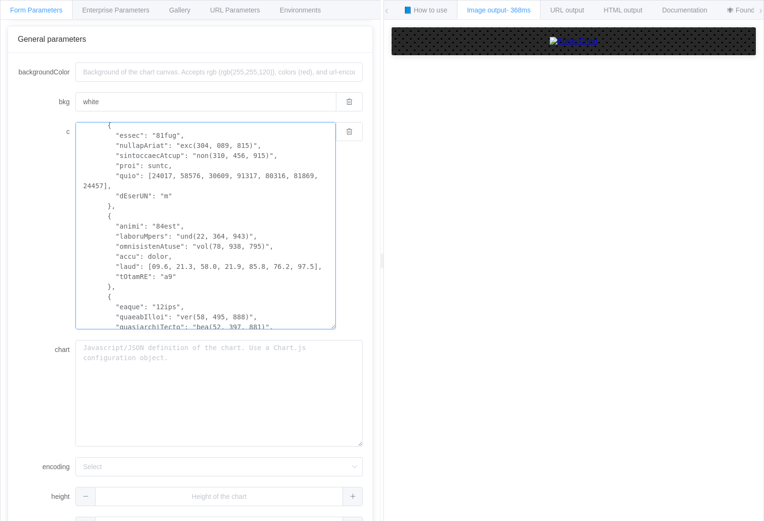
scroll to position [249, 0]
click at [179, 277] on textarea "c" at bounding box center [205, 225] width 260 height 207
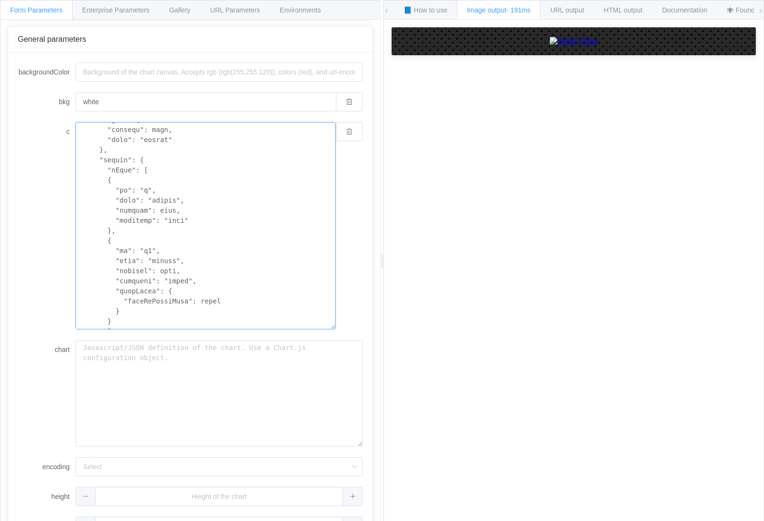
scroll to position [31, 0]
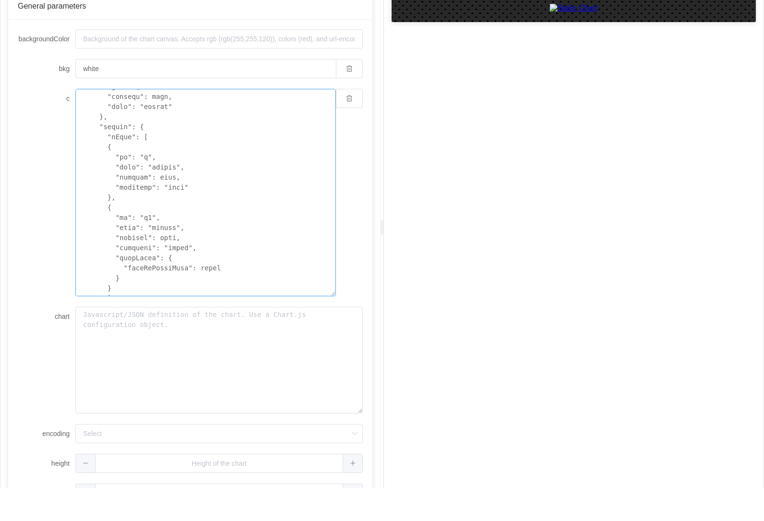
click at [242, 188] on textarea "c" at bounding box center [205, 225] width 260 height 207
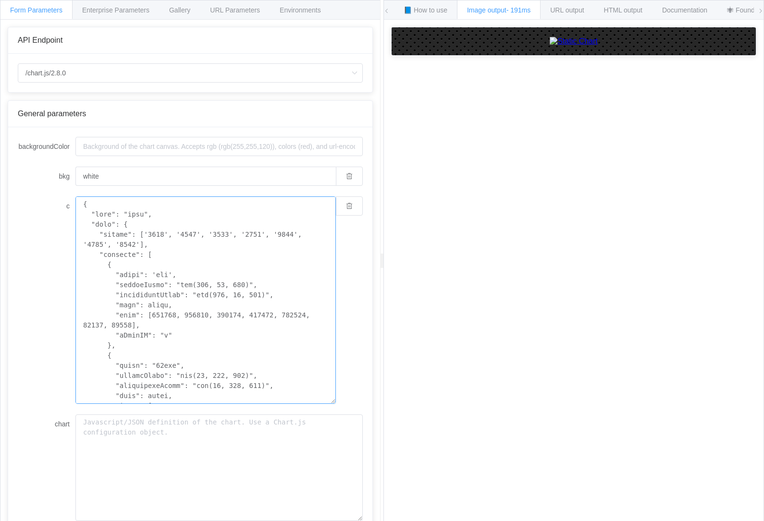
scroll to position [0, 0]
click at [190, 12] on span "Gallery" at bounding box center [179, 10] width 21 height 8
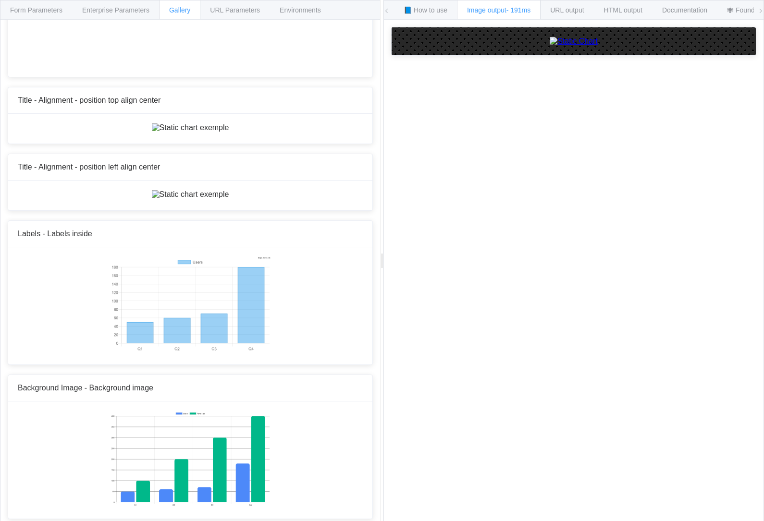
scroll to position [5512, 0]
click at [45, 14] on span "Form Parameters" at bounding box center [36, 10] width 52 height 8
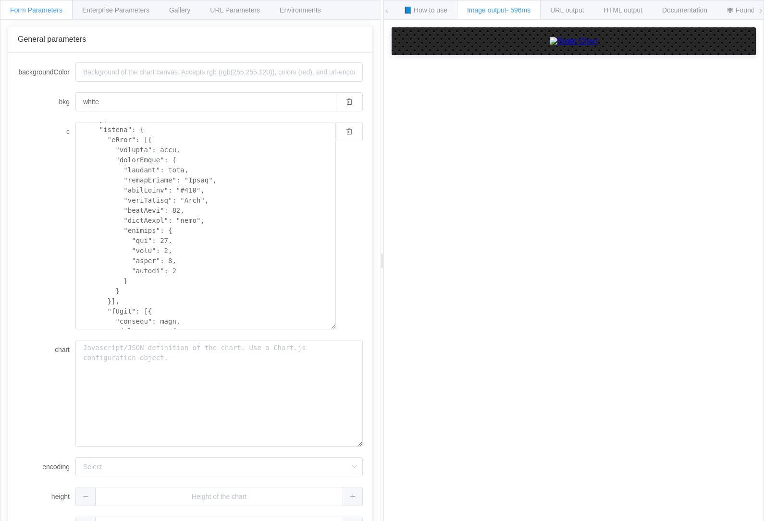
scroll to position [504, 0]
click at [190, 10] on span "Gallery" at bounding box center [179, 10] width 21 height 8
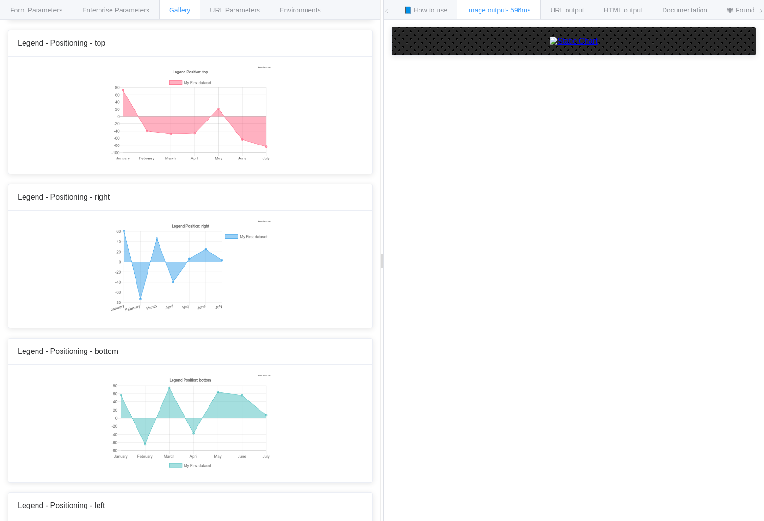
scroll to position [4347, 0]
click at [35, 11] on span "Form Parameters" at bounding box center [36, 10] width 52 height 8
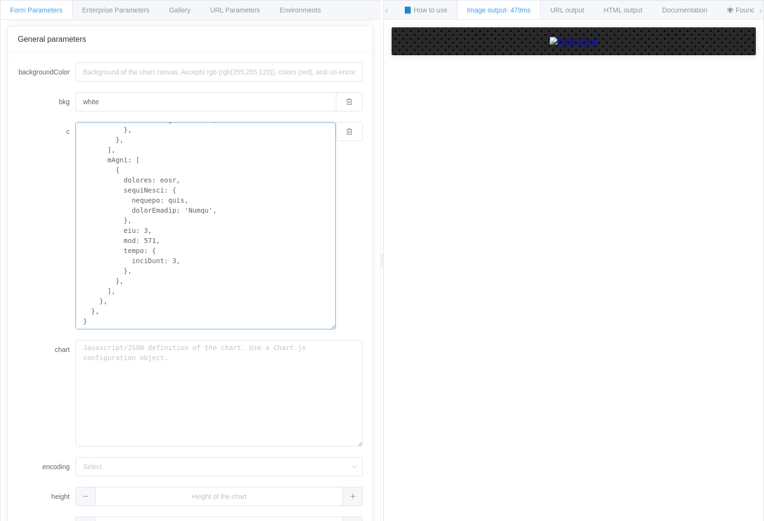
click at [143, 185] on textarea "c" at bounding box center [205, 225] width 260 height 207
click at [176, 179] on textarea "c" at bounding box center [205, 225] width 260 height 207
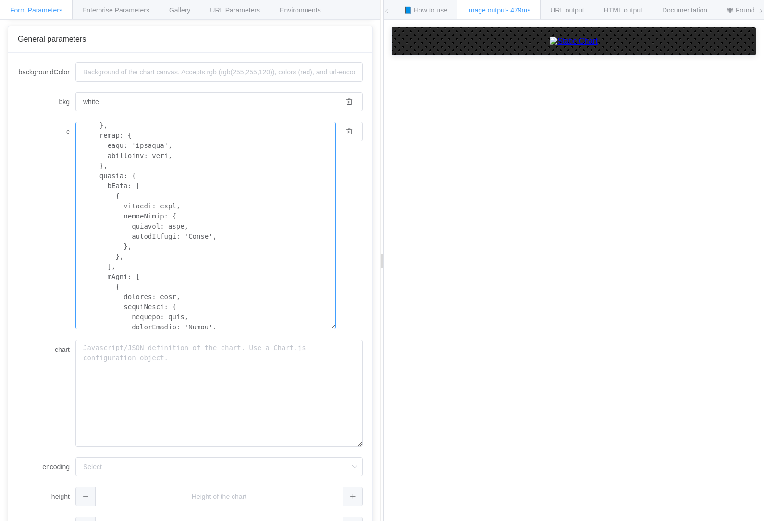
scroll to position [206, 0]
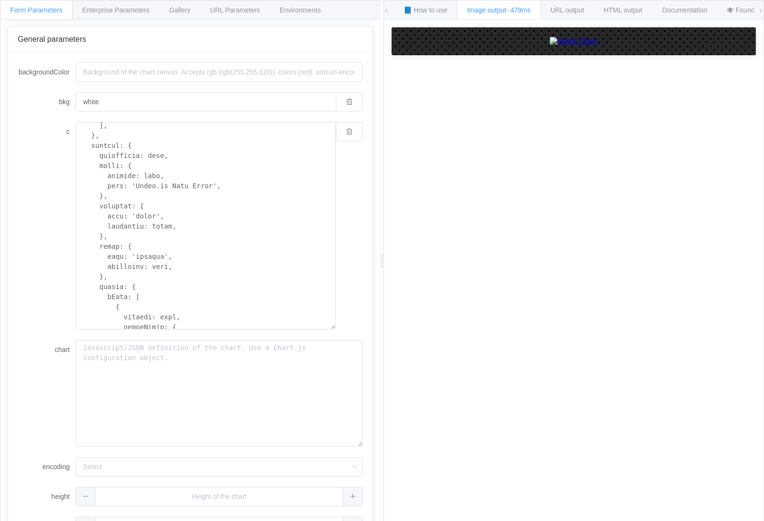
click at [190, 6] on span "Gallery" at bounding box center [179, 10] width 21 height 8
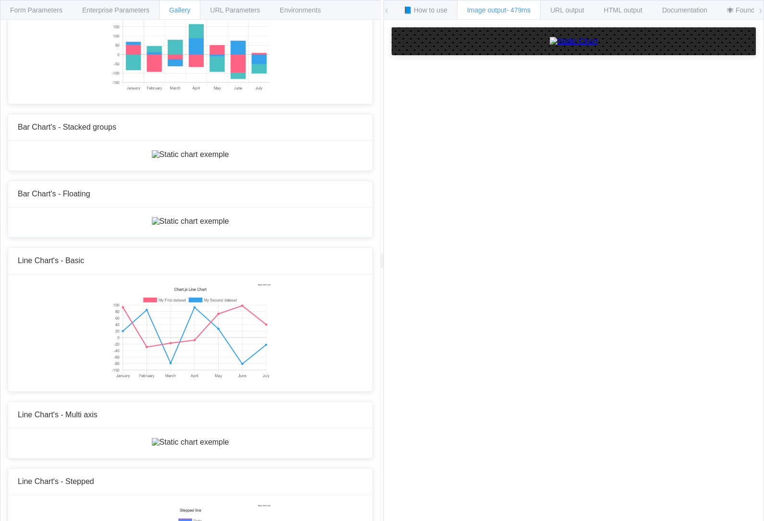
scroll to position [428, 0]
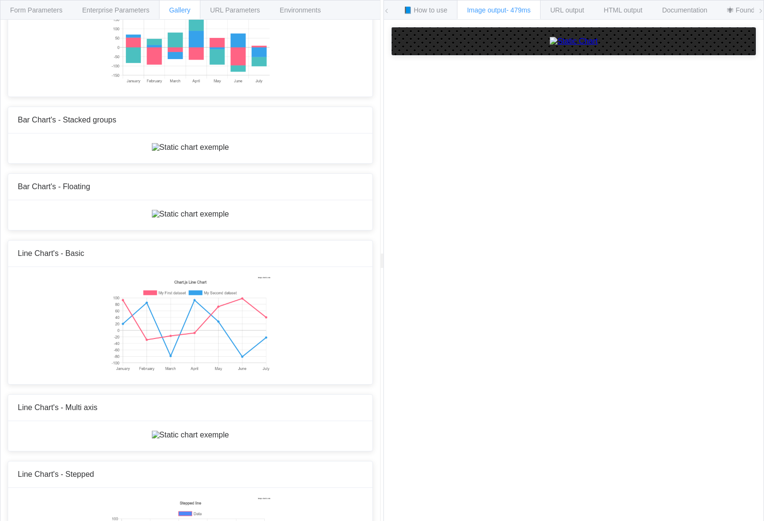
click at [240, 85] on img at bounding box center [190, 37] width 160 height 96
click at [114, 10] on span "Enterprise Parameters" at bounding box center [115, 10] width 67 height 8
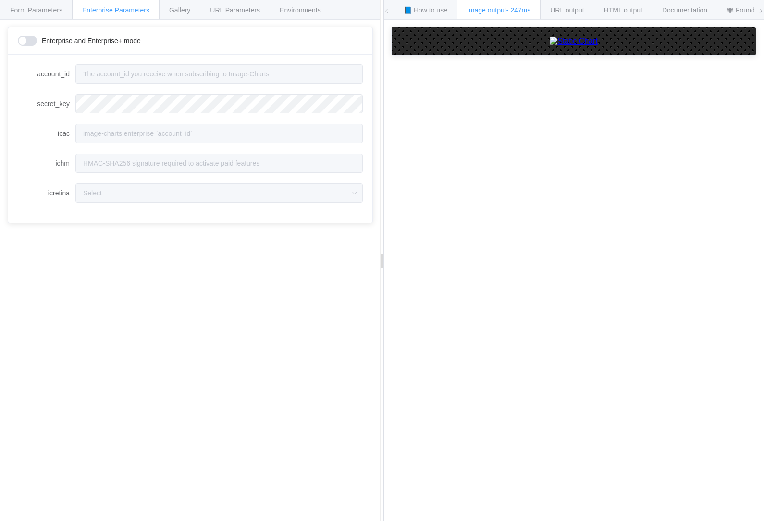
click at [53, 9] on span "Form Parameters" at bounding box center [36, 10] width 52 height 8
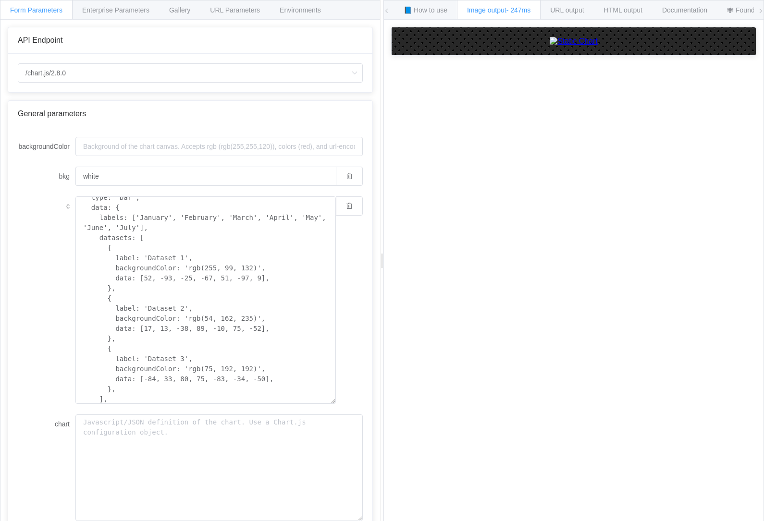
scroll to position [17, 0]
click at [122, 12] on span "Enterprise Parameters" at bounding box center [115, 10] width 67 height 8
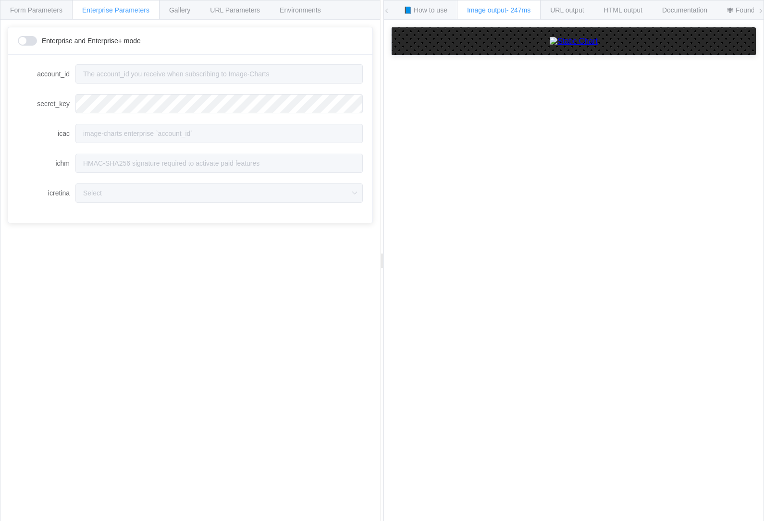
click at [184, 11] on span "Gallery" at bounding box center [179, 10] width 21 height 8
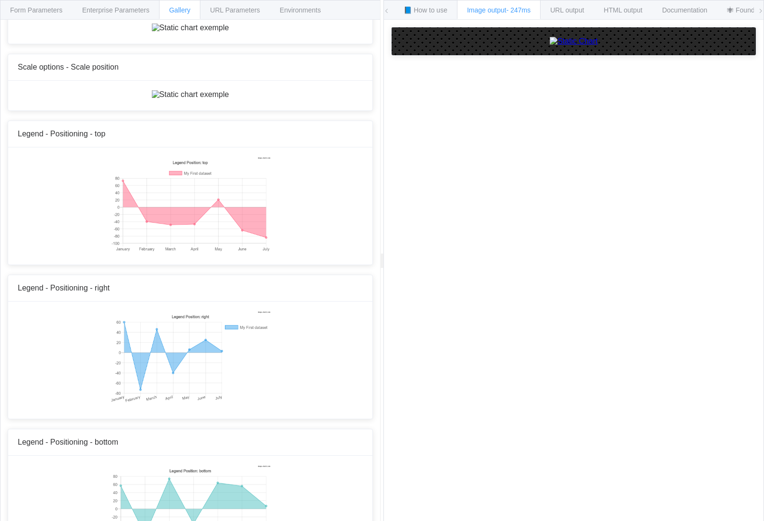
scroll to position [4271, 0]
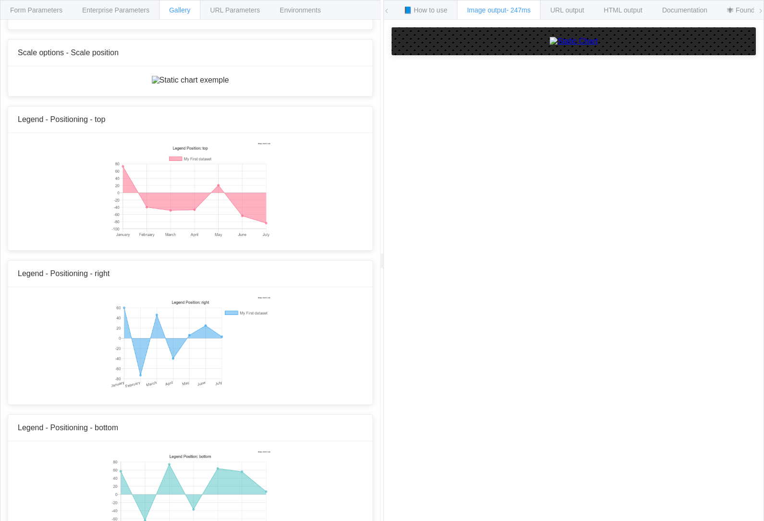
type textarea "{ "type": "bar", "data": { "labels": [ "January", "February", "March", "April",…"
click at [43, 2] on div "Form Parameters" at bounding box center [36, 9] width 73 height 19
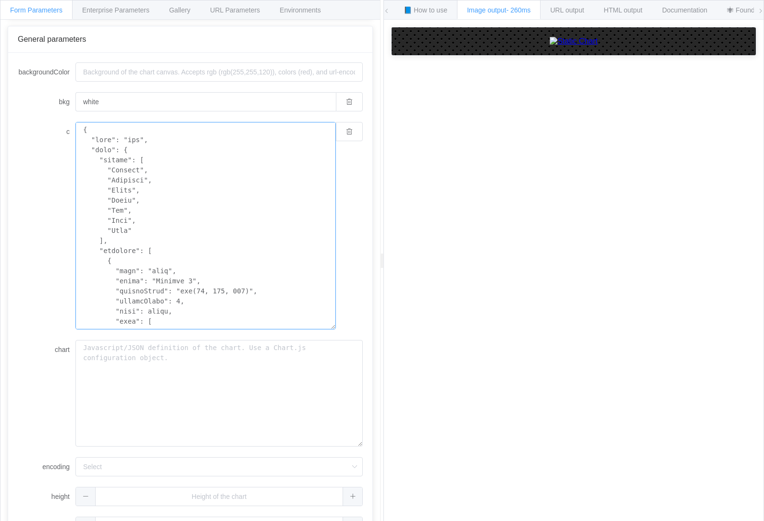
click at [262, 275] on textarea "c" at bounding box center [205, 225] width 260 height 207
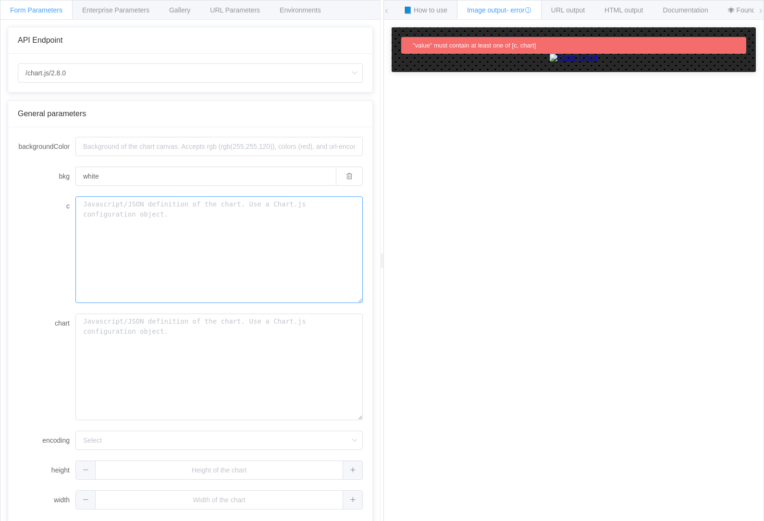
click at [232, 225] on textarea "c" at bounding box center [218, 249] width 287 height 107
paste textarea "{ "type": "bar", "data": { "labels": [ "2020", "2025", "2030", "2035", "2040", …"
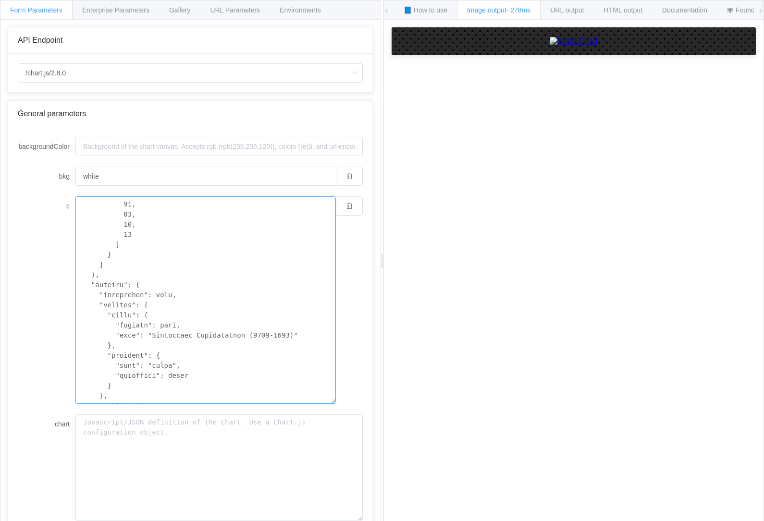
scroll to position [463, 0]
click at [278, 307] on textarea "c" at bounding box center [205, 299] width 260 height 207
paste textarea "{ "type": "line", "data": { "labels": [ "2020", "2025", "2030", "2035", "2040",…"
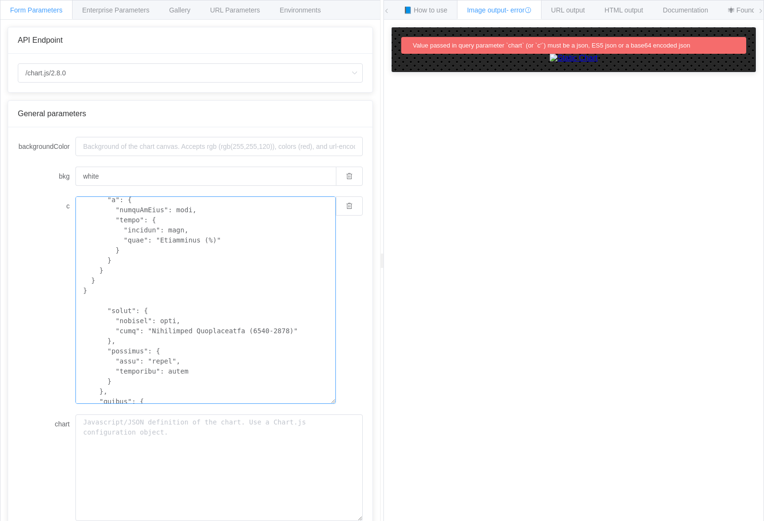
click at [286, 319] on textarea "c" at bounding box center [205, 299] width 260 height 207
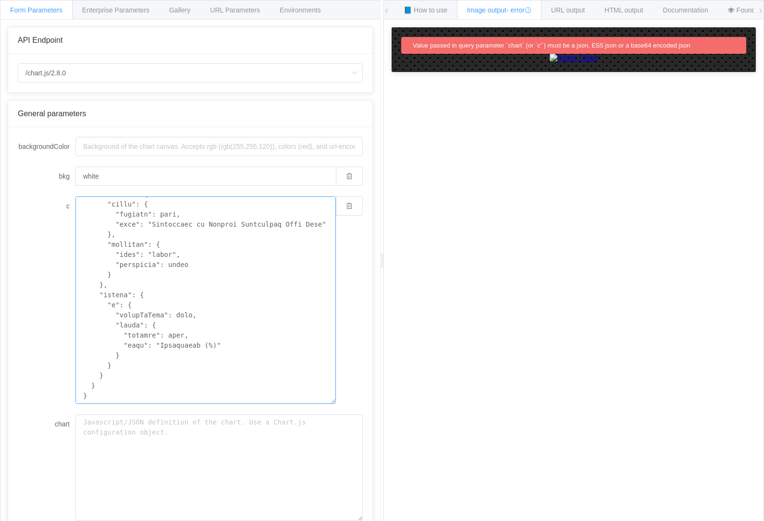
scroll to position [494, 0]
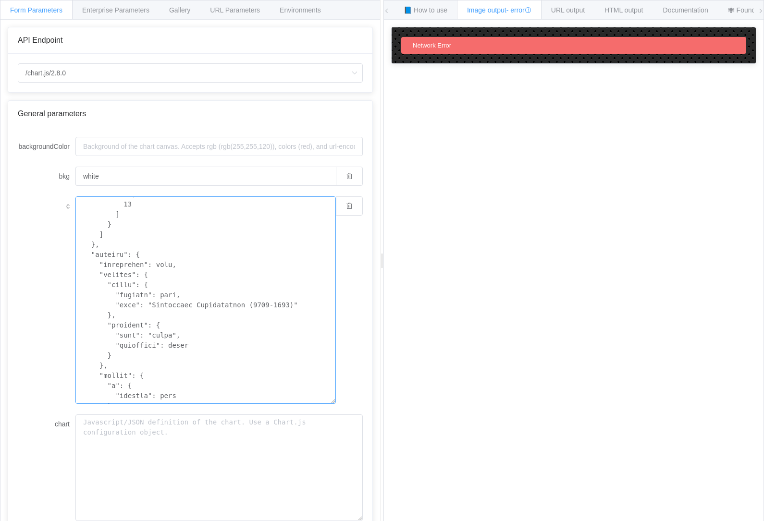
click at [282, 300] on textarea "c" at bounding box center [205, 299] width 260 height 207
paste textarea
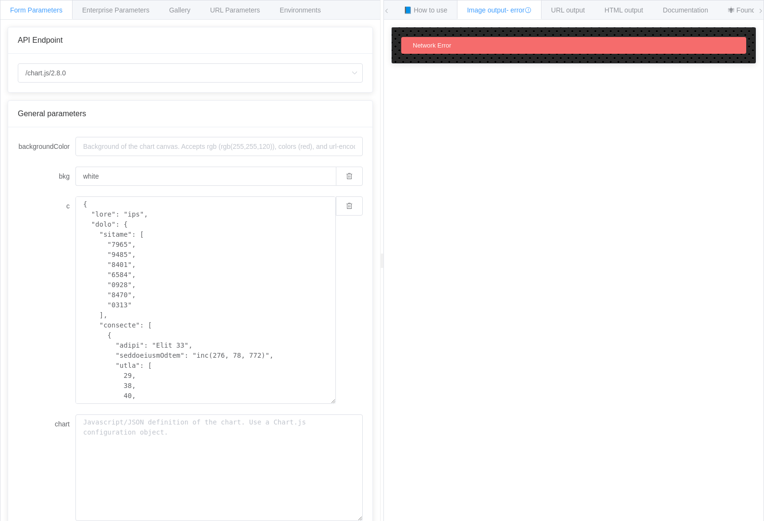
click at [446, 249] on div "Network Error" at bounding box center [573, 293] width 365 height 533
click at [293, 290] on textarea "c" at bounding box center [205, 299] width 260 height 207
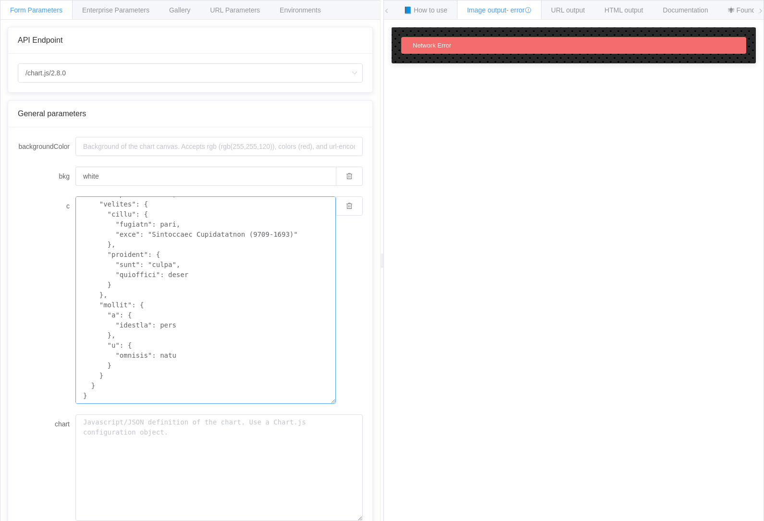
click at [279, 323] on textarea "c" at bounding box center [205, 299] width 260 height 207
click at [356, 338] on div at bounding box center [218, 299] width 287 height 207
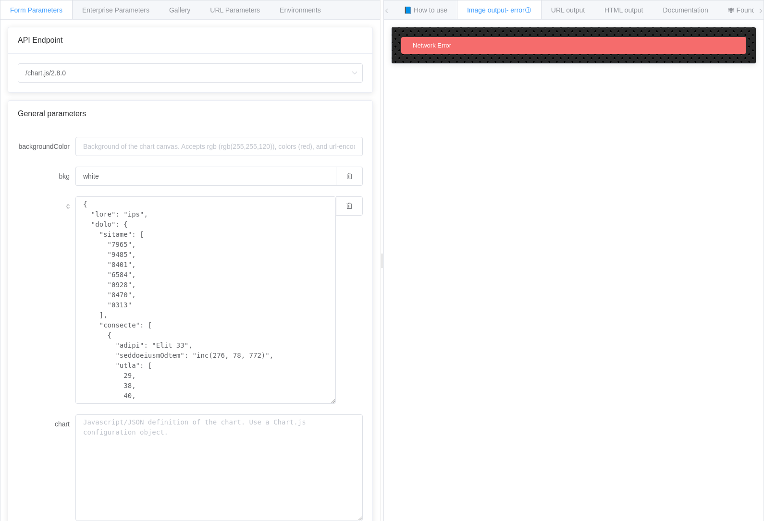
scroll to position [0, 0]
click at [237, 276] on textarea "c" at bounding box center [205, 299] width 260 height 207
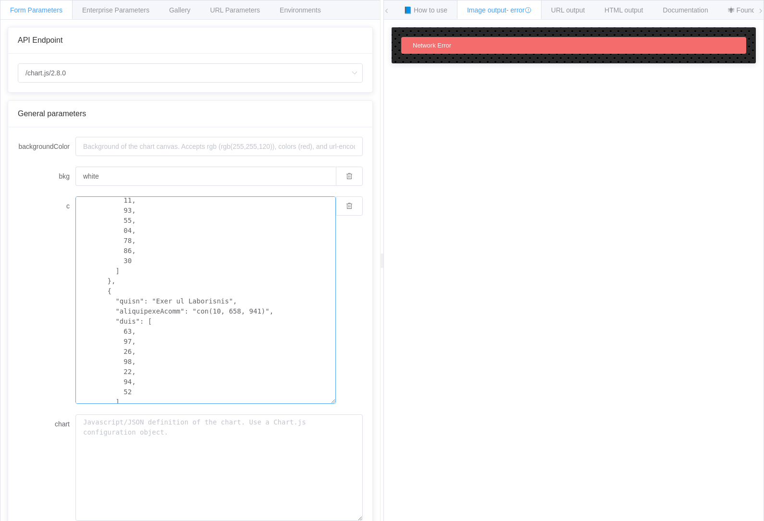
scroll to position [304, 0]
click at [274, 297] on textarea "c" at bounding box center [205, 299] width 260 height 207
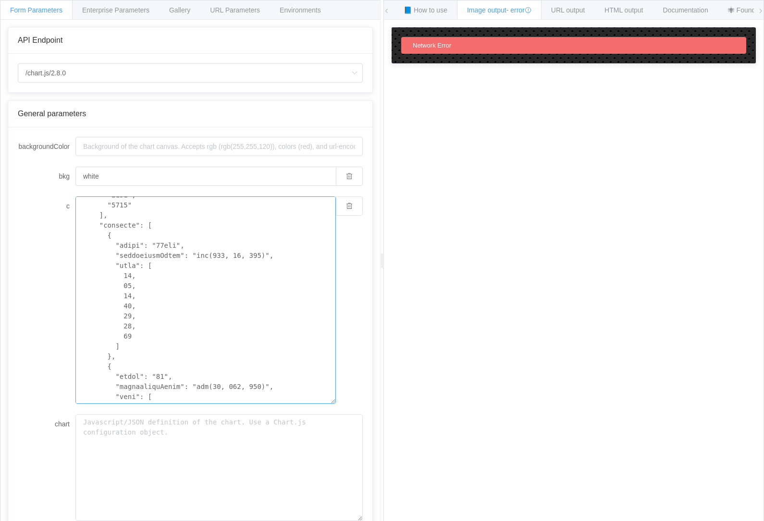
scroll to position [82, 0]
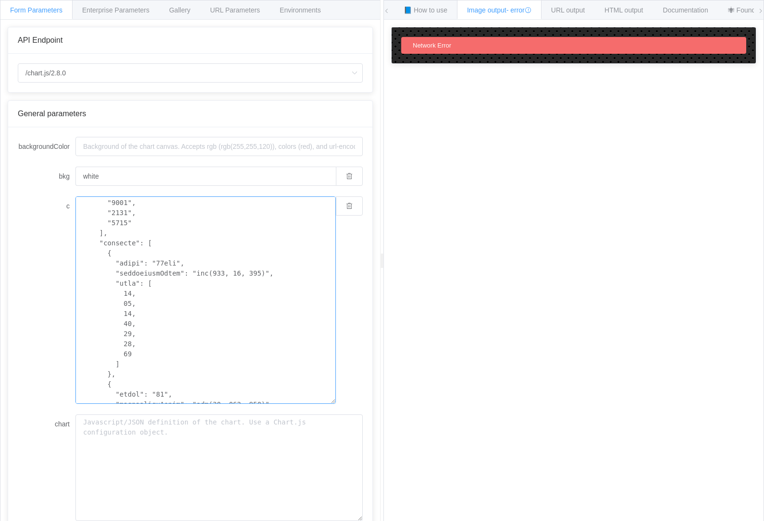
click at [209, 267] on textarea "c" at bounding box center [205, 299] width 260 height 207
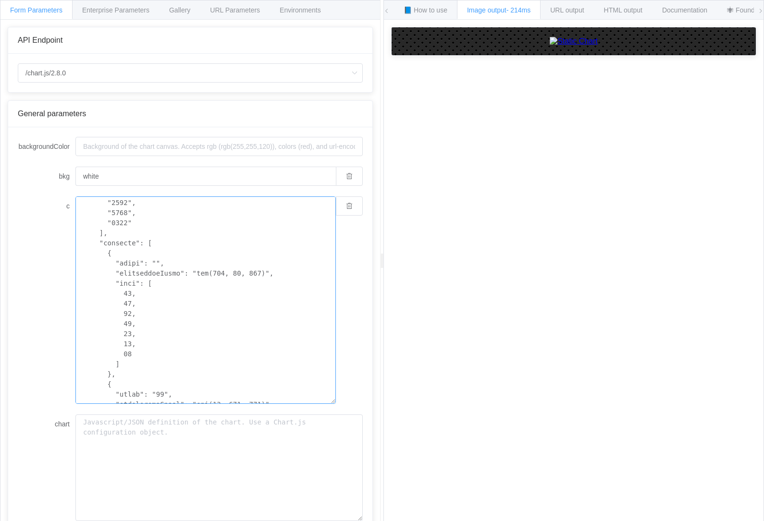
click at [148, 267] on textarea "c" at bounding box center [205, 299] width 260 height 207
paste textarea "総人口'"
click at [136, 283] on textarea "c" at bounding box center [205, 299] width 260 height 207
click at [126, 281] on textarea "c" at bounding box center [205, 299] width 260 height 207
click at [119, 366] on textarea "c" at bounding box center [205, 299] width 260 height 207
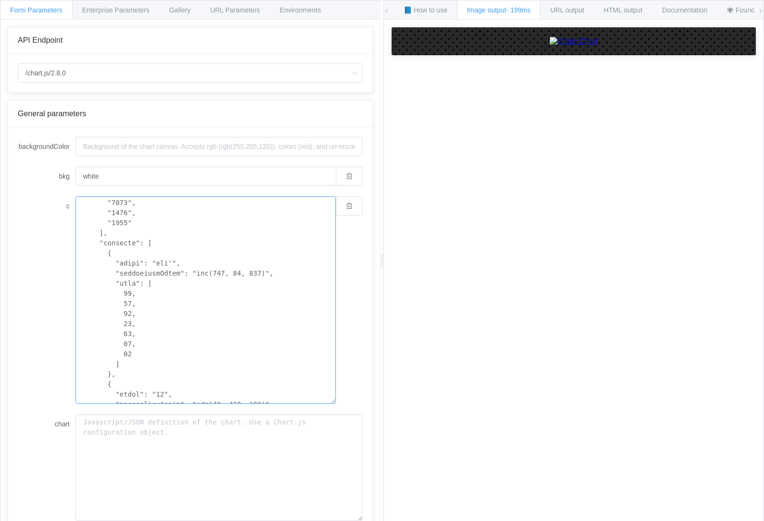
paste textarea "115210, 113063, 110328, 107181, 103631, 99584, 95216"
click at [173, 316] on textarea "c" at bounding box center [205, 299] width 260 height 207
paste textarea "65歳以上"
click at [137, 337] on textarea "c" at bounding box center [205, 299] width 260 height 207
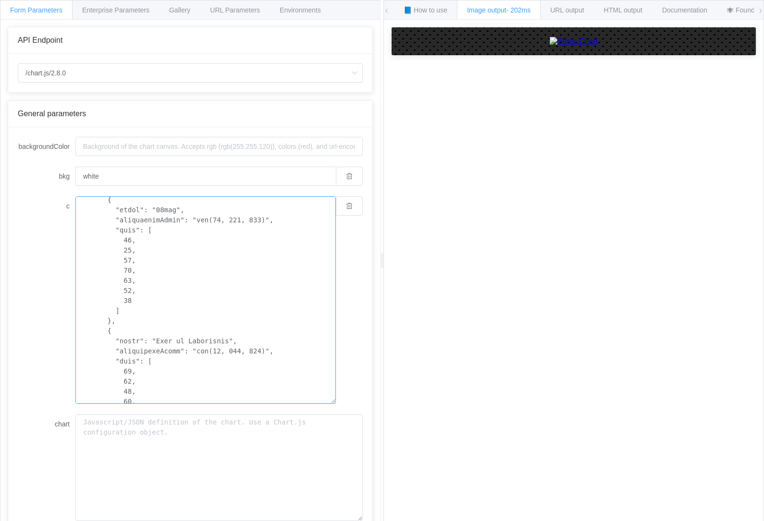
paste textarea "32401, 34237, 34916, 35885, 37822, 38379, 37960"
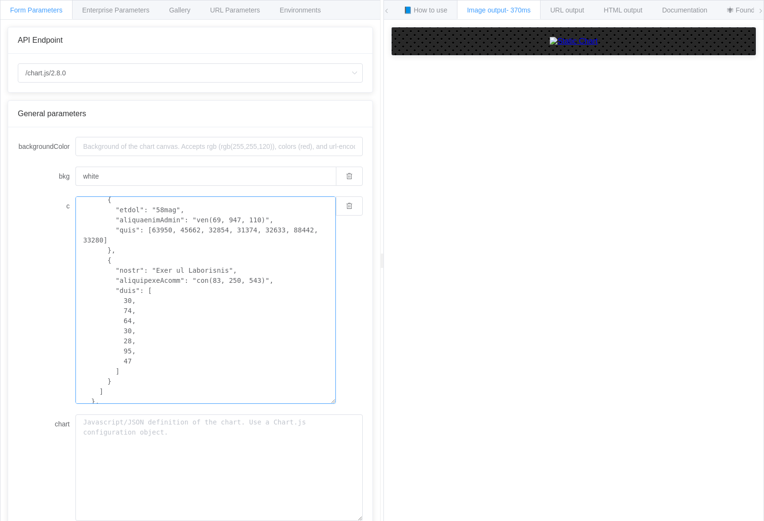
click at [182, 255] on textarea "c" at bounding box center [205, 299] width 260 height 207
click at [176, 252] on textarea "c" at bounding box center [205, 299] width 260 height 207
click at [135, 279] on textarea "c" at bounding box center [205, 299] width 260 height 207
click at [117, 353] on textarea "c" at bounding box center [205, 299] width 260 height 207
paste textarea "15048, 18572, 21161, 21897, 21638, 21893, 23504"
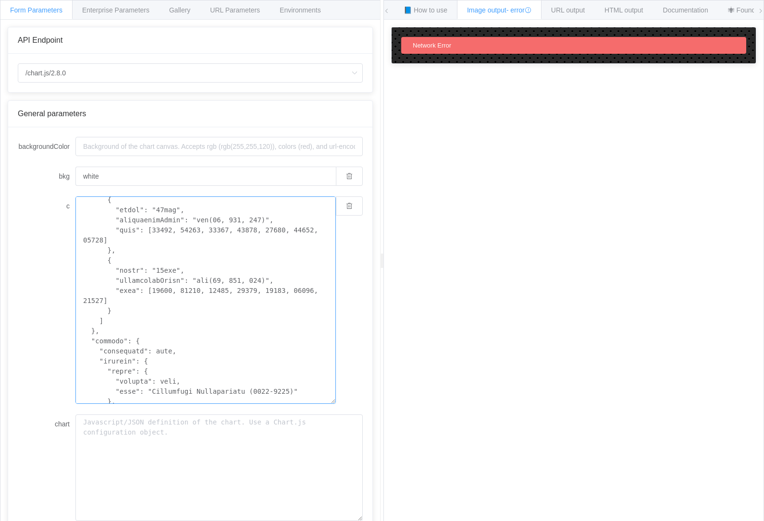
click at [301, 274] on textarea "c" at bounding box center [205, 299] width 260 height 207
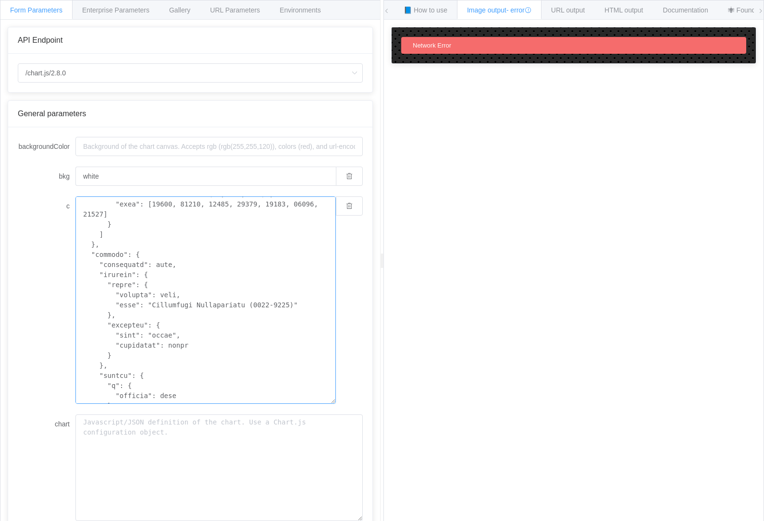
scroll to position [290, 0]
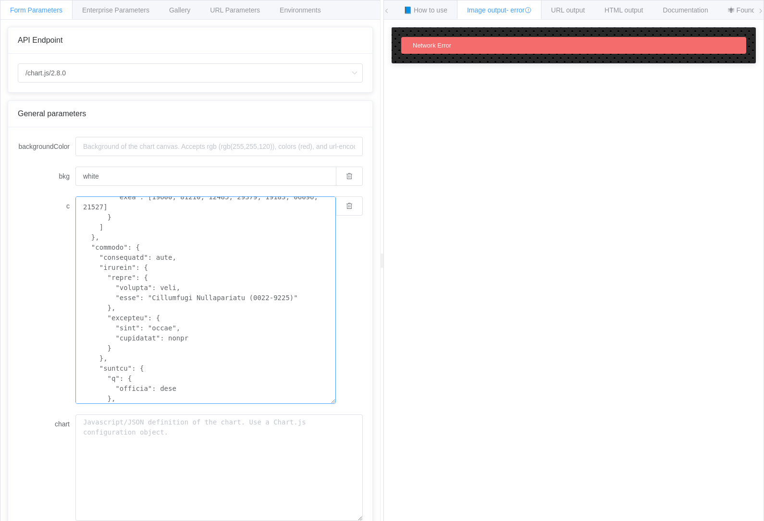
click at [259, 326] on textarea "c" at bounding box center [205, 299] width 260 height 207
click at [242, 272] on textarea "c" at bounding box center [205, 299] width 260 height 207
click at [434, 286] on div "Network Error" at bounding box center [573, 293] width 365 height 533
click at [299, 314] on textarea "c" at bounding box center [205, 299] width 260 height 207
click at [304, 316] on textarea "c" at bounding box center [205, 299] width 260 height 207
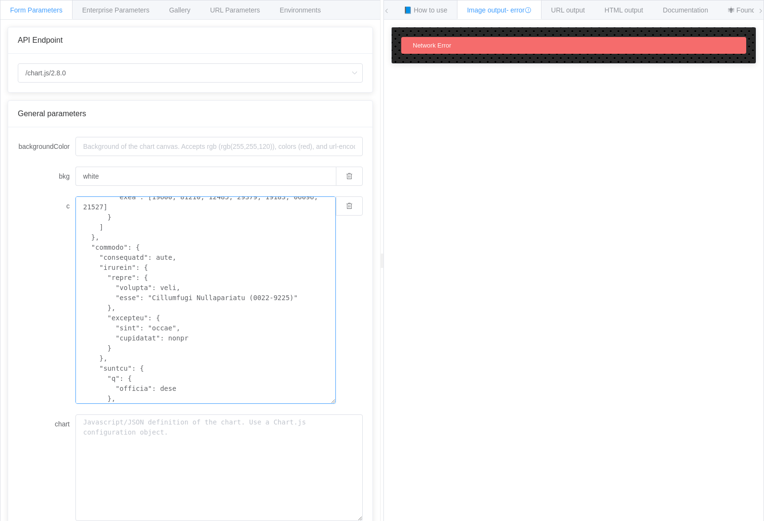
click at [300, 307] on textarea "c" at bounding box center [205, 299] width 260 height 207
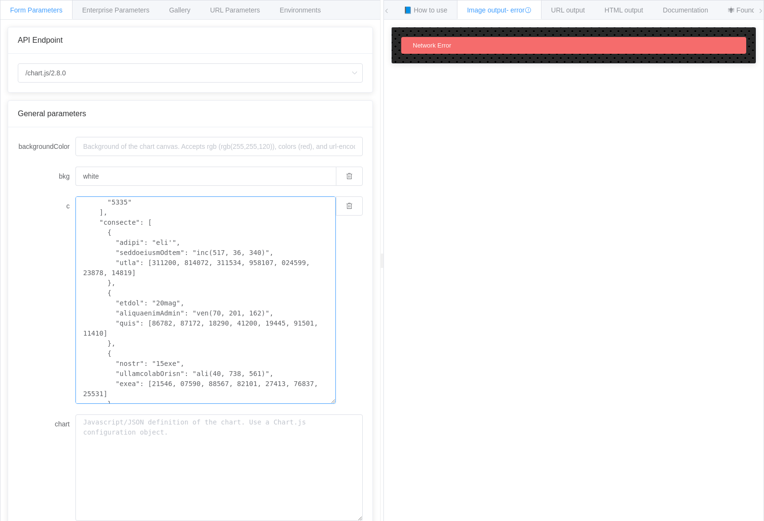
scroll to position [96, 0]
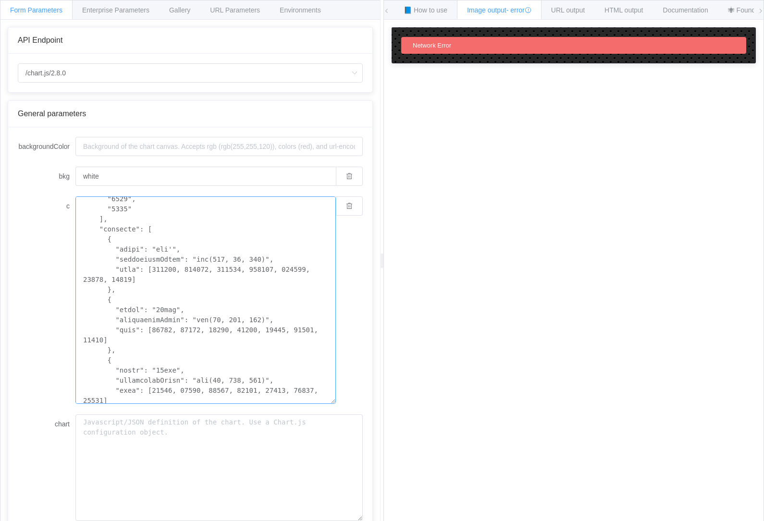
click at [150, 307] on textarea "c" at bounding box center [205, 299] width 260 height 207
click at [159, 256] on textarea "c" at bounding box center [205, 299] width 260 height 207
click at [123, 374] on textarea "c" at bounding box center [205, 299] width 260 height 207
click at [309, 329] on textarea "c" at bounding box center [205, 299] width 260 height 207
click at [303, 328] on textarea "c" at bounding box center [205, 299] width 260 height 207
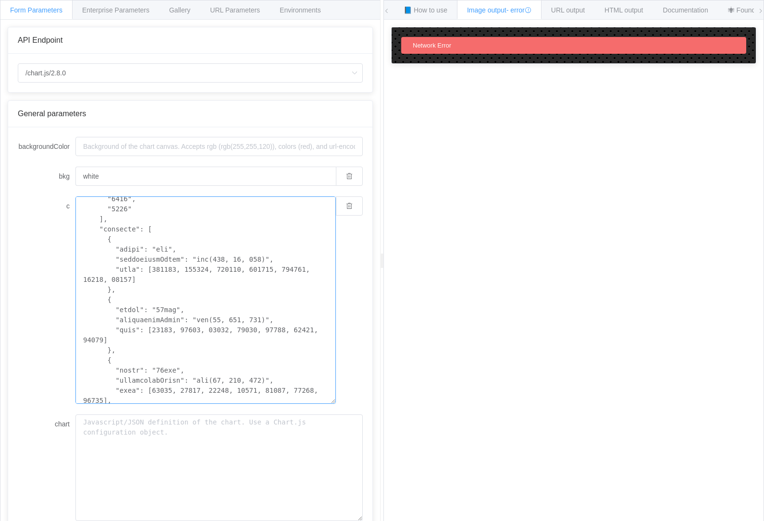
click at [294, 317] on textarea "c" at bounding box center [205, 299] width 260 height 207
click at [301, 322] on textarea "c" at bounding box center [205, 299] width 260 height 207
click at [308, 272] on textarea "c" at bounding box center [205, 299] width 260 height 207
click at [170, 311] on textarea "c" at bounding box center [205, 299] width 260 height 207
click at [131, 359] on textarea "c" at bounding box center [205, 299] width 260 height 207
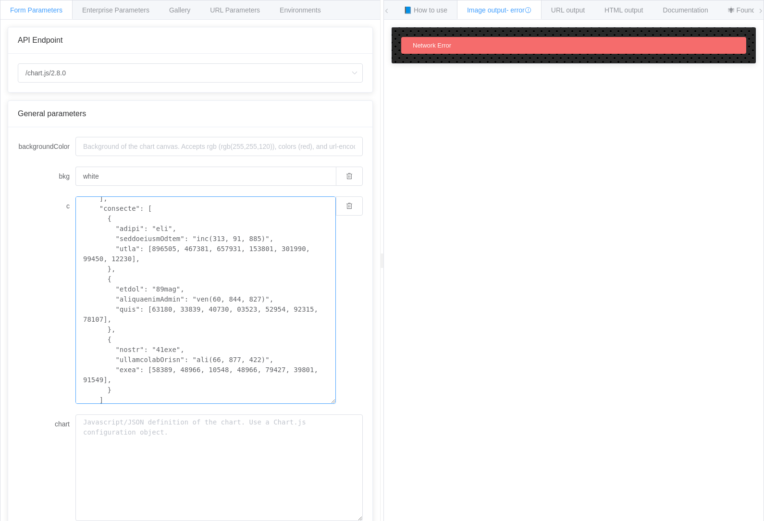
scroll to position [121, 0]
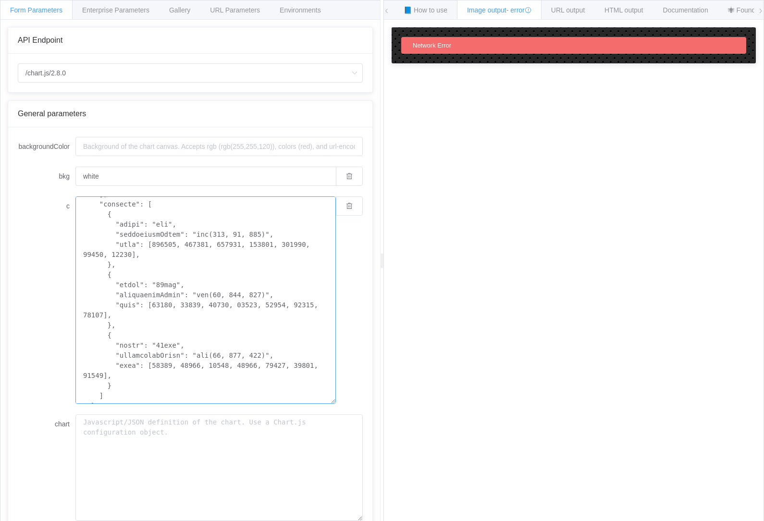
click at [141, 348] on textarea "c" at bounding box center [205, 299] width 260 height 207
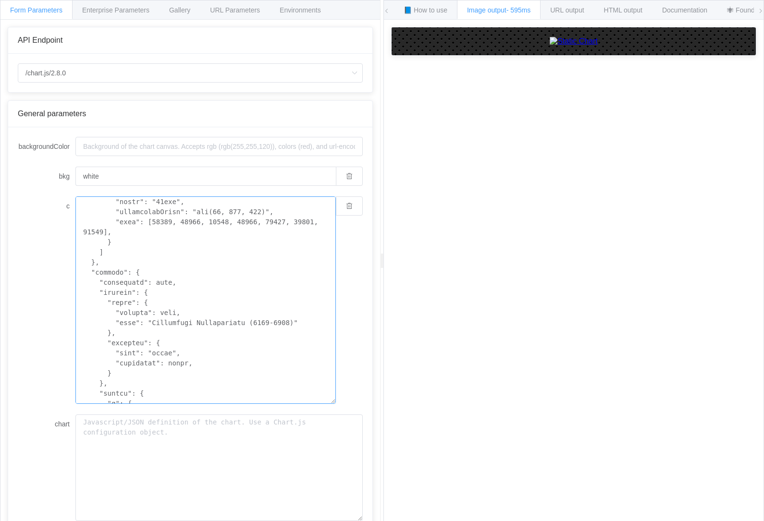
scroll to position [265, 0]
click at [549, 46] on img at bounding box center [573, 41] width 48 height 9
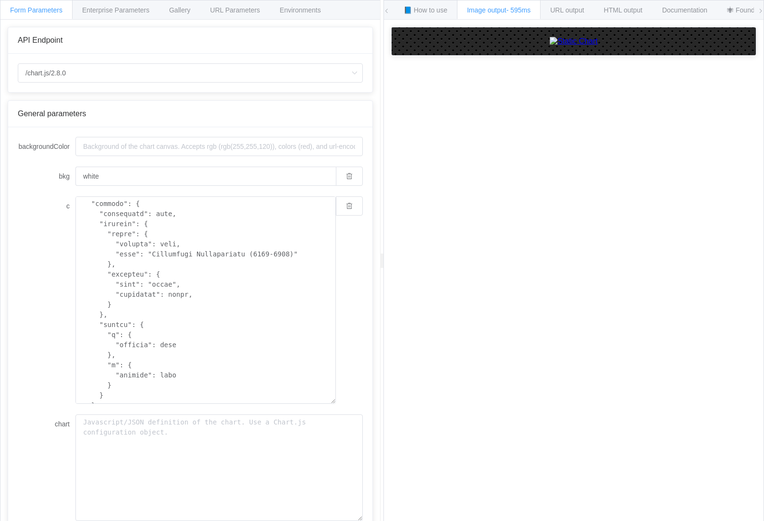
scroll to position [333, 0]
click at [151, 307] on textarea "c" at bounding box center [205, 299] width 260 height 207
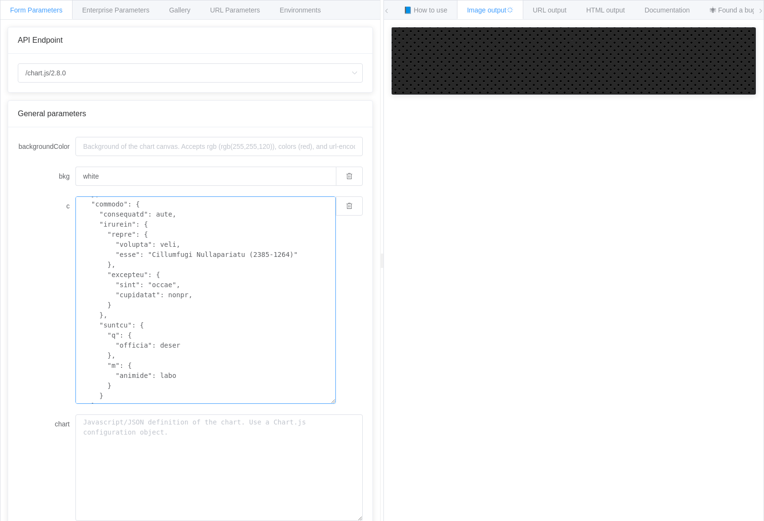
click at [413, 360] on div at bounding box center [573, 293] width 365 height 533
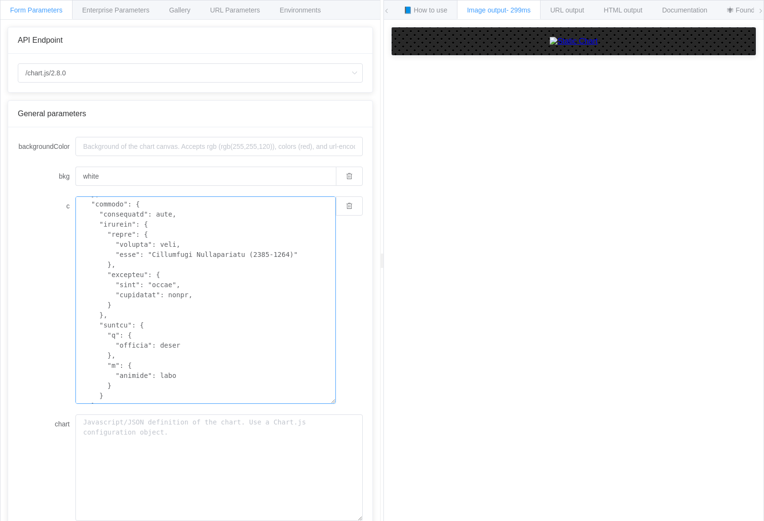
click at [237, 354] on textarea "c" at bounding box center [205, 299] width 260 height 207
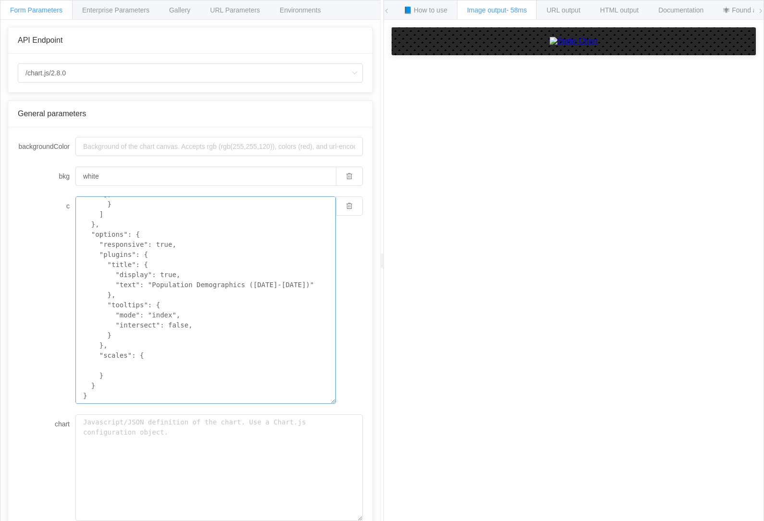
scroll to position [282, 0]
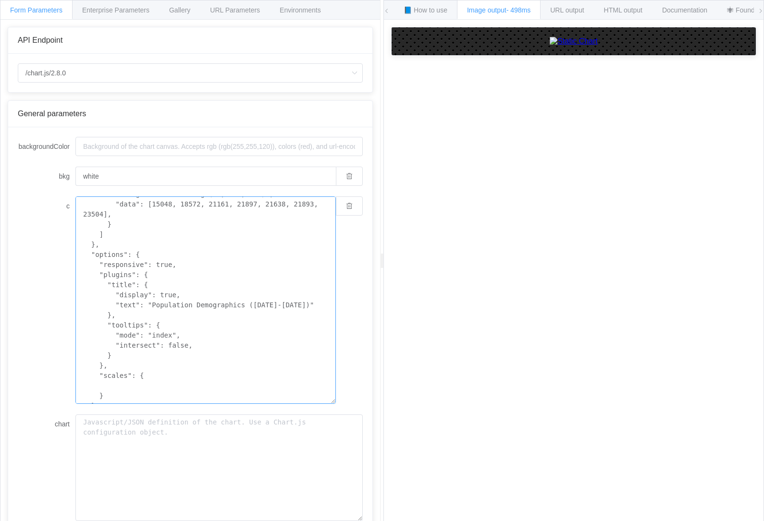
click at [198, 360] on textarea "{ "type": "bar", "data": { "labels": [ "2020", "2025", "2030", "2035", "2040", …" at bounding box center [205, 299] width 260 height 207
paste textarea ""xAxes": [{ "display": true, "scaleLabel": { display: true, labelString: "年", "…"
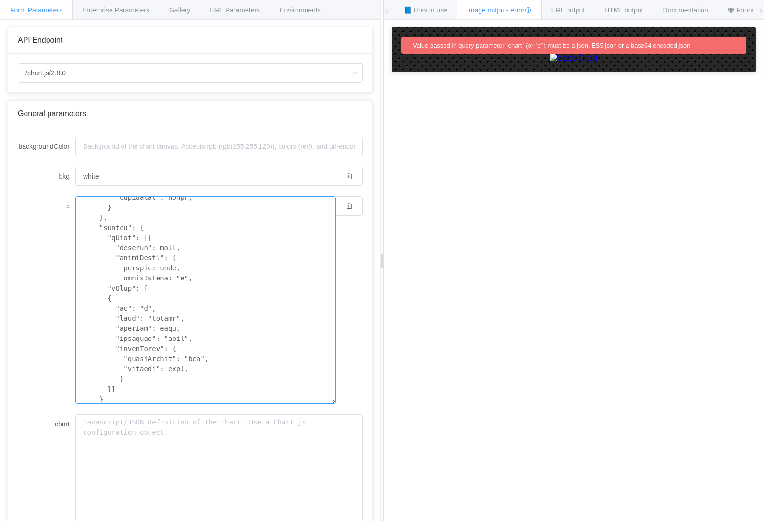
scroll to position [424, 0]
click at [139, 400] on textarea "c" at bounding box center [205, 299] width 260 height 207
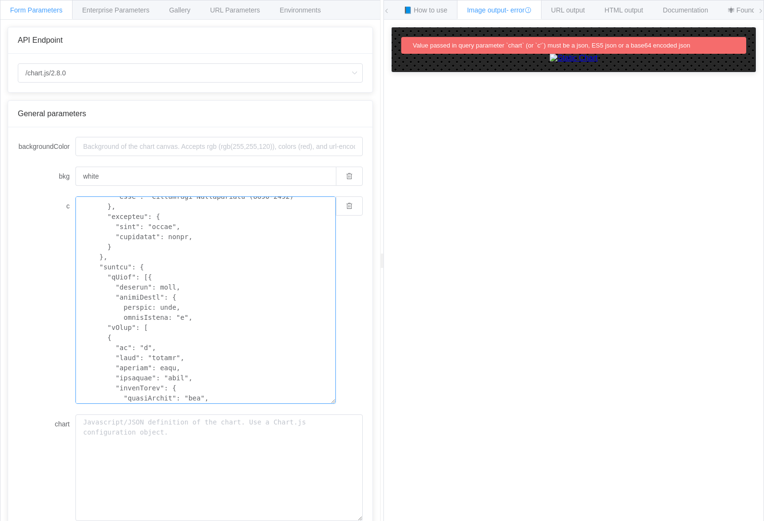
scroll to position [390, 0]
click at [254, 294] on textarea "c" at bounding box center [205, 299] width 260 height 207
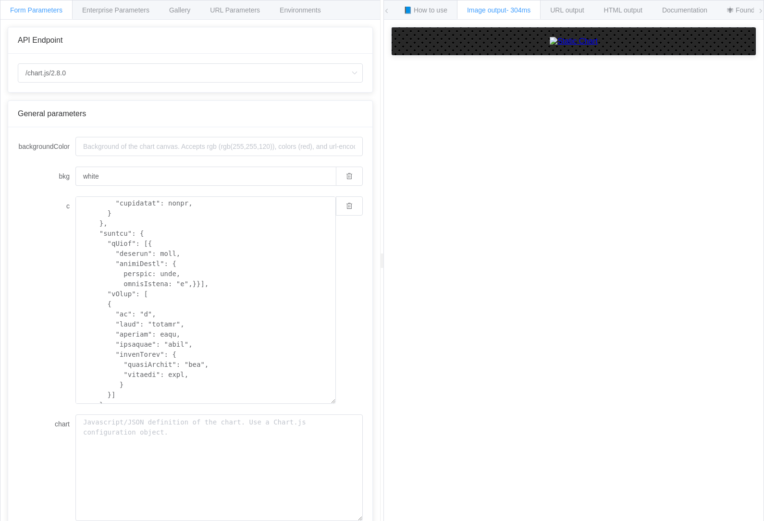
scroll to position [424, 0]
type textarea "{ "lore": "ips", "dolo": { "sitame": [ "1881", "6862", "8709", "5729", "8103", …"
click at [461, 337] on div at bounding box center [573, 293] width 365 height 533
click at [486, 328] on div at bounding box center [573, 293] width 365 height 533
click at [277, 370] on textarea "c" at bounding box center [205, 299] width 260 height 207
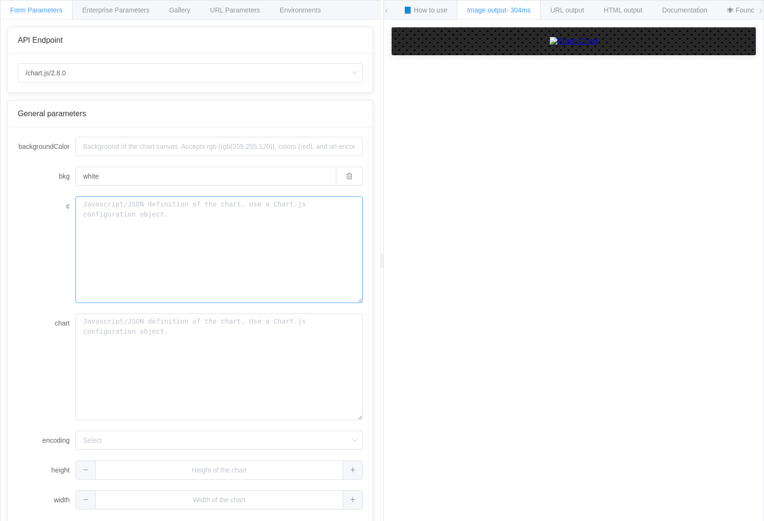
scroll to position [0, 0]
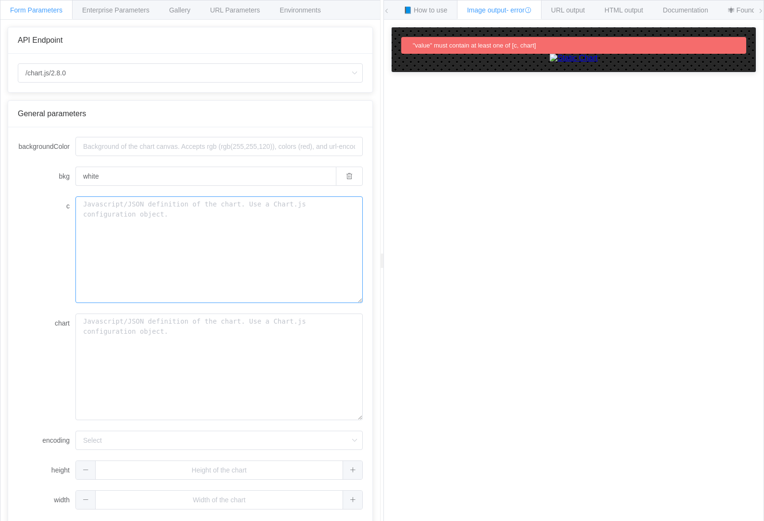
click at [128, 269] on textarea "c" at bounding box center [218, 249] width 287 height 107
paste textarea "{ "lore": "ips", "dolo": { "sitame": [ "1881", "6862", "8709", "5729", "8103", …"
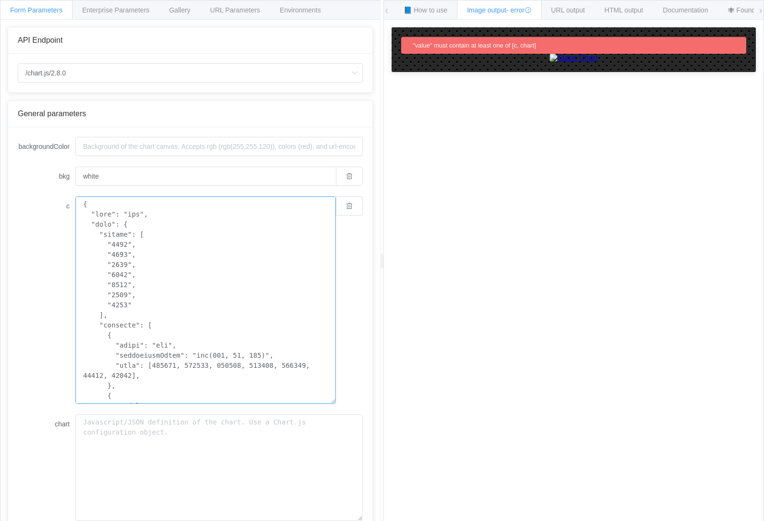
scroll to position [424, 0]
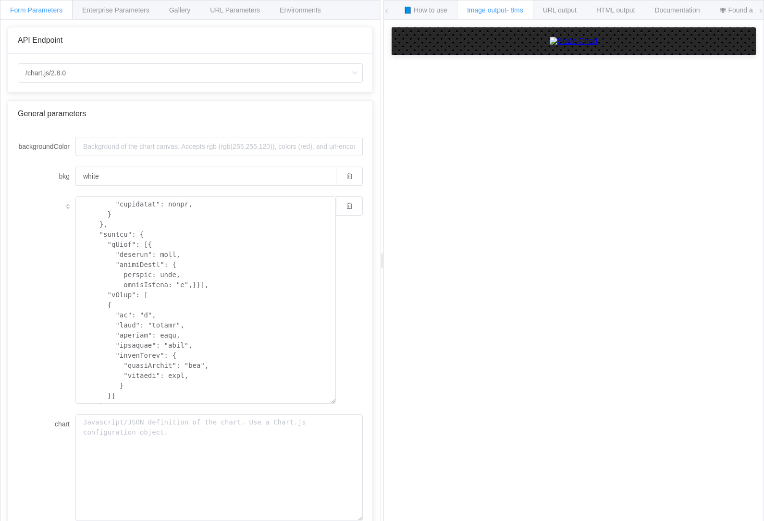
click at [463, 340] on div at bounding box center [573, 293] width 365 height 533
click at [597, 46] on img at bounding box center [573, 41] width 48 height 9
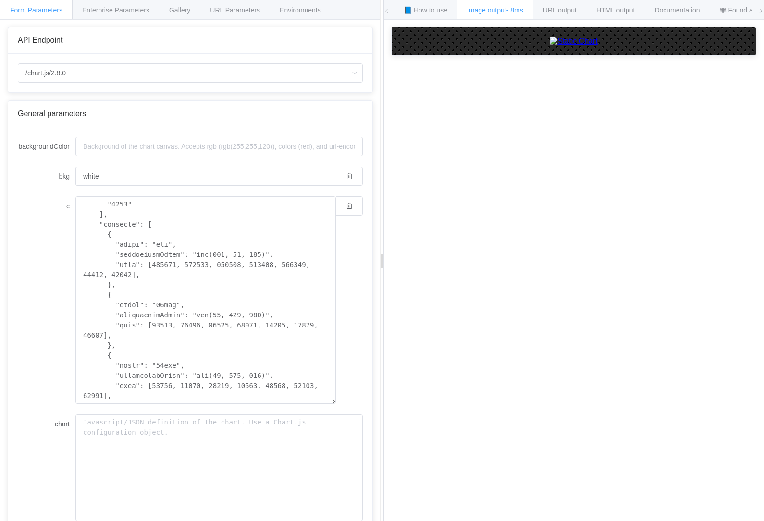
scroll to position [100, 0]
click at [596, 46] on img at bounding box center [573, 41] width 48 height 9
click at [229, 251] on textarea "c" at bounding box center [205, 299] width 260 height 207
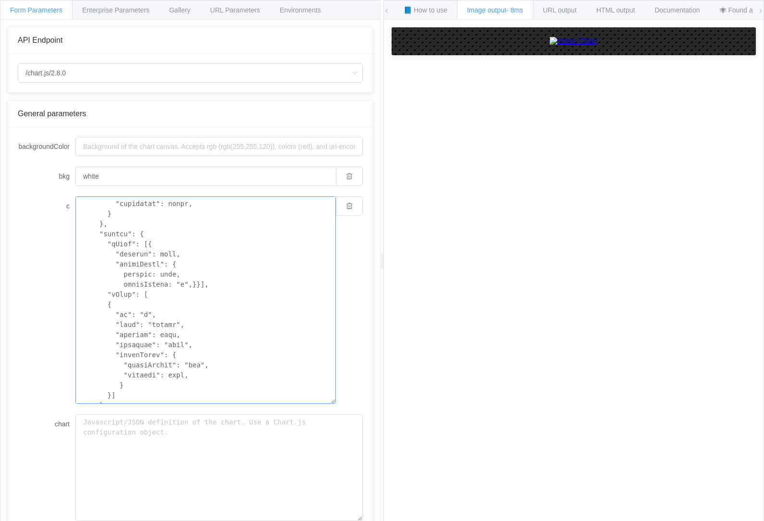
scroll to position [424, 0]
click at [214, 336] on textarea "c" at bounding box center [205, 299] width 260 height 207
click at [597, 46] on img at bounding box center [573, 41] width 48 height 9
click at [264, 282] on textarea "c" at bounding box center [205, 299] width 260 height 207
paste textarea "Over 75", "backgroundColor": "rgb(255, 99, 132)", "data": [ 15, 18, 22, 25, 28,…"
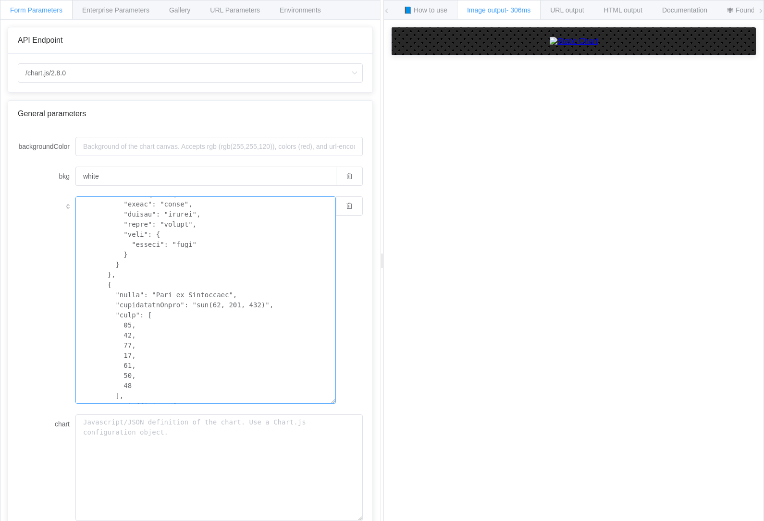
scroll to position [716, 0]
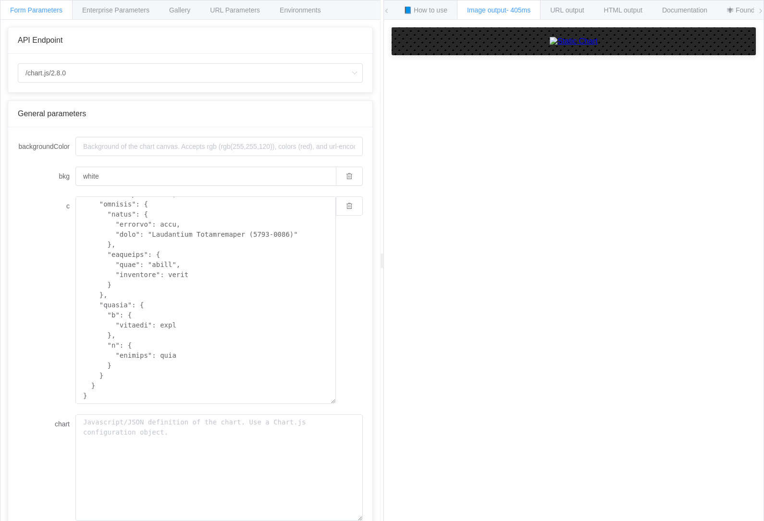
click at [615, 353] on div at bounding box center [573, 293] width 365 height 533
click at [549, 46] on img at bounding box center [573, 41] width 48 height 9
click at [279, 341] on textarea "c" at bounding box center [205, 299] width 260 height 207
paste textarea
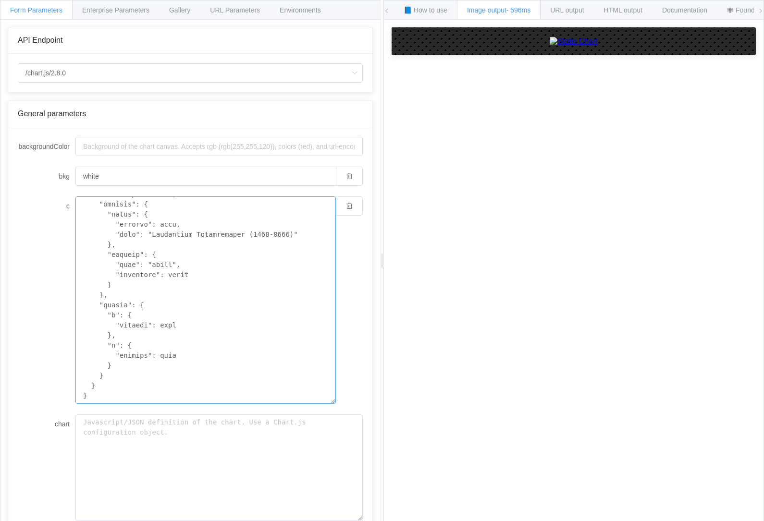
type textarea "{ "type": "bar", "data": { "labels": [ "2020", "2025", "2030", "2035", "2040", …"
click at [523, 352] on div at bounding box center [573, 293] width 365 height 533
click at [532, 342] on div at bounding box center [573, 293] width 365 height 533
click at [560, 46] on img at bounding box center [573, 41] width 48 height 9
